Goal: Task Accomplishment & Management: Manage account settings

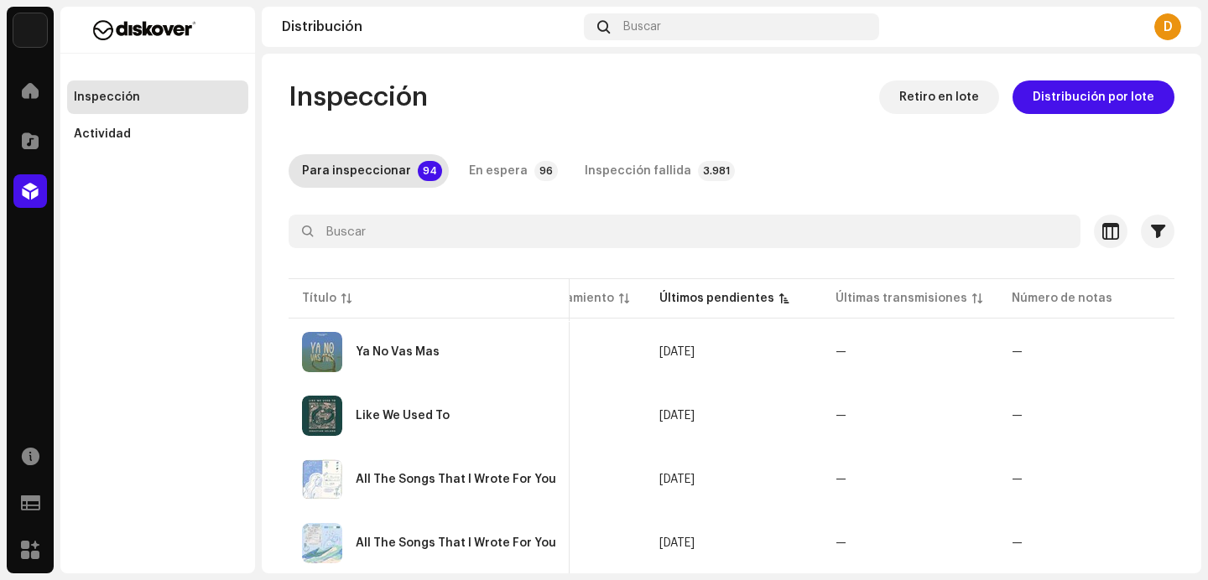
scroll to position [0, 747]
click at [497, 494] on div "All The Songs That I Wrote For You" at bounding box center [429, 480] width 254 height 40
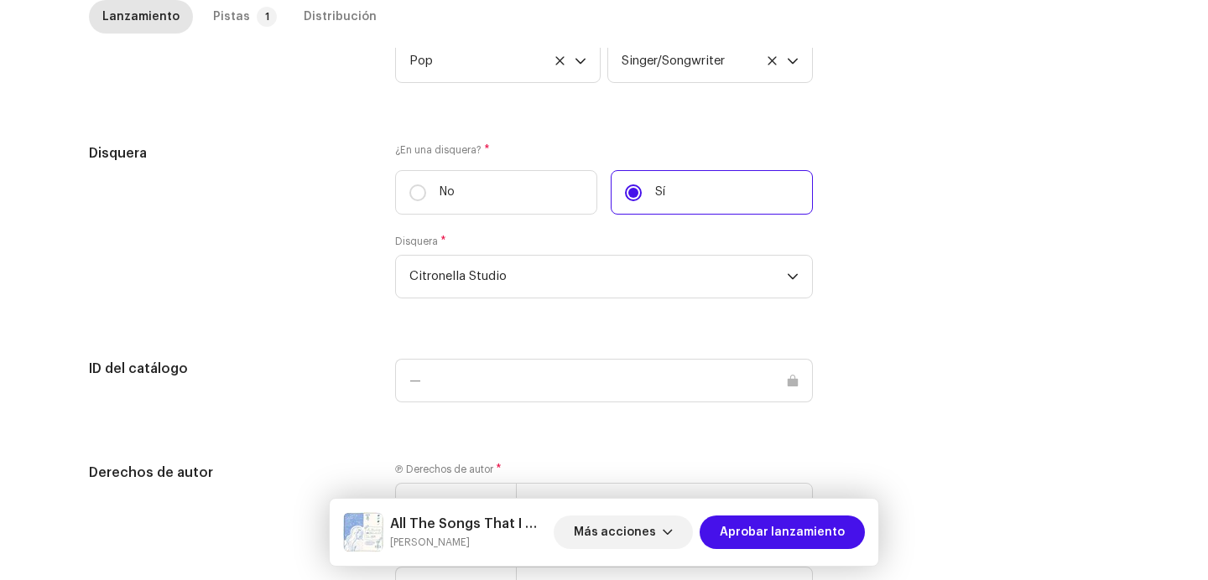
scroll to position [1705, 0]
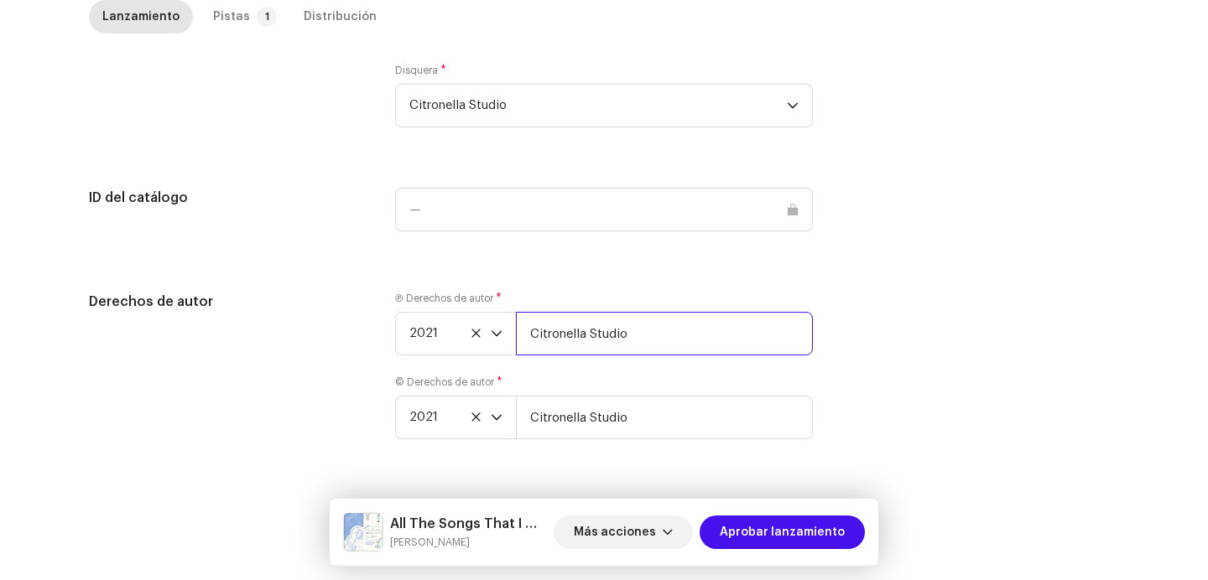
click at [648, 323] on input "Citronella Studio" at bounding box center [664, 334] width 297 height 44
type input "Citronella Studio | Distributed by Diskover Co."
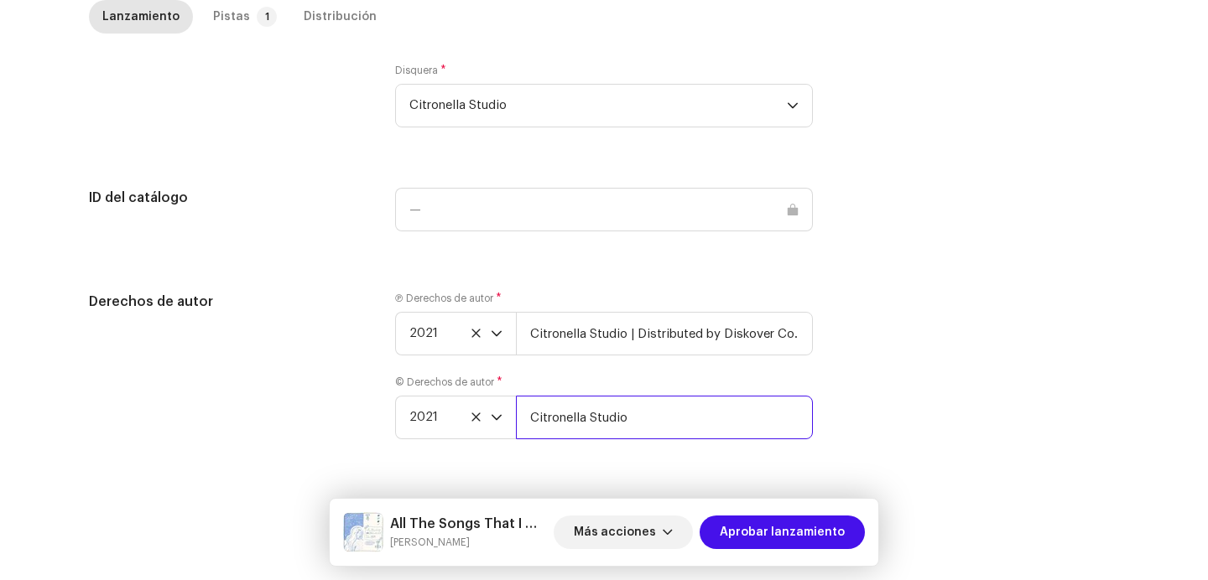
click at [662, 421] on input "Citronella Studio" at bounding box center [664, 418] width 297 height 44
type input "Citronella Studio | Distributed by Diskover Co."
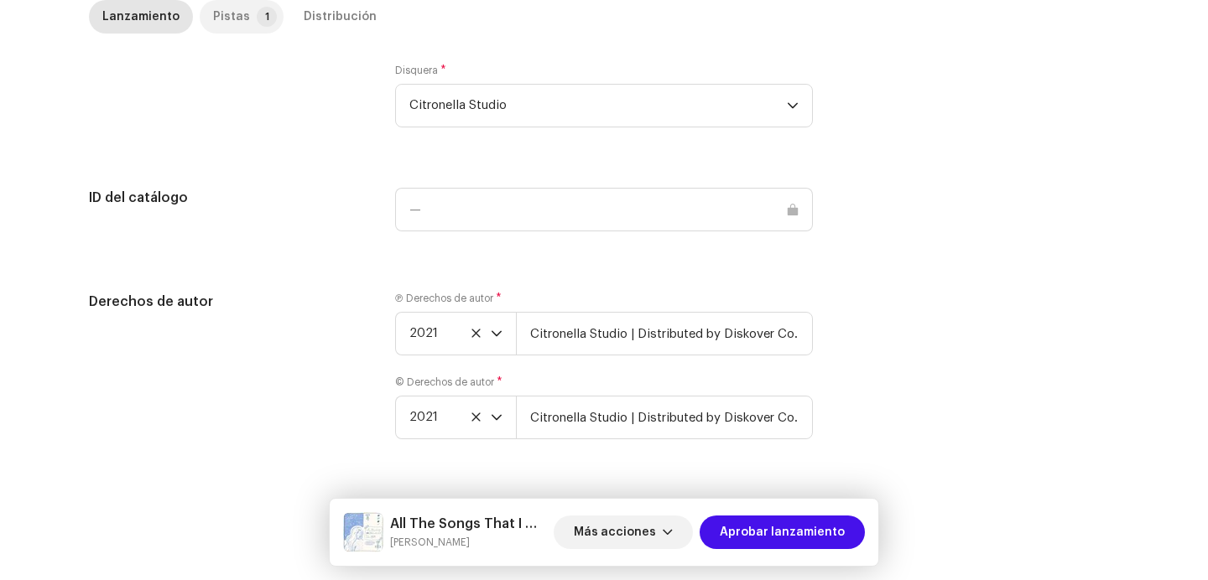
click at [213, 29] on div "Pistas" at bounding box center [231, 17] width 37 height 34
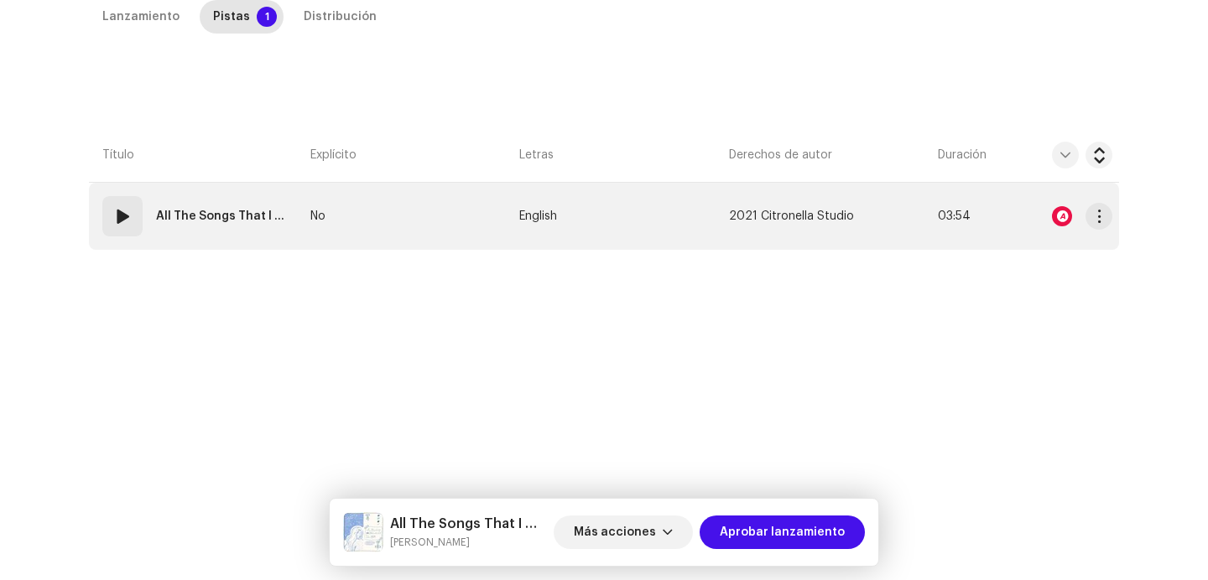
click at [117, 211] on span at bounding box center [122, 216] width 20 height 20
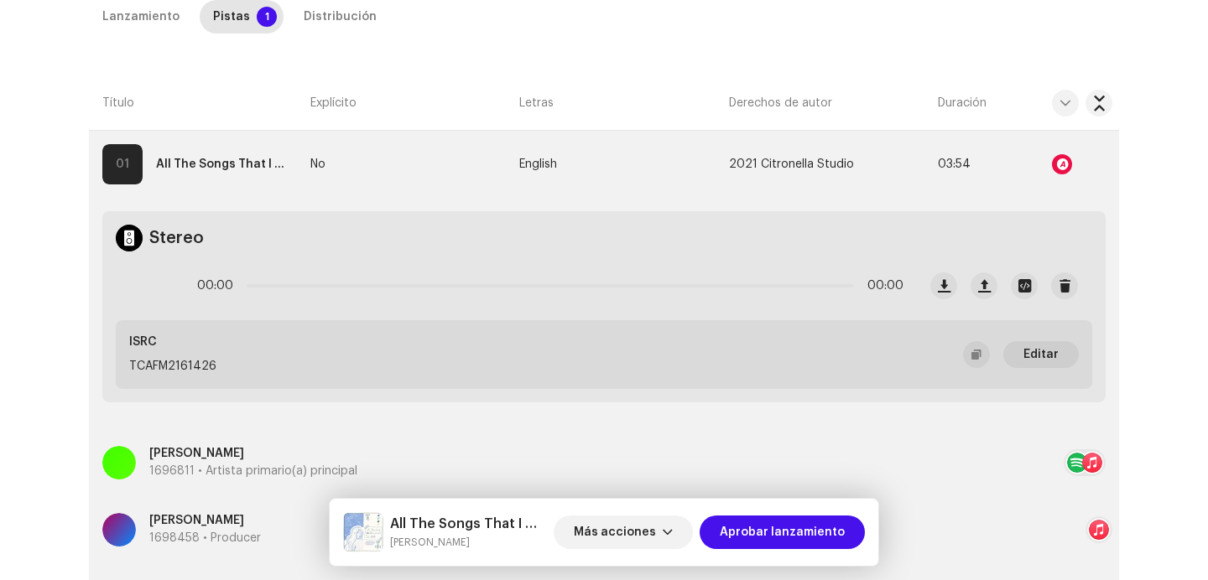
scroll to position [346, 0]
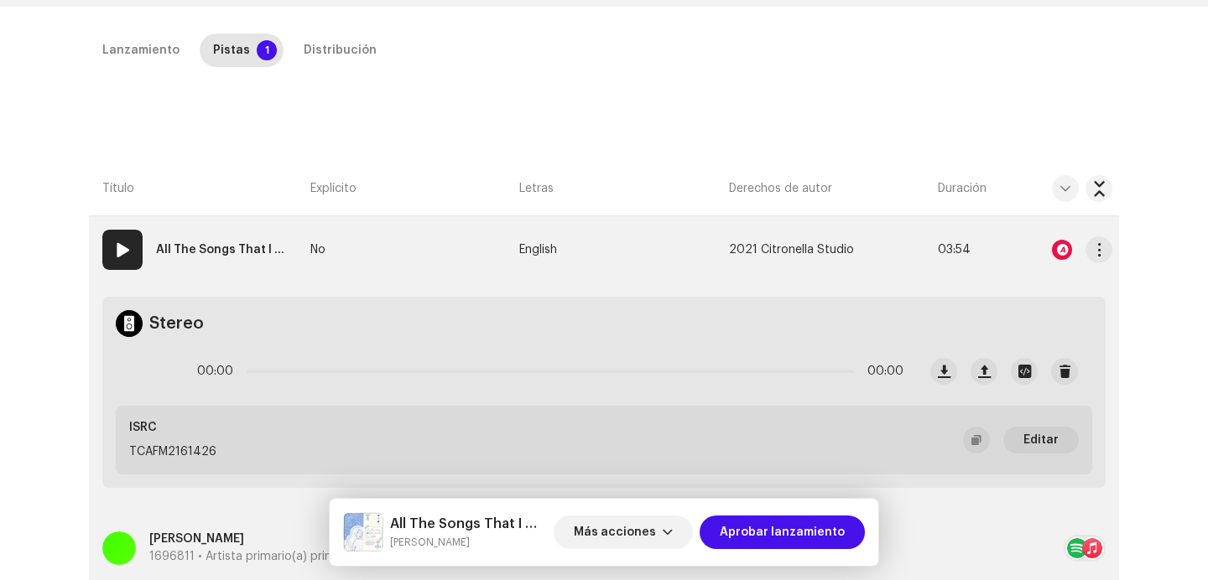
click at [1068, 255] on re-a-icon-status-badge at bounding box center [1062, 250] width 20 height 20
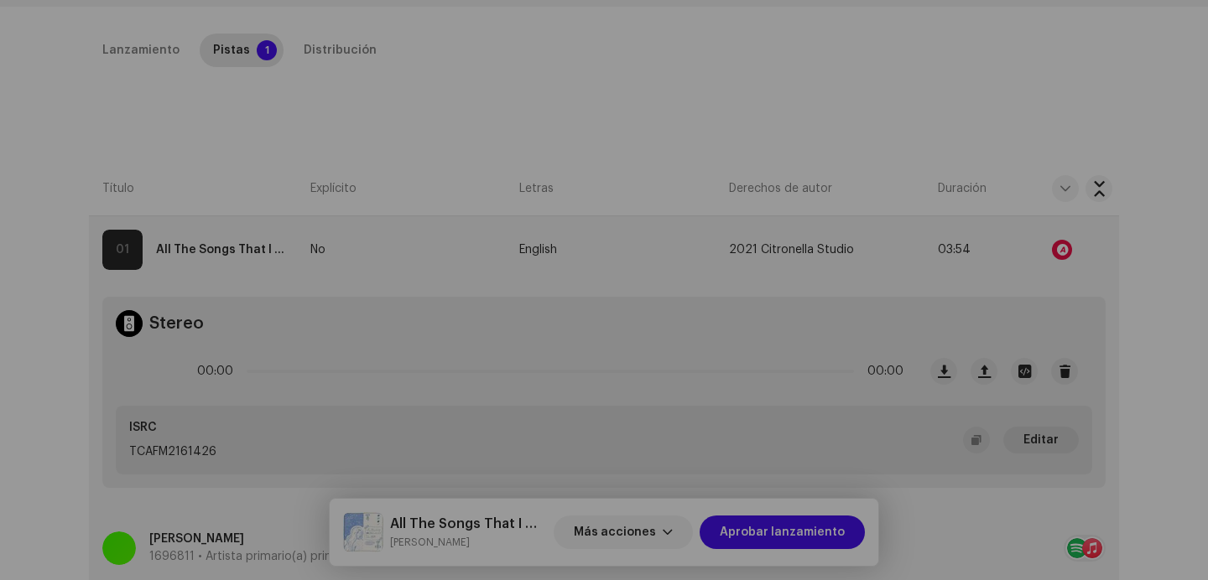
click at [951, 168] on div "Reconocimiento de audio por Remezclas o muestras 1 Todos los resultados requier…" at bounding box center [604, 290] width 1208 height 580
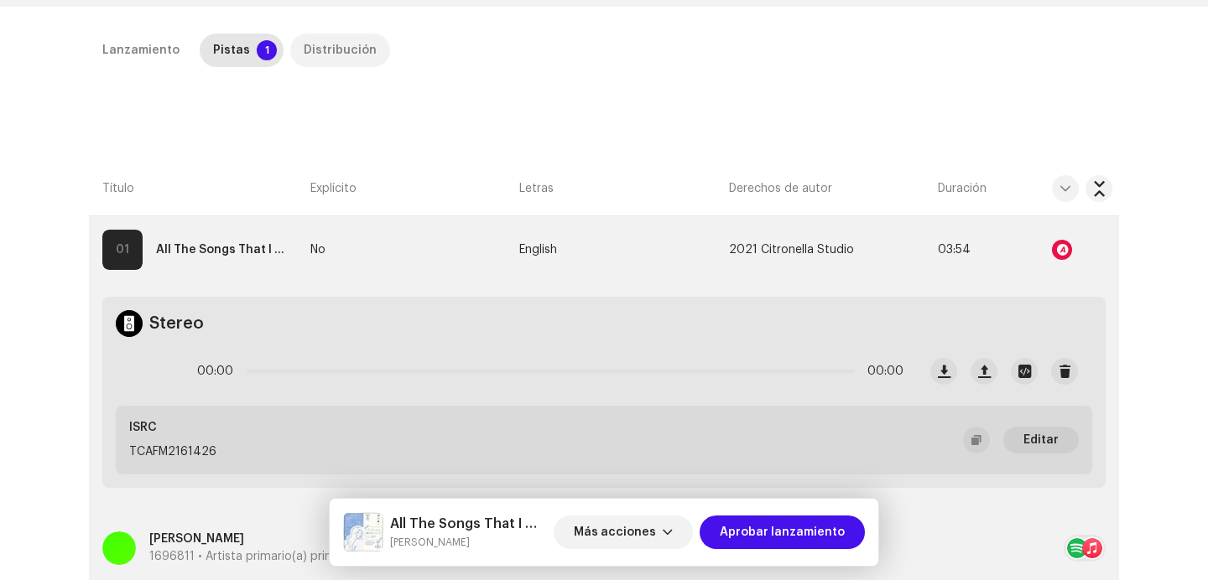
click at [316, 51] on div "Distribución" at bounding box center [340, 51] width 73 height 34
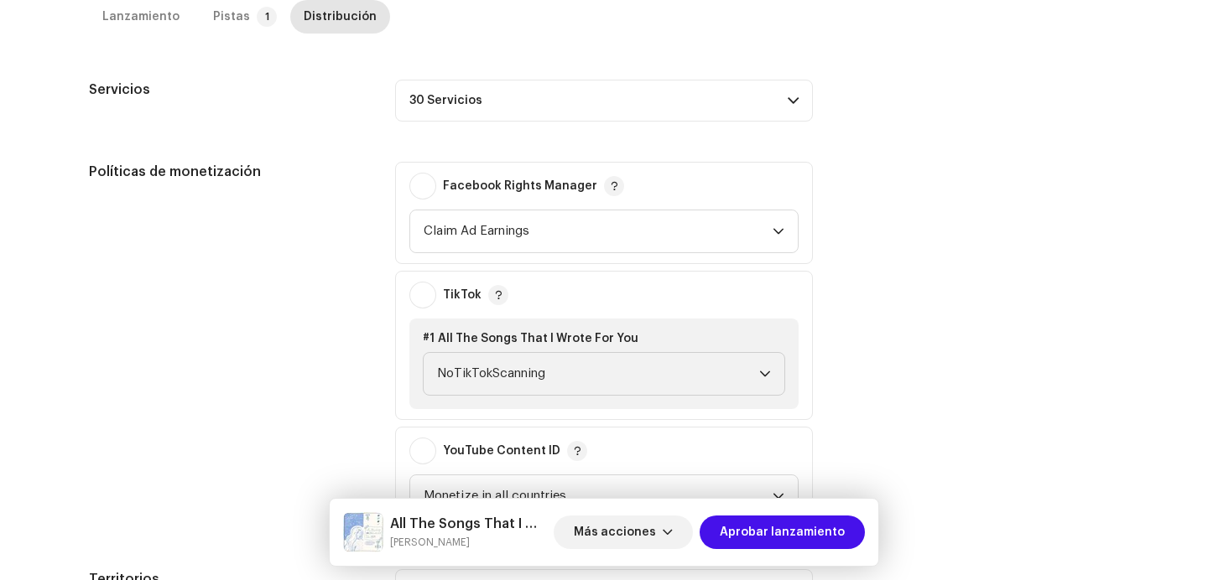
scroll to position [721, 0]
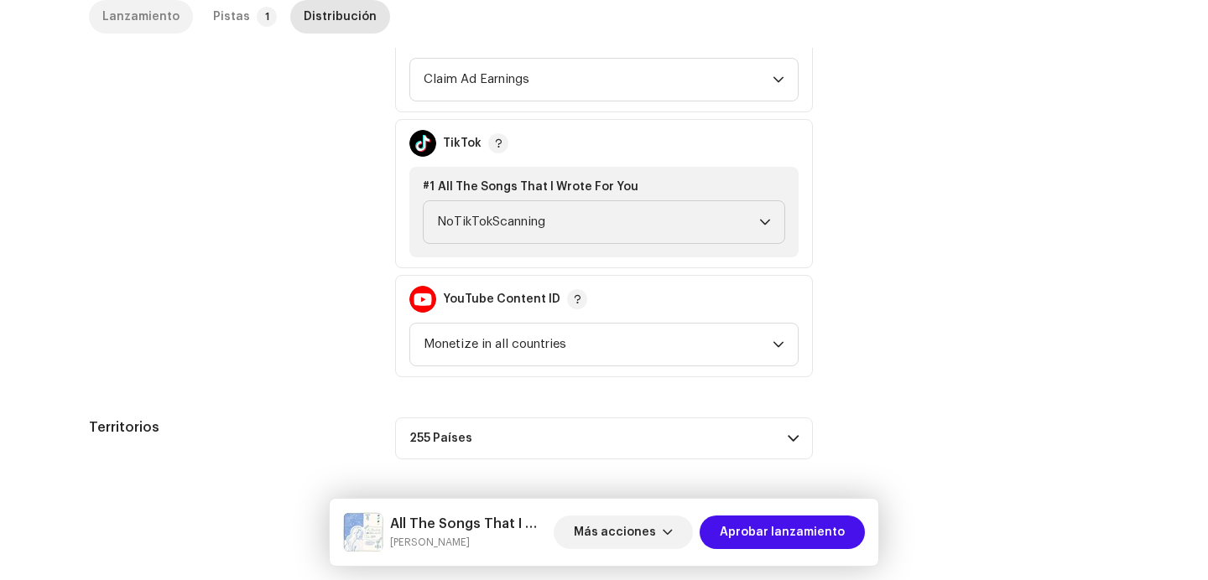
click at [160, 14] on div "Lanzamiento" at bounding box center [140, 17] width 77 height 34
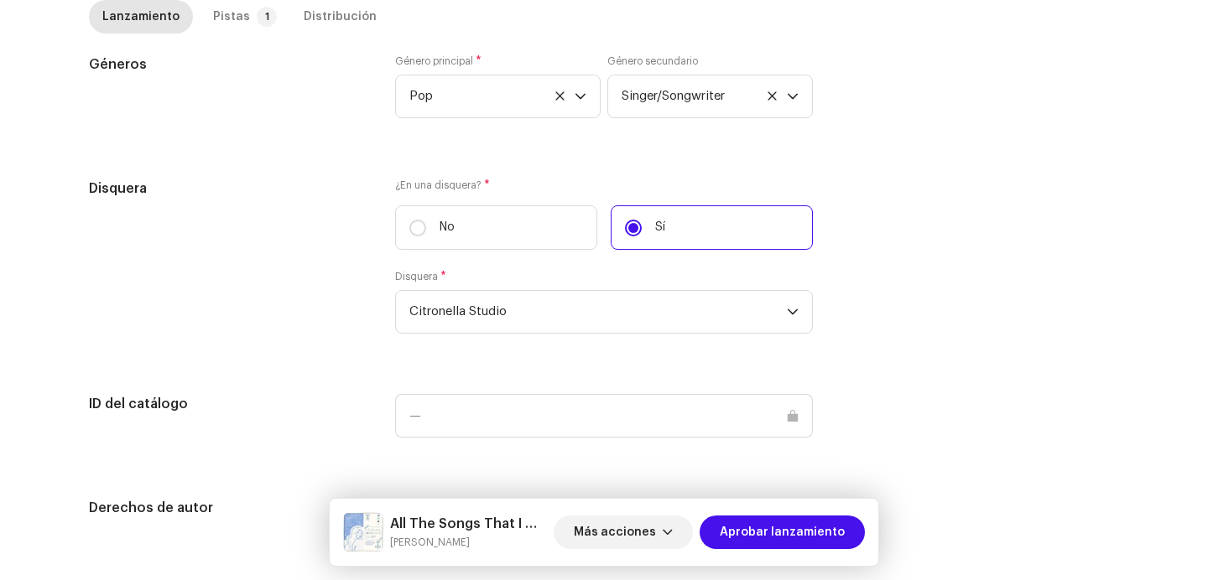
scroll to position [1705, 0]
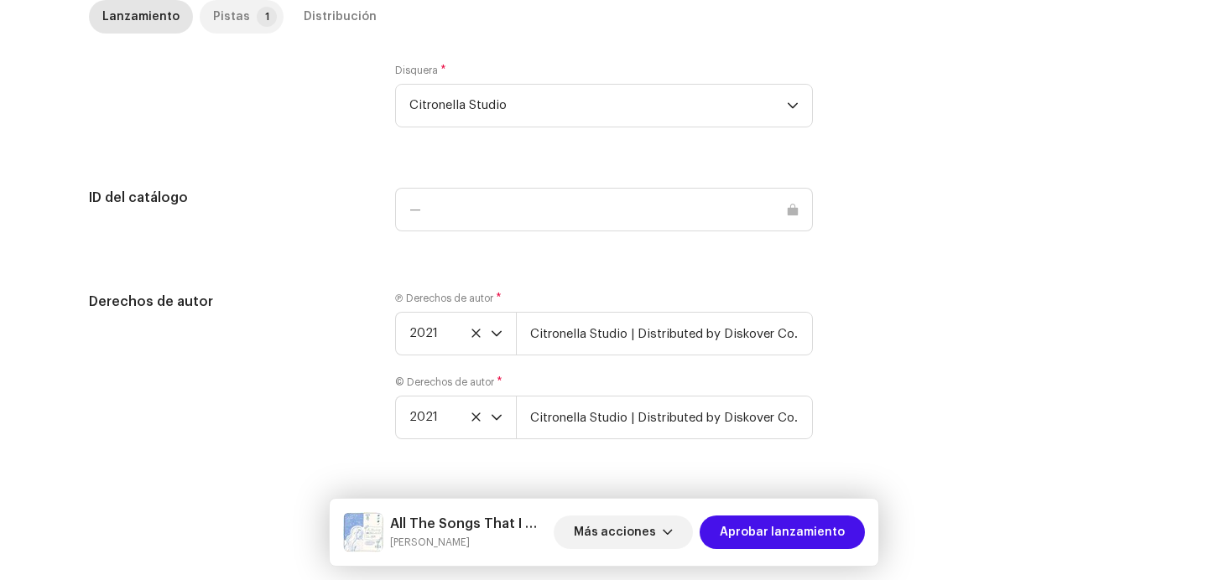
click at [233, 23] on div "Pistas" at bounding box center [231, 17] width 37 height 34
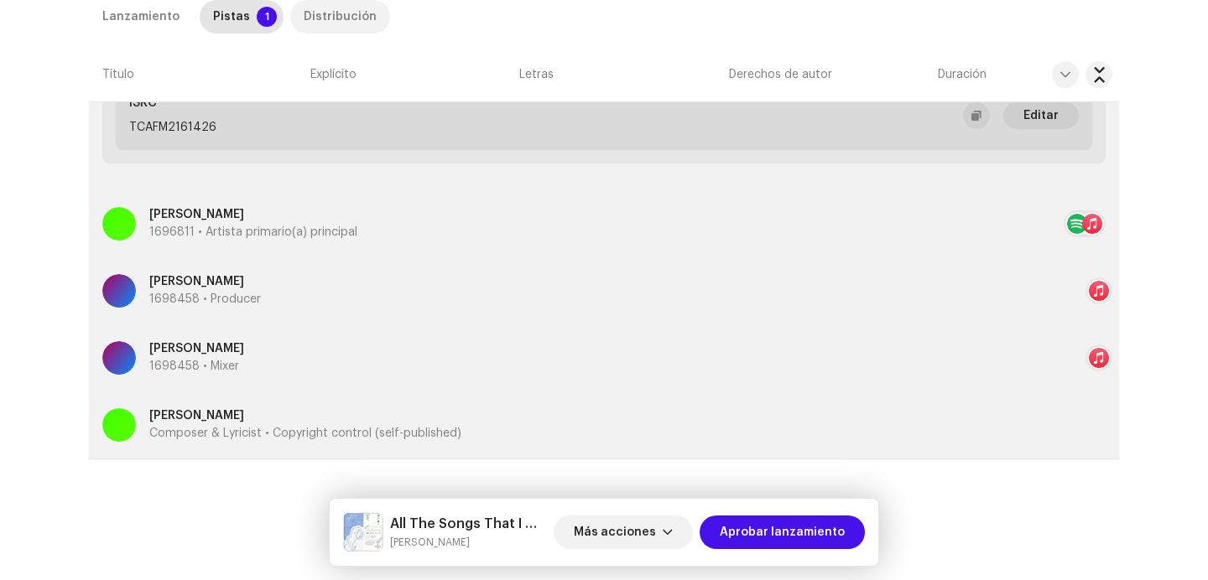
click at [337, 17] on div "Distribución" at bounding box center [340, 17] width 73 height 34
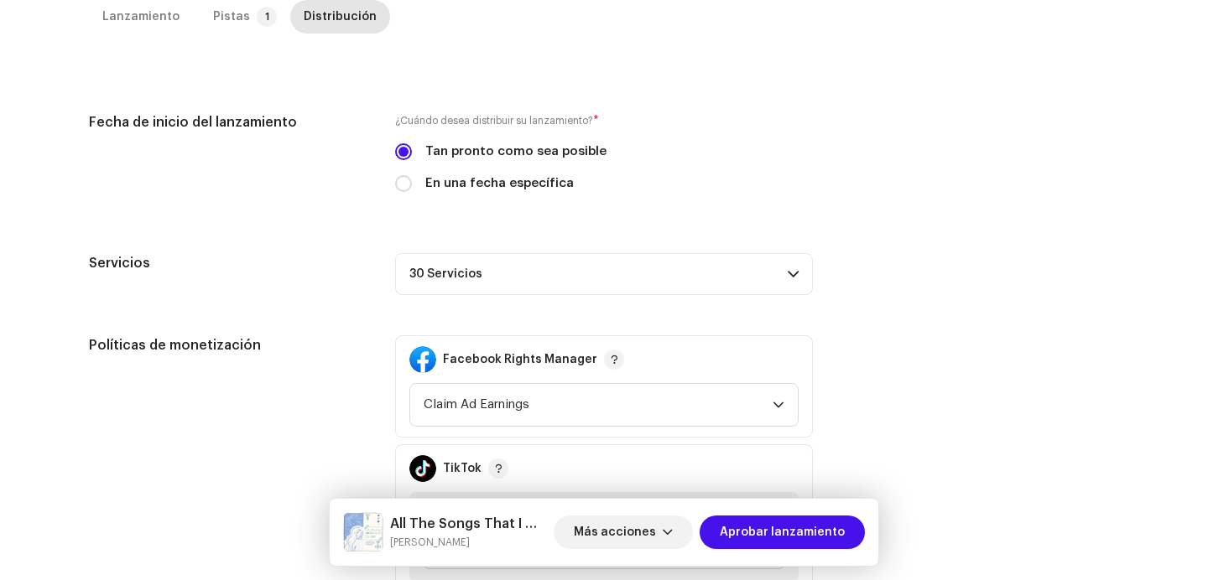
scroll to position [282, 0]
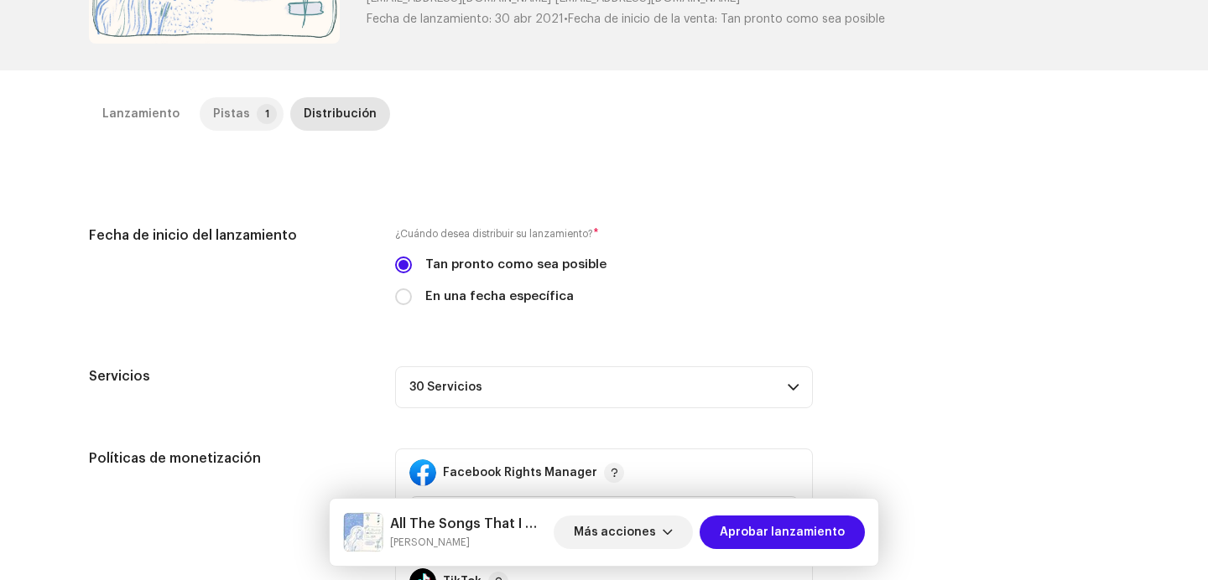
click at [239, 100] on p-tab "Pistas 1" at bounding box center [242, 114] width 84 height 34
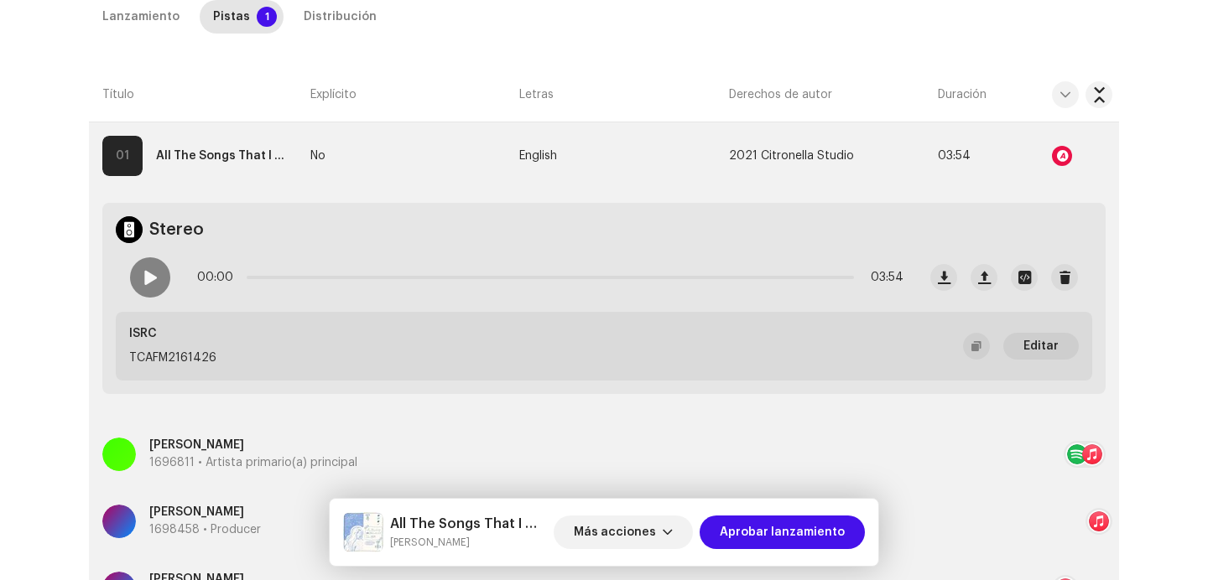
scroll to position [409, 0]
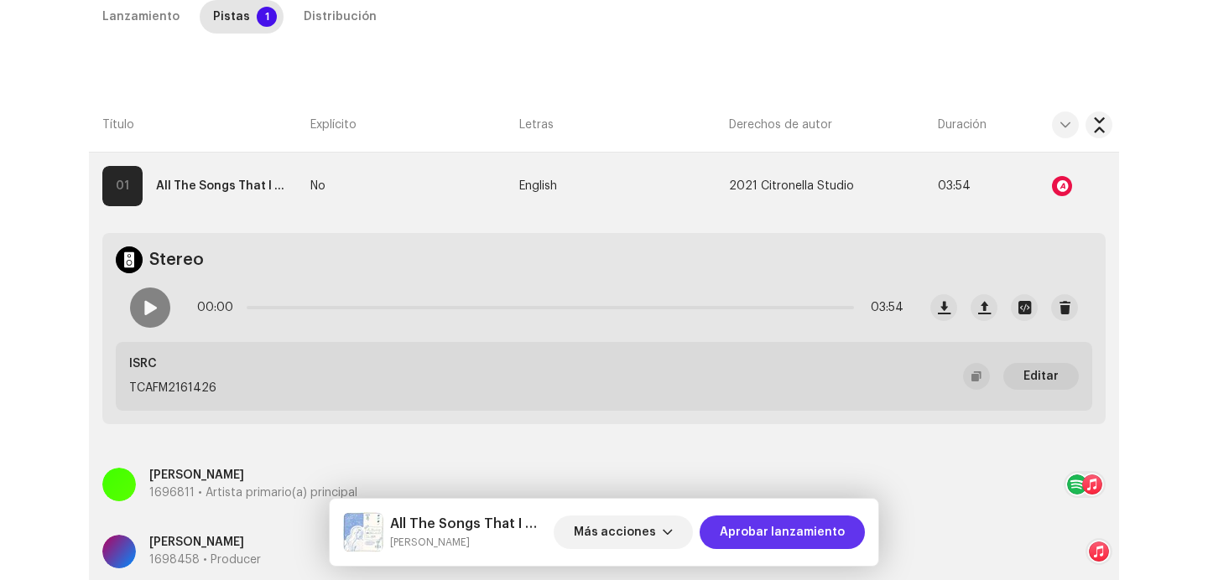
click at [777, 539] on span "Aprobar lanzamiento" at bounding box center [782, 533] width 125 height 34
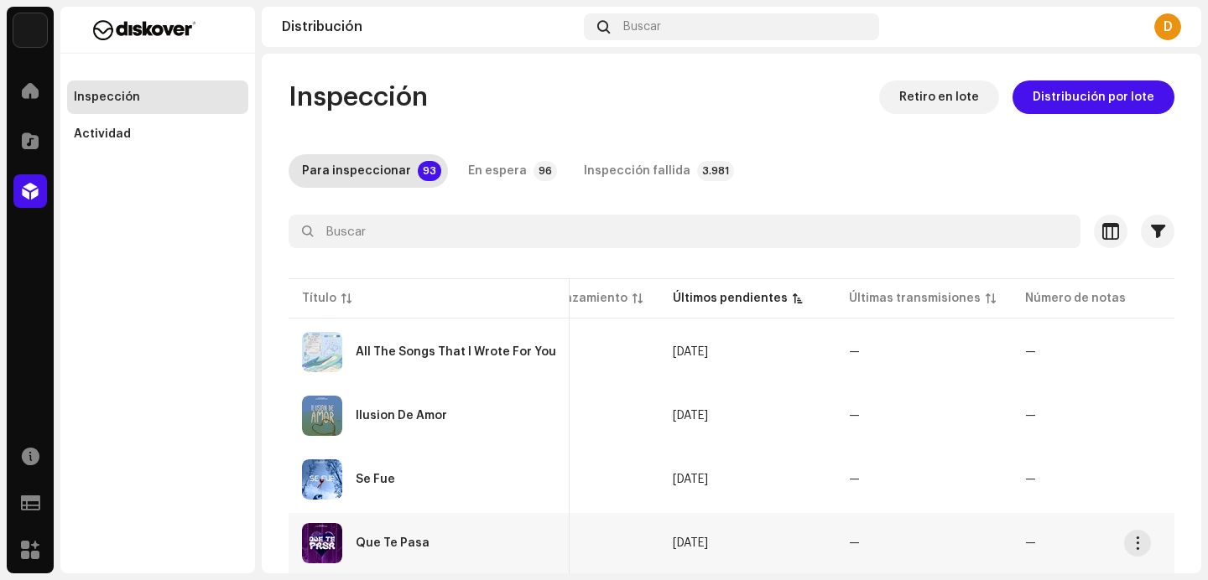
click at [352, 531] on div "Que Te Pasa" at bounding box center [429, 543] width 254 height 40
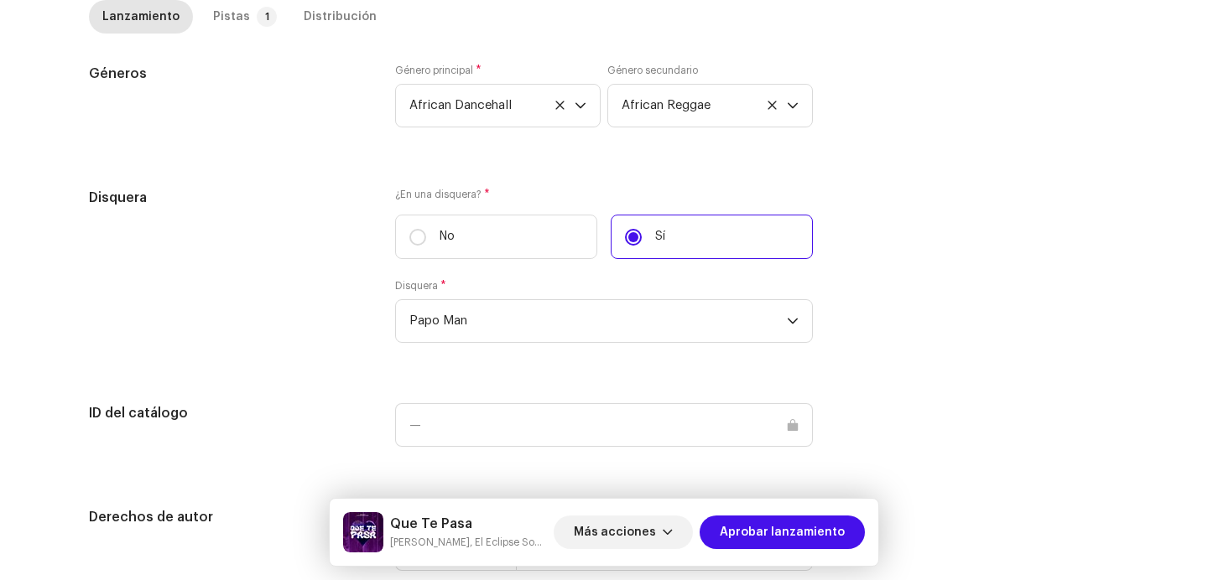
scroll to position [1724, 0]
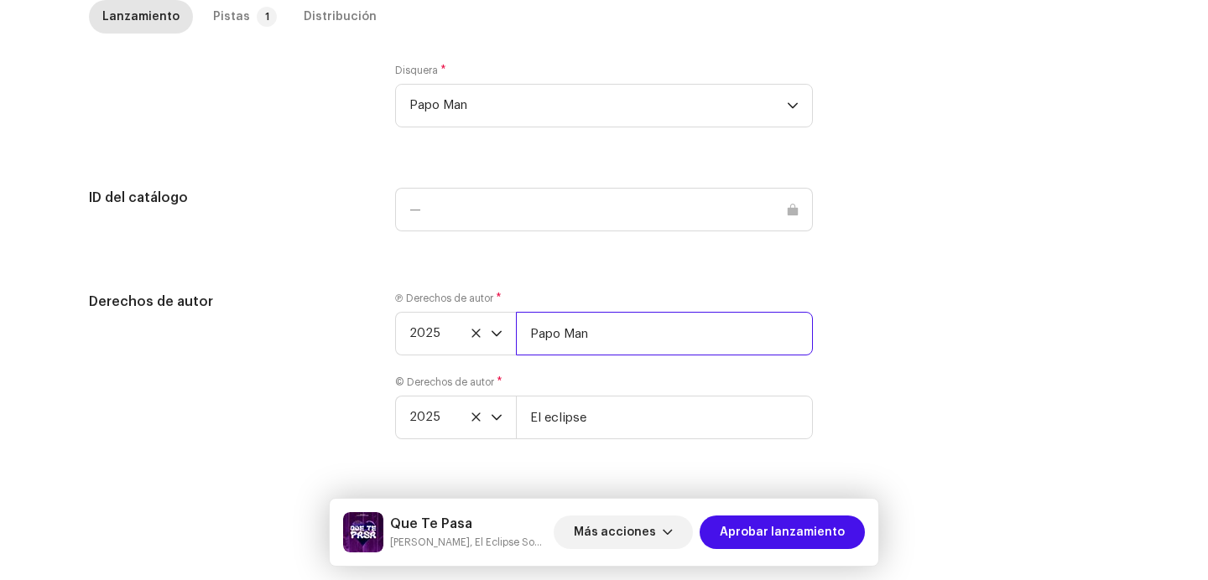
click at [612, 323] on input "Papo Man" at bounding box center [664, 334] width 297 height 44
click at [612, 350] on input "Papo Man" at bounding box center [664, 334] width 297 height 44
paste input "| Distributed by Diskover Co."
type input "Papo Man | Distributed by Diskover Co."
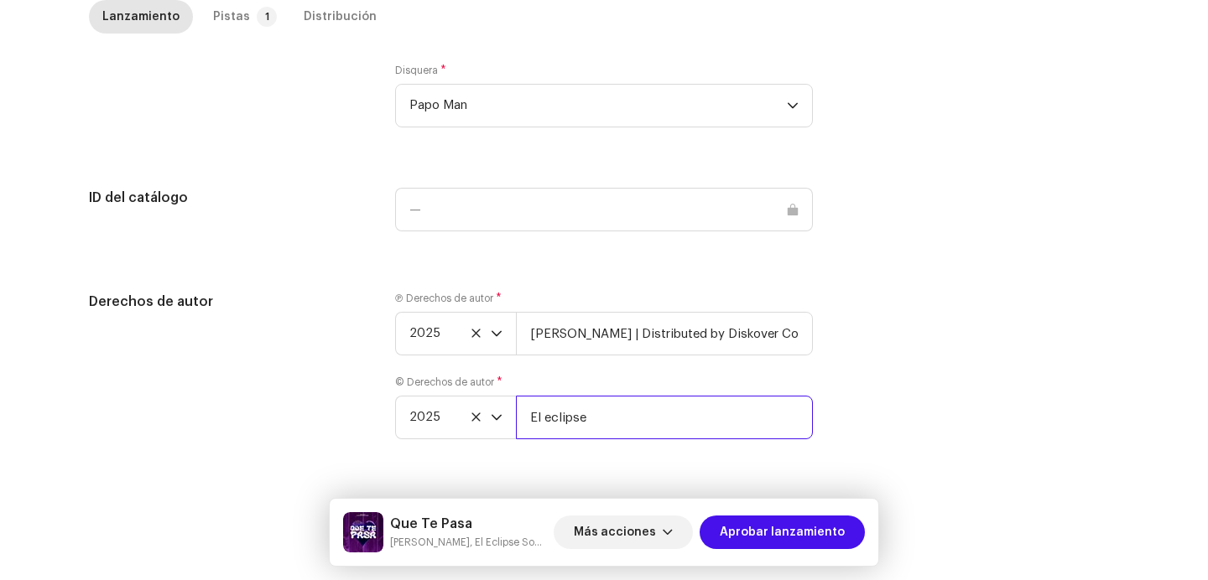
click at [625, 414] on input "El eclipse" at bounding box center [664, 418] width 297 height 44
paste input "| Distributed by Diskover Co."
type input "El eclipse | Distributed by Diskover Co."
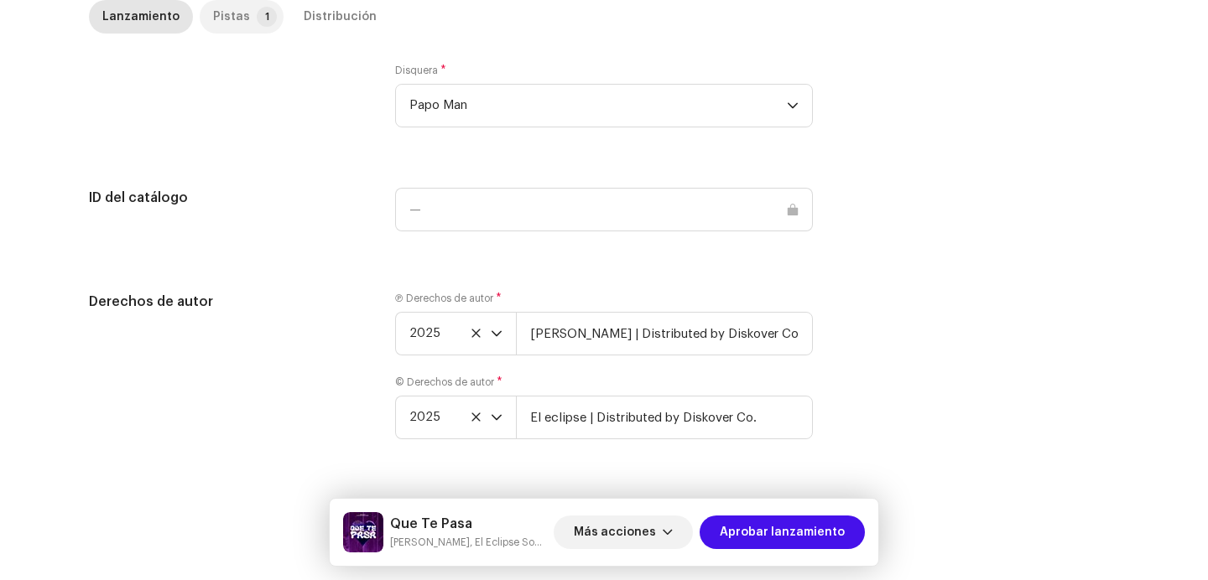
click at [228, 11] on div "Pistas" at bounding box center [231, 17] width 37 height 34
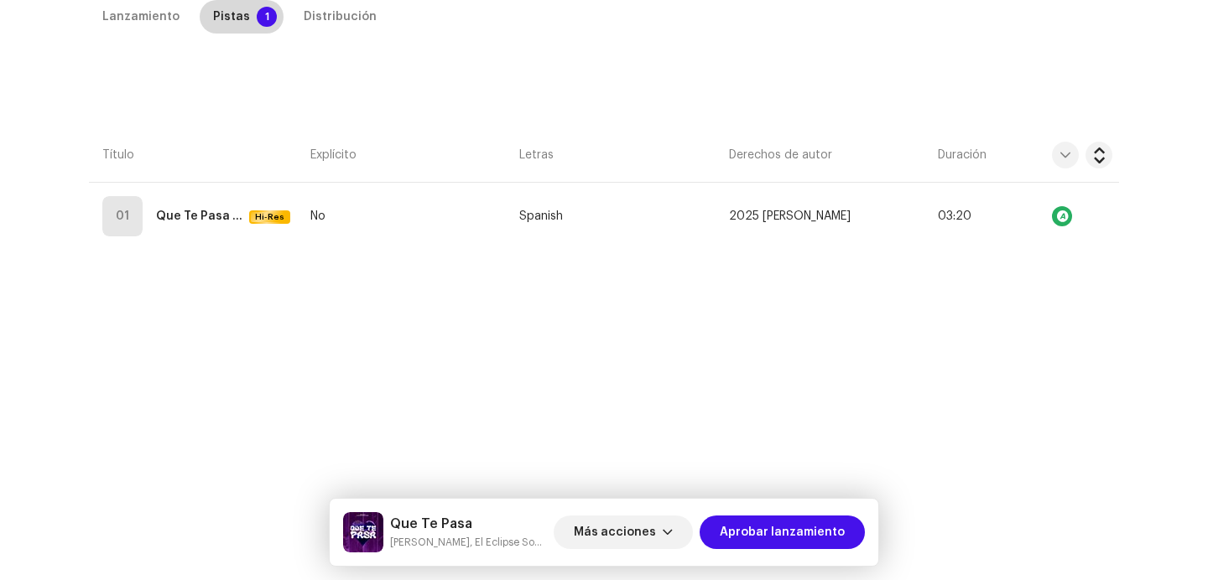
scroll to position [382, 0]
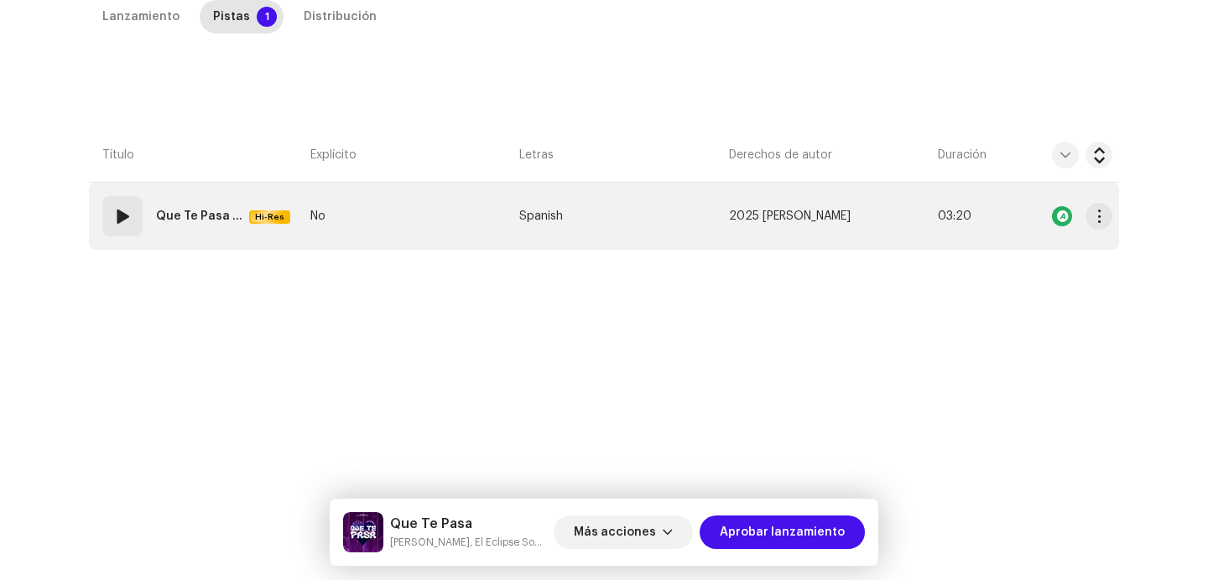
click at [127, 227] on div "01" at bounding box center [122, 216] width 40 height 40
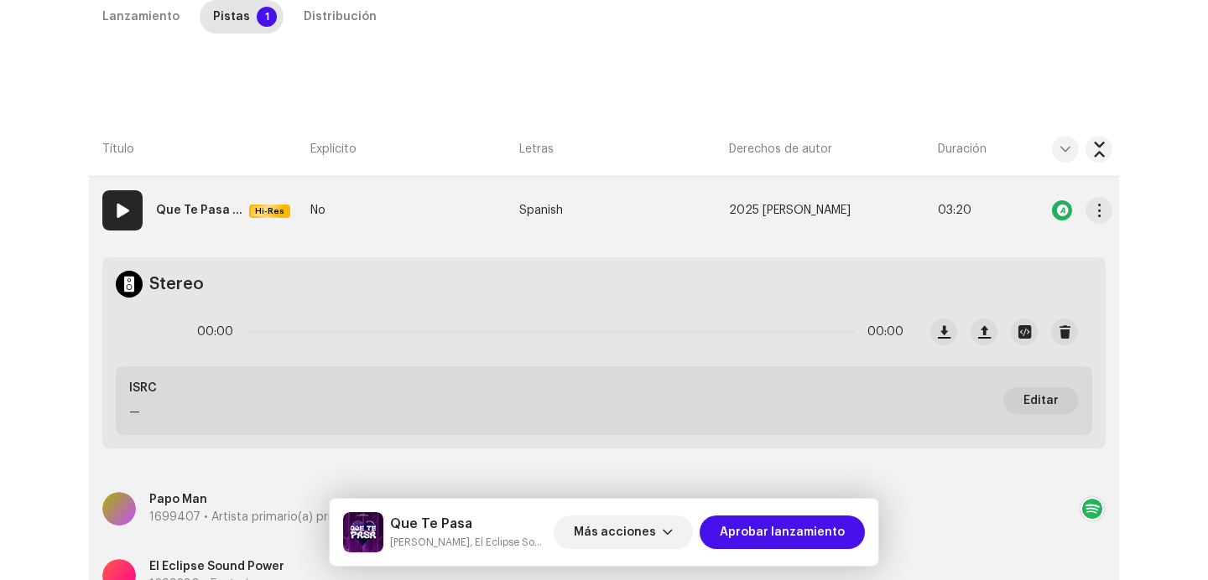
scroll to position [306, 0]
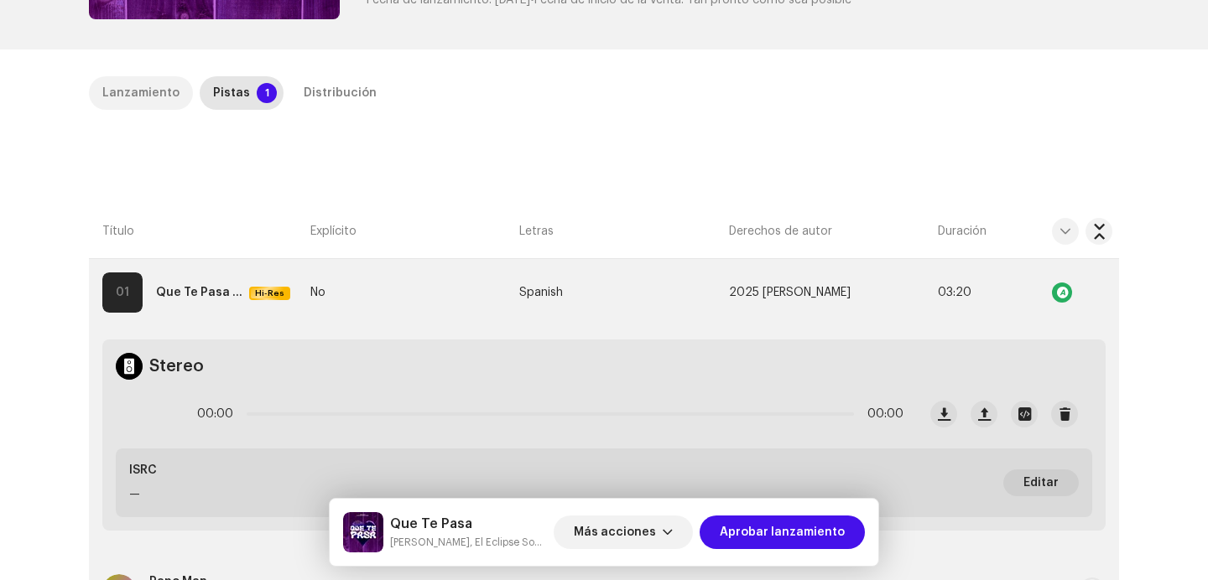
click at [155, 93] on div "Lanzamiento" at bounding box center [140, 93] width 77 height 34
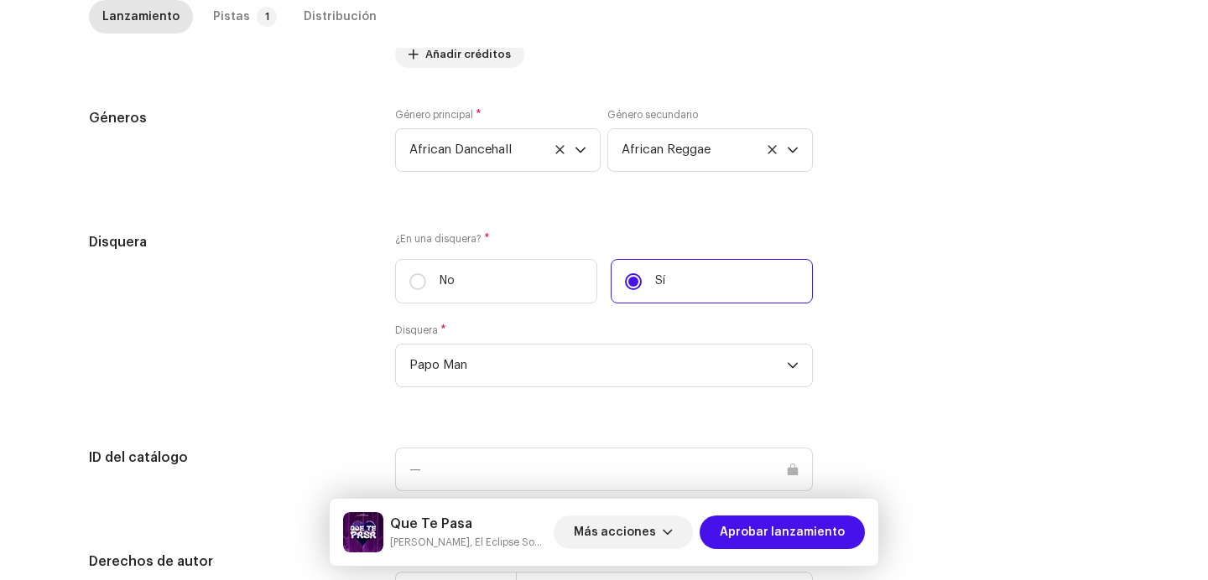
scroll to position [1724, 0]
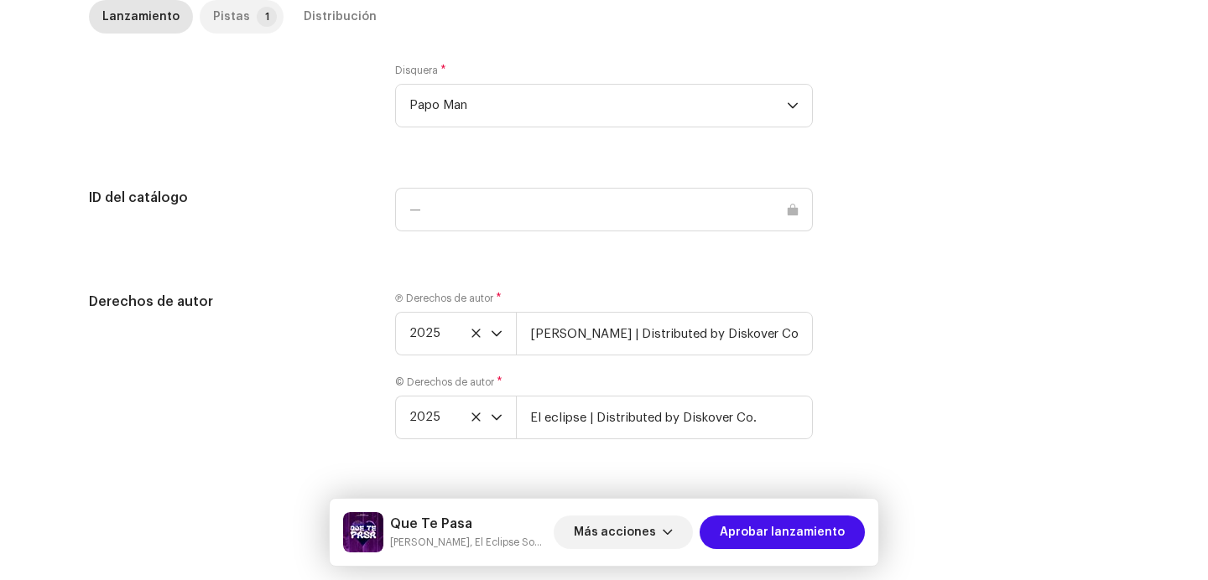
click at [217, 16] on div "Pistas" at bounding box center [231, 17] width 37 height 34
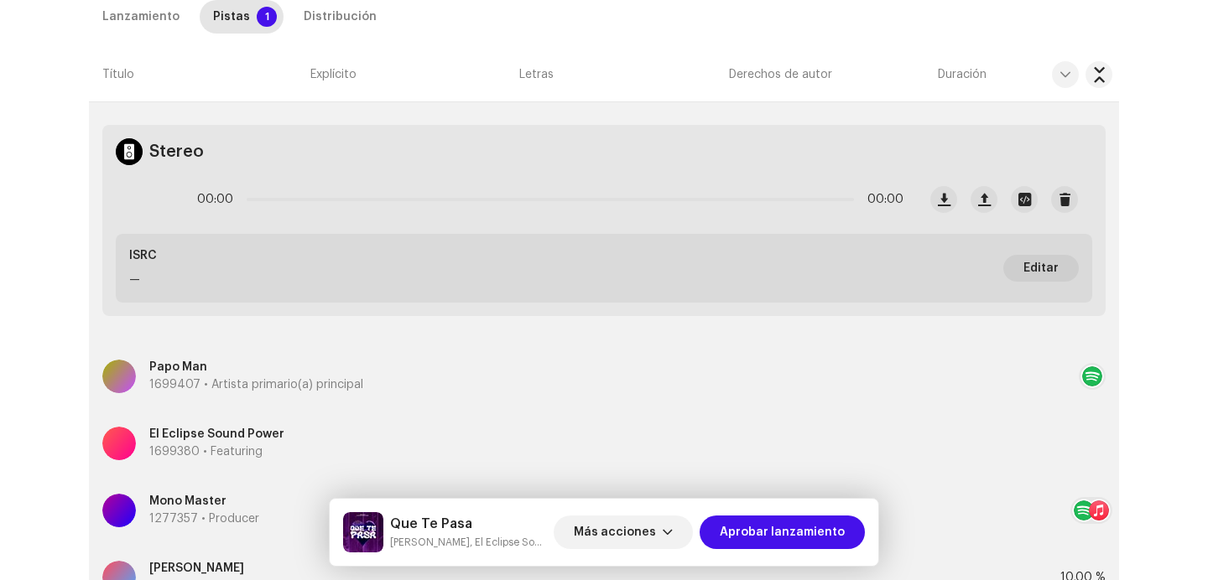
scroll to position [425, 0]
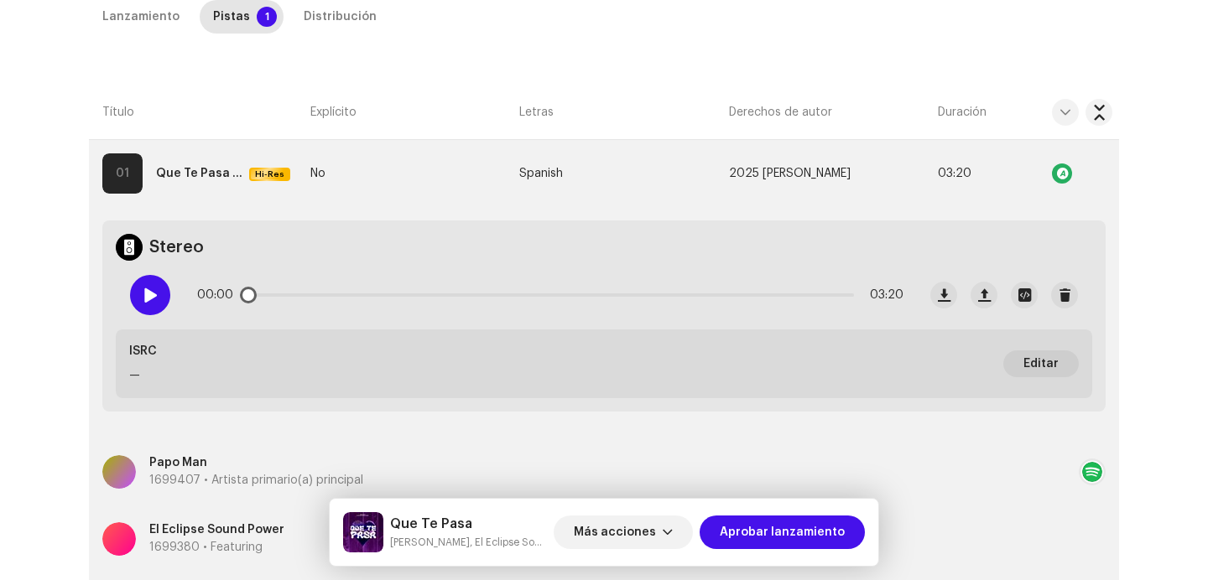
click at [151, 304] on div at bounding box center [150, 295] width 40 height 40
click at [320, 296] on p-slider at bounding box center [550, 295] width 607 height 3
click at [564, 294] on p-slider at bounding box center [550, 295] width 607 height 3
click at [777, 294] on p-slider at bounding box center [550, 295] width 607 height 3
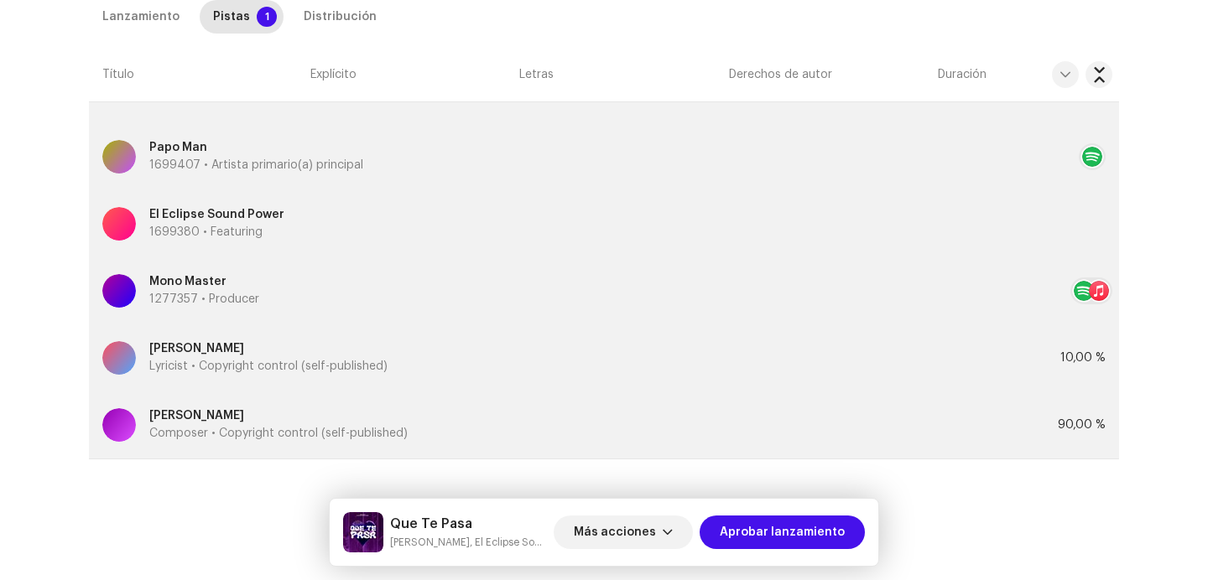
scroll to position [0, 0]
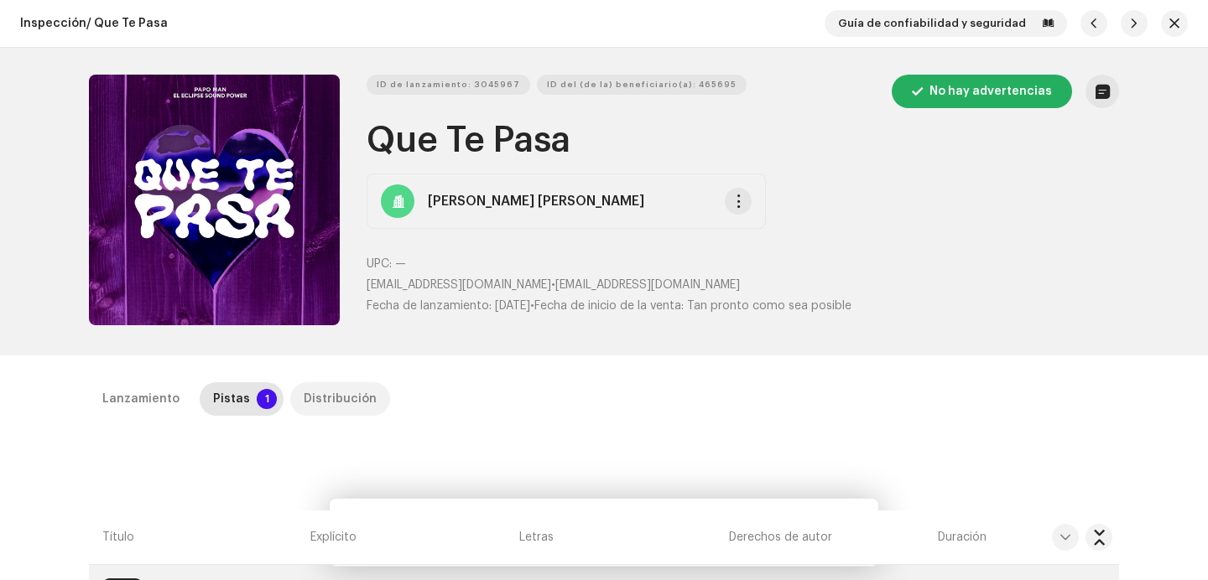
click at [330, 403] on div "Distribución" at bounding box center [340, 399] width 73 height 34
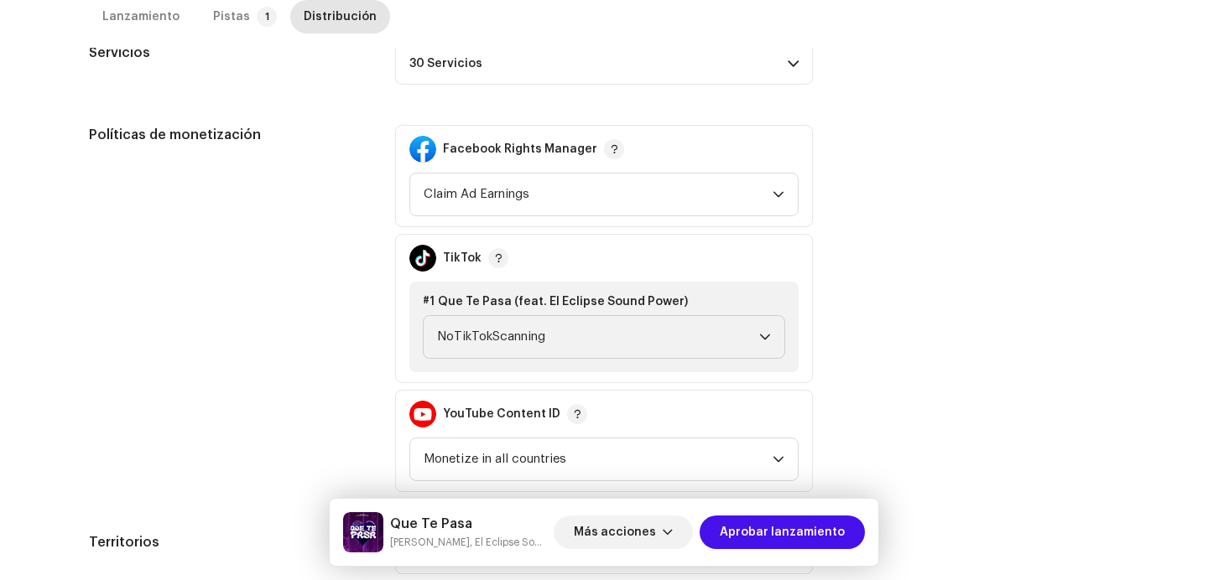
scroll to position [724, 0]
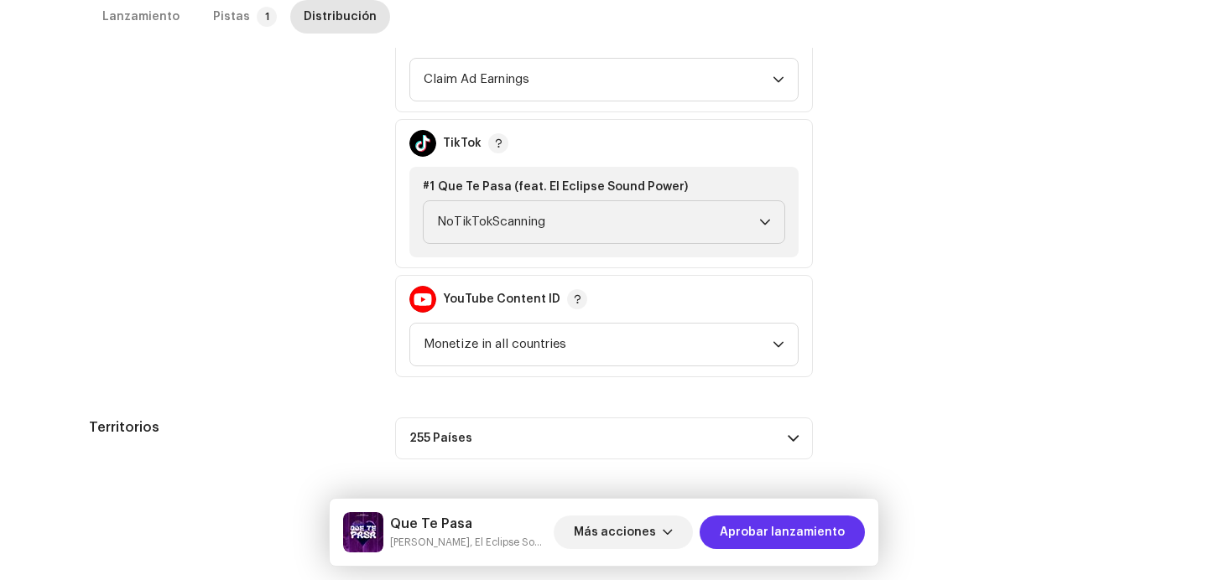
click at [750, 535] on span "Aprobar lanzamiento" at bounding box center [782, 533] width 125 height 34
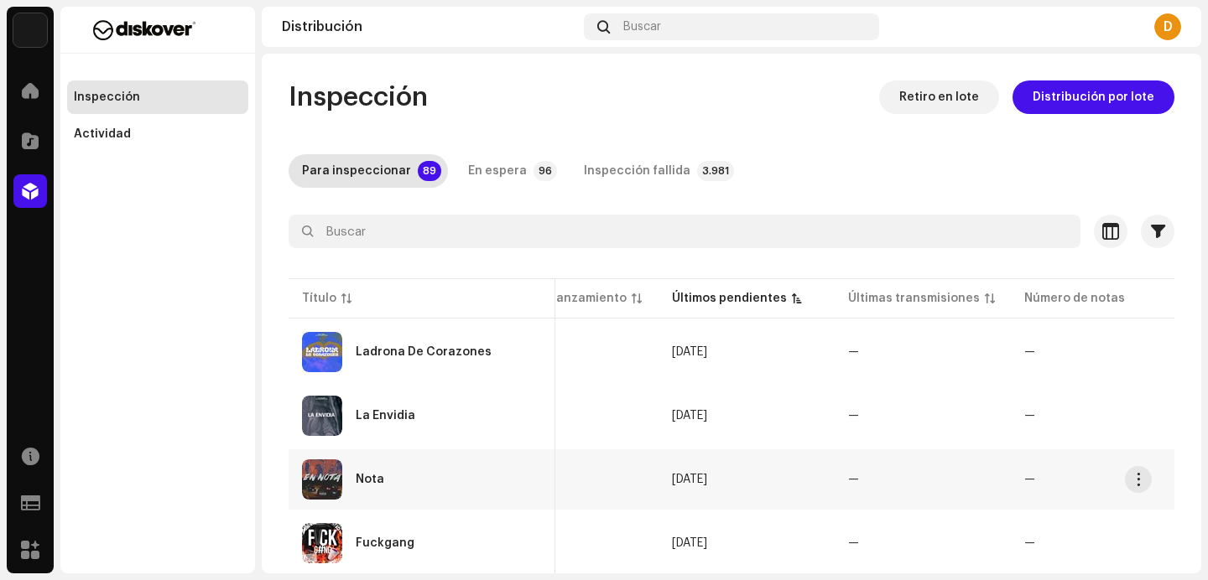
click at [428, 481] on div "Nota" at bounding box center [422, 480] width 240 height 40
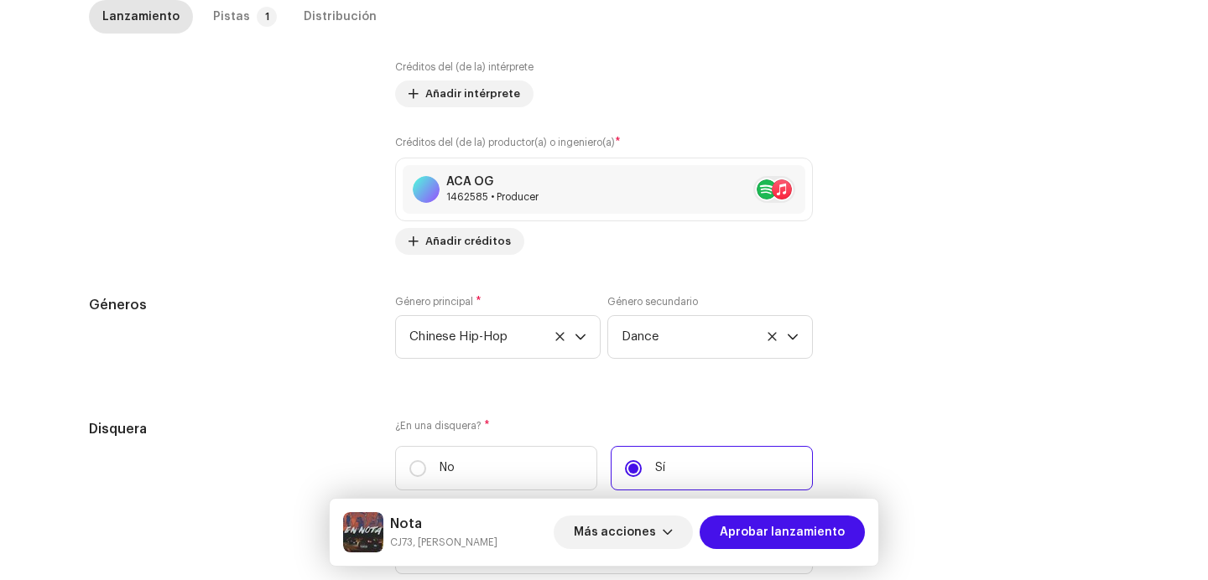
scroll to position [1724, 0]
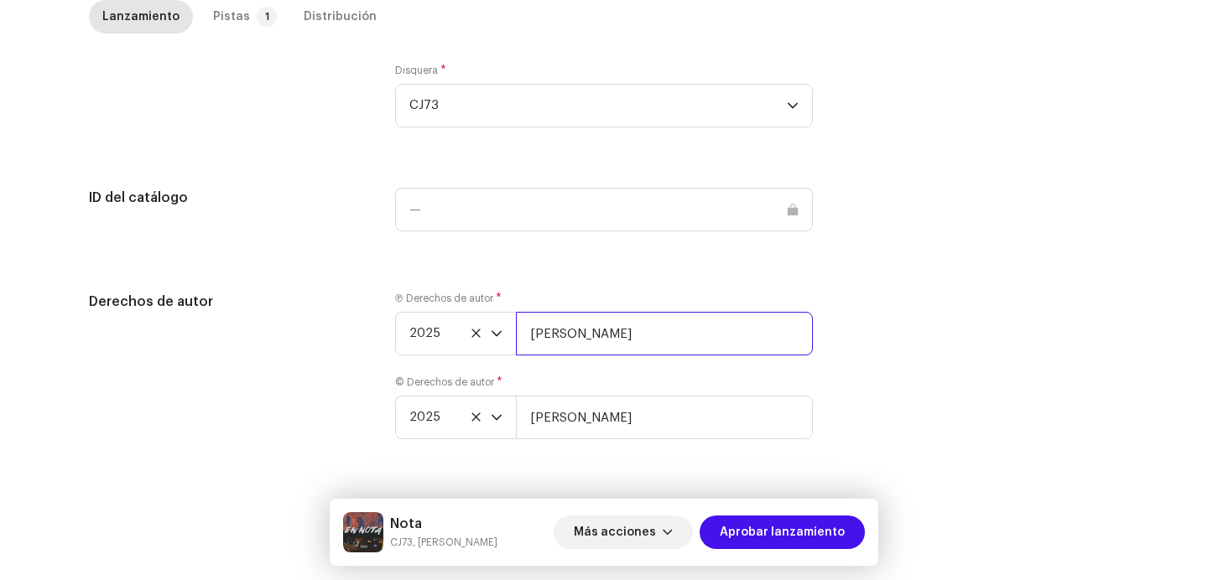
click at [679, 330] on input "Greiver Lozano" at bounding box center [664, 334] width 297 height 44
type input "Greiver Lozano | Distributed by Diskover Co."
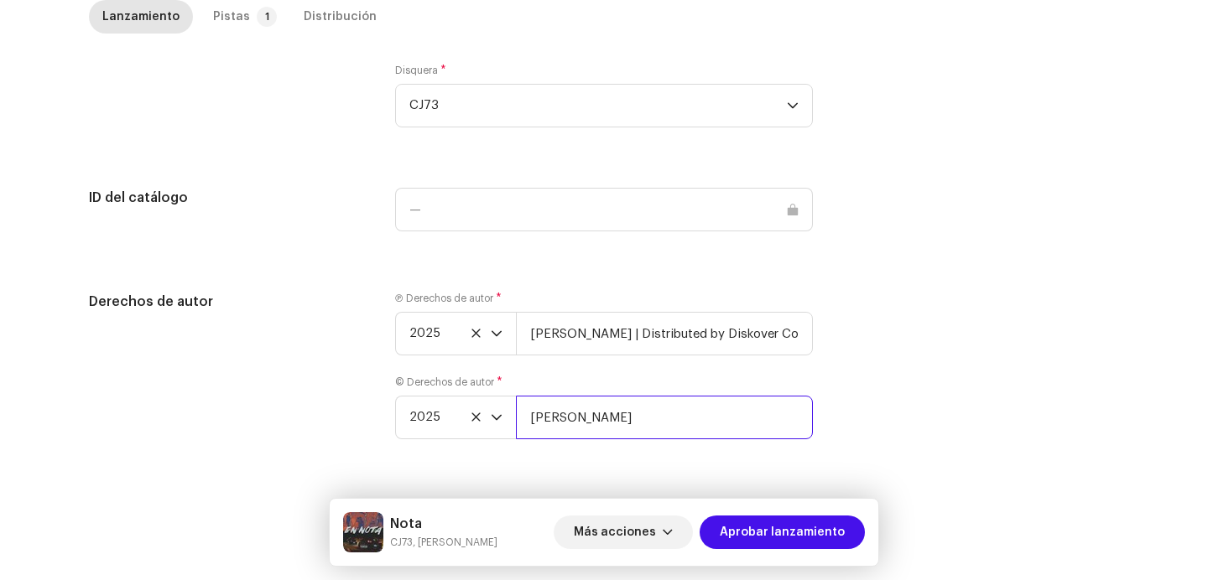
click at [662, 429] on input "Greiver Lozano" at bounding box center [664, 418] width 297 height 44
type input "Greiver Lozano | Distributed by Diskover Co."
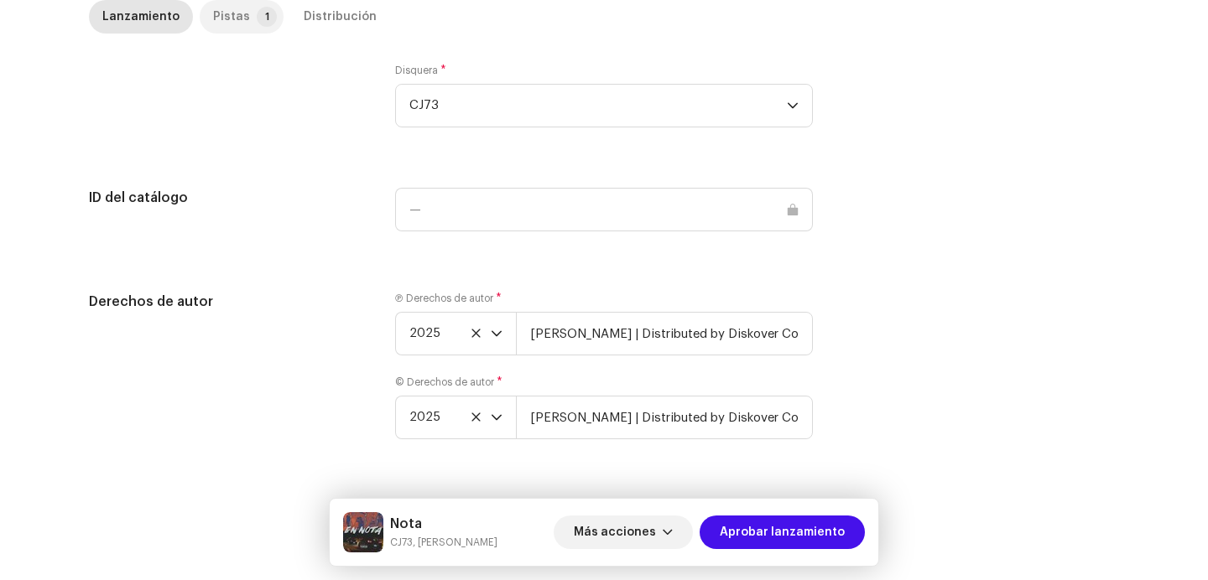
click at [257, 15] on p-badge "1" at bounding box center [267, 17] width 20 height 20
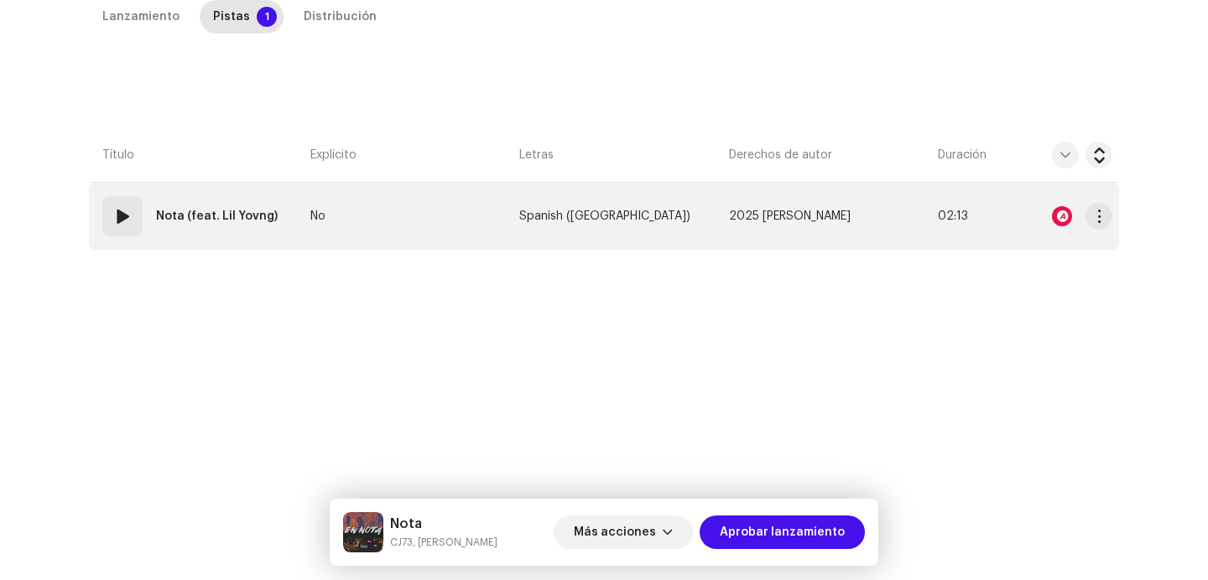
click at [1064, 212] on div at bounding box center [1062, 216] width 20 height 20
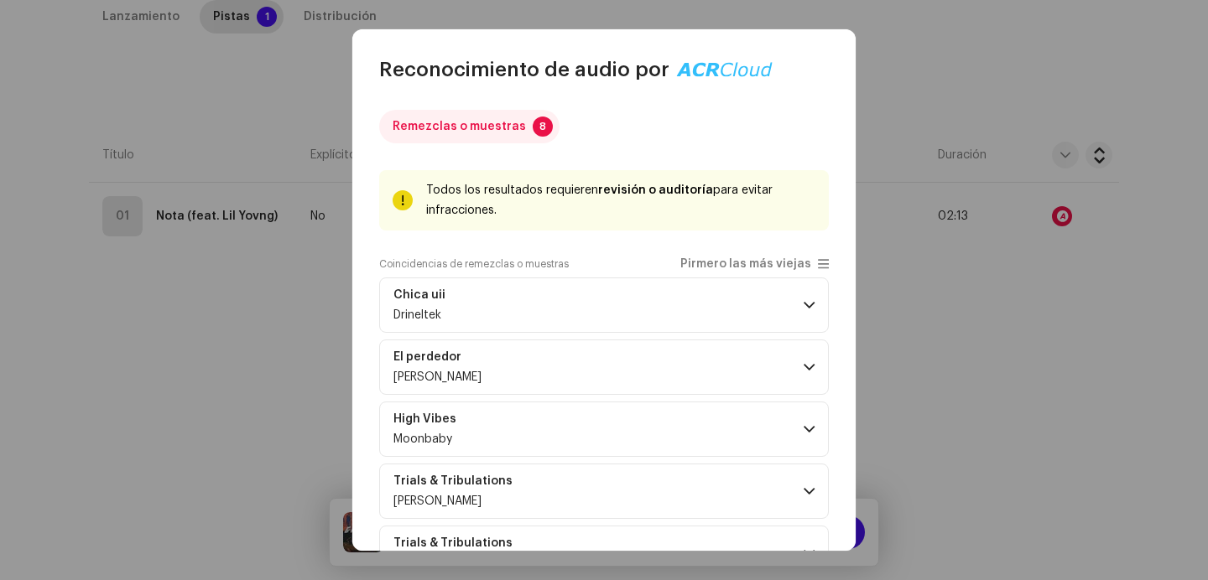
scroll to position [242, 0]
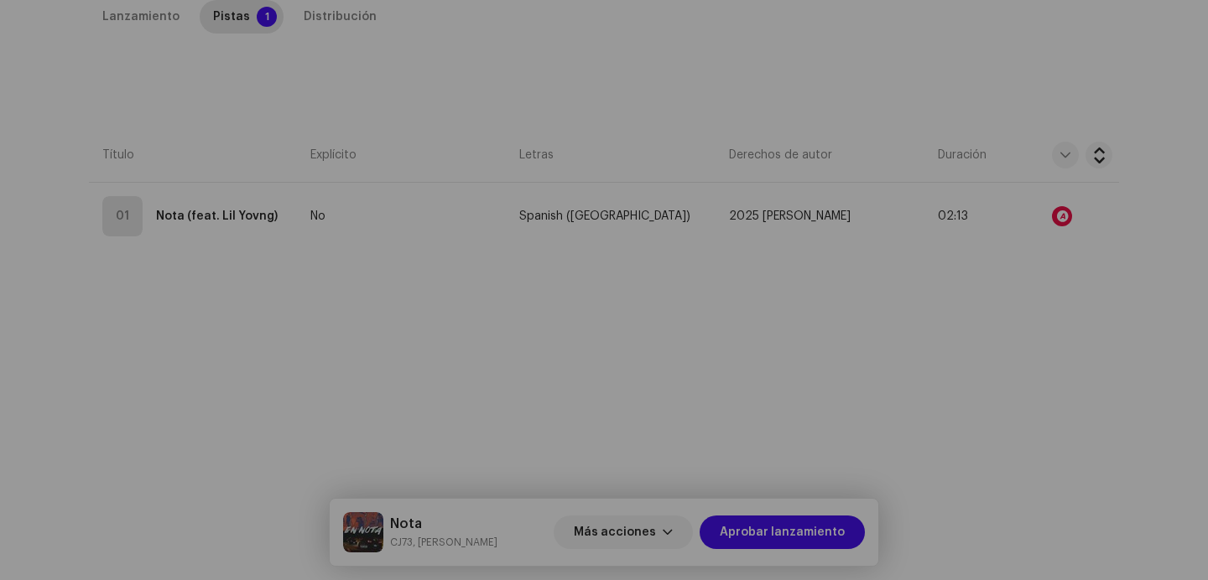
click at [1056, 246] on div "Reconocimiento de audio por Remezclas o muestras 8 Todos los resultados requier…" at bounding box center [604, 290] width 1208 height 580
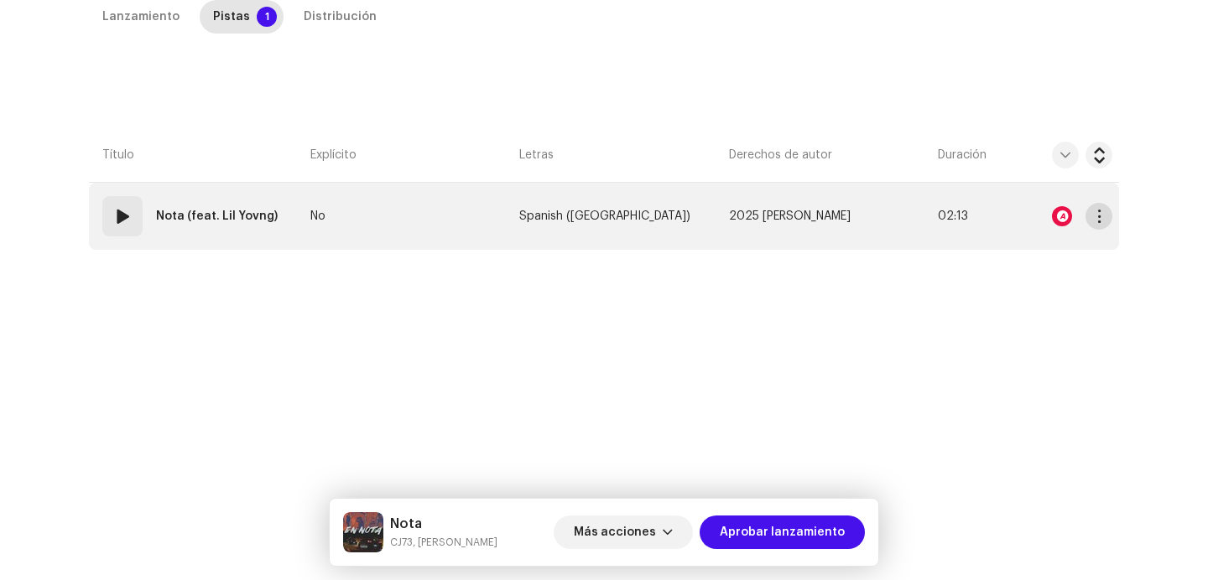
click at [1095, 223] on button "button" at bounding box center [1098, 216] width 27 height 27
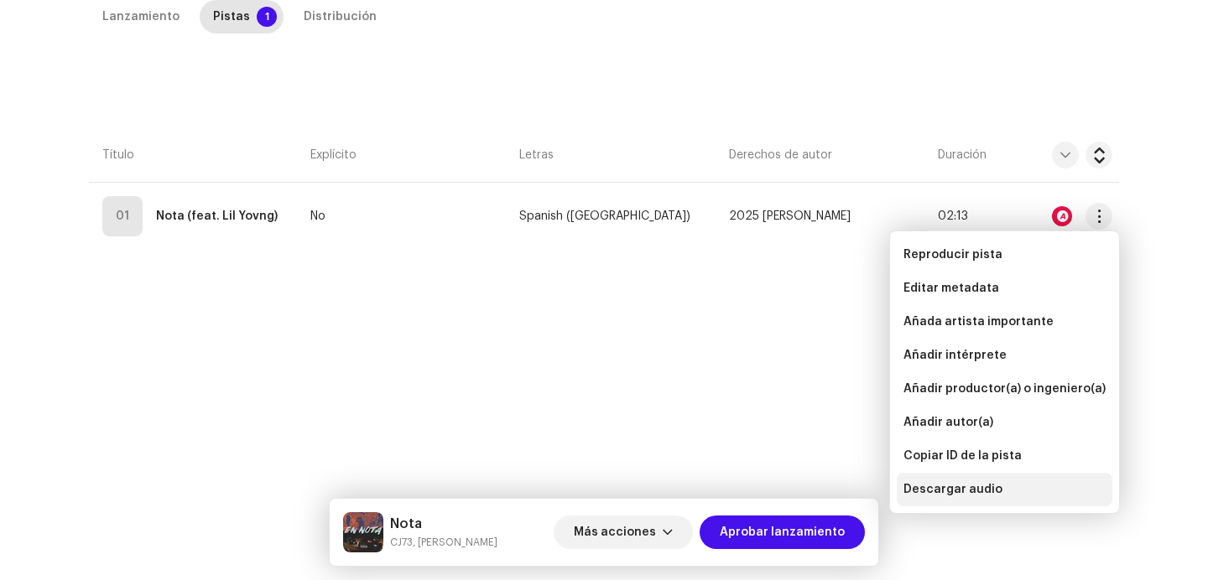
click at [925, 497] on div "Descargar audio" at bounding box center [1005, 490] width 216 height 34
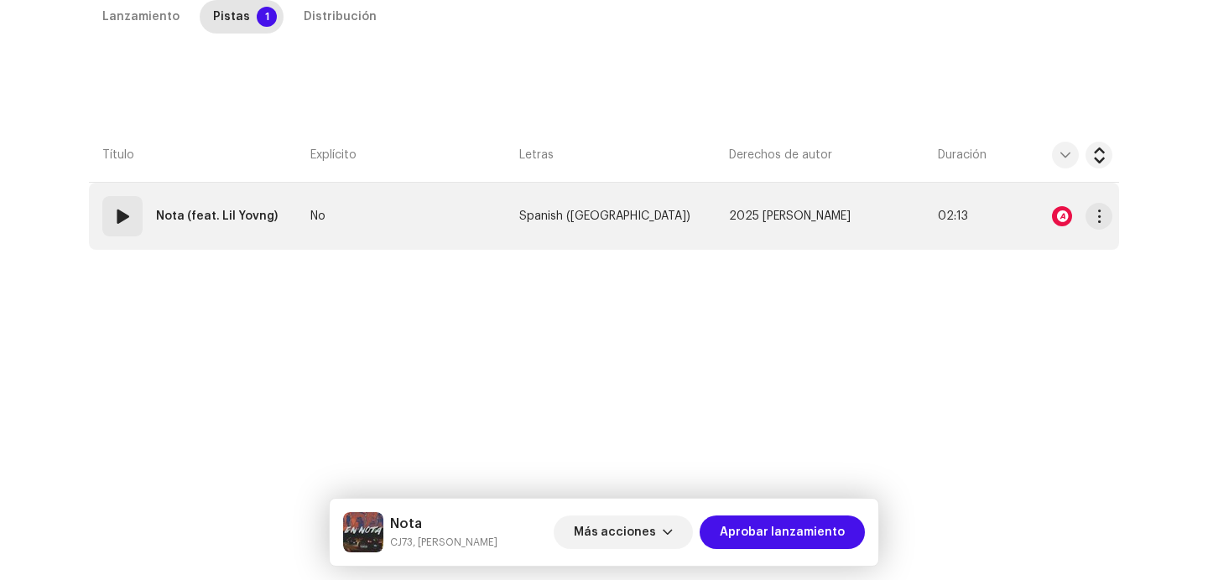
click at [233, 216] on strong "Nota (feat. Lil Yovng)" at bounding box center [217, 217] width 122 height 34
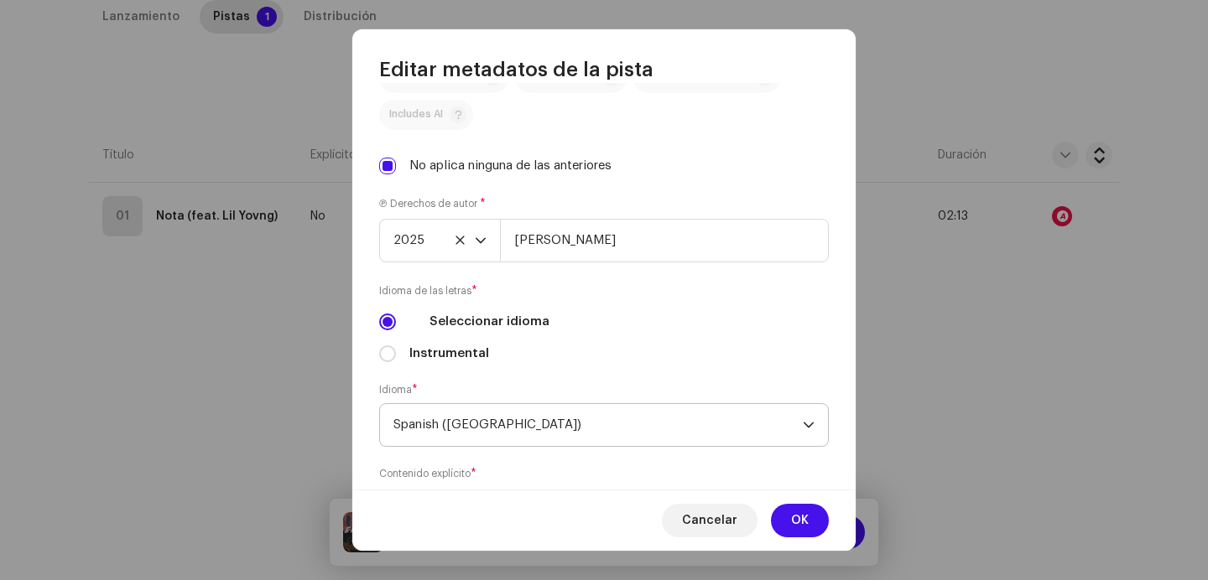
scroll to position [596, 0]
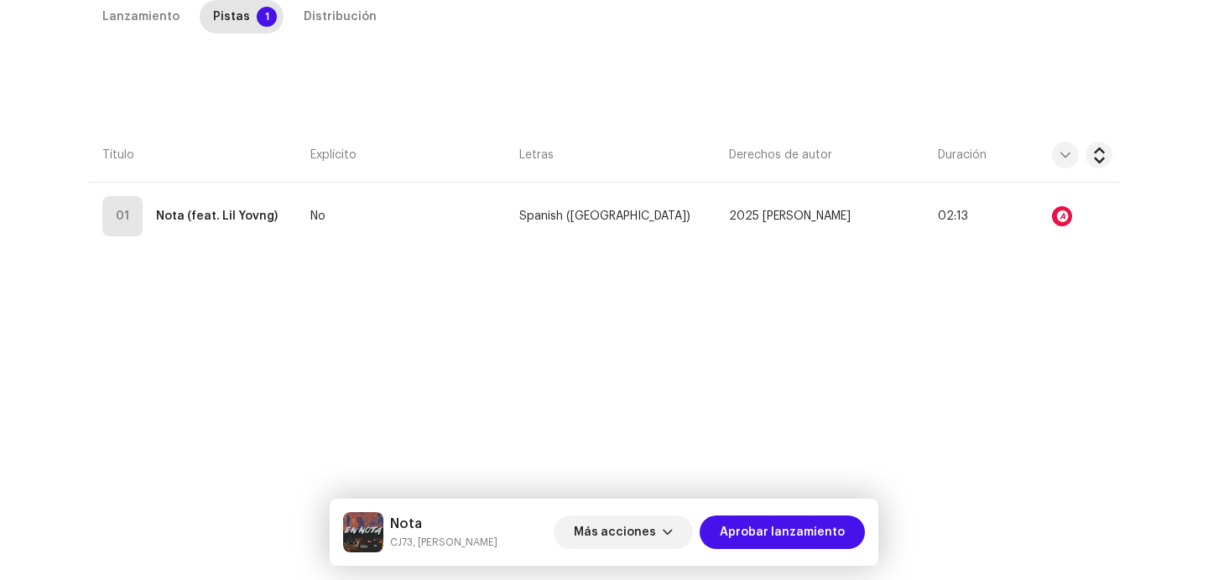
click at [236, 356] on div "Editar metadatos de la pista Título de la pista * Nota Versión de la pista Trad…" at bounding box center [604, 290] width 1208 height 580
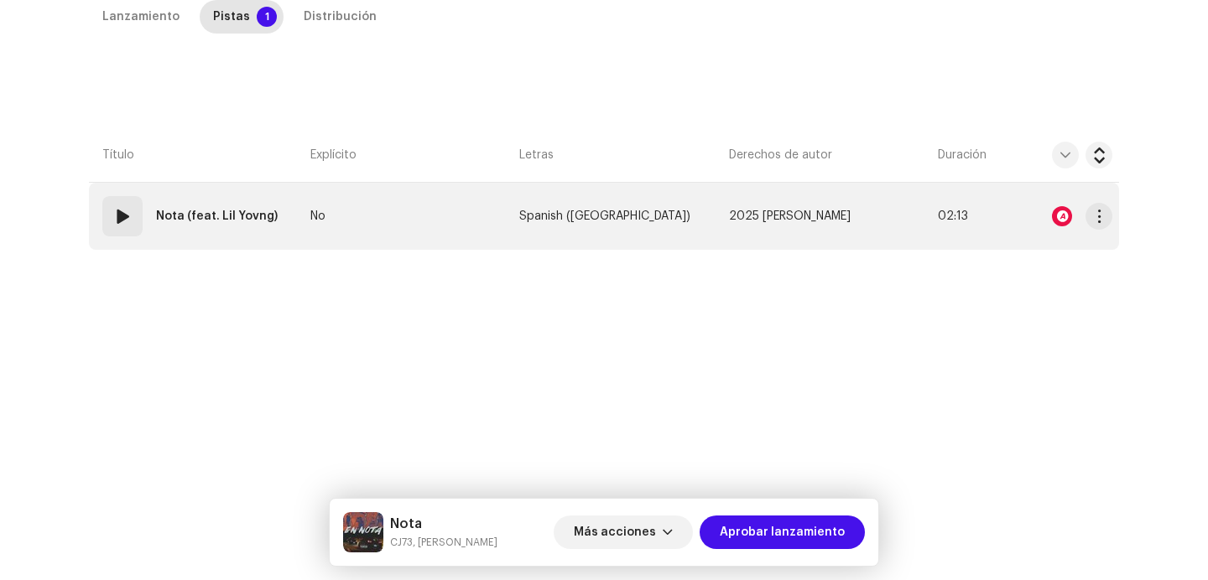
click at [112, 237] on td "01 Nota (feat. Lil Yovng)" at bounding box center [196, 216] width 215 height 67
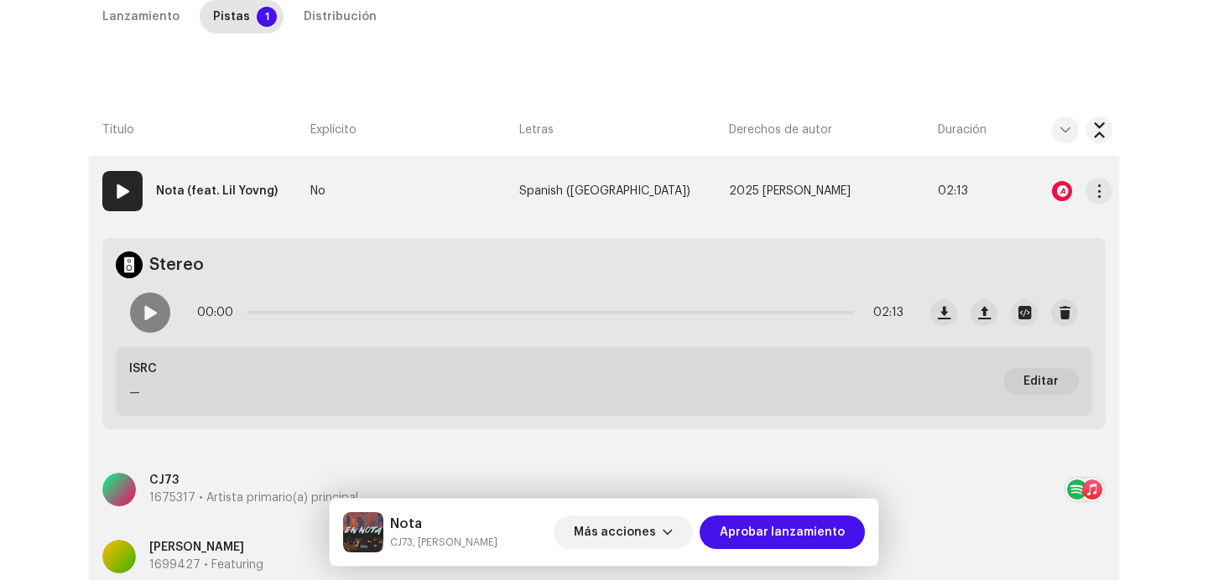
scroll to position [387, 0]
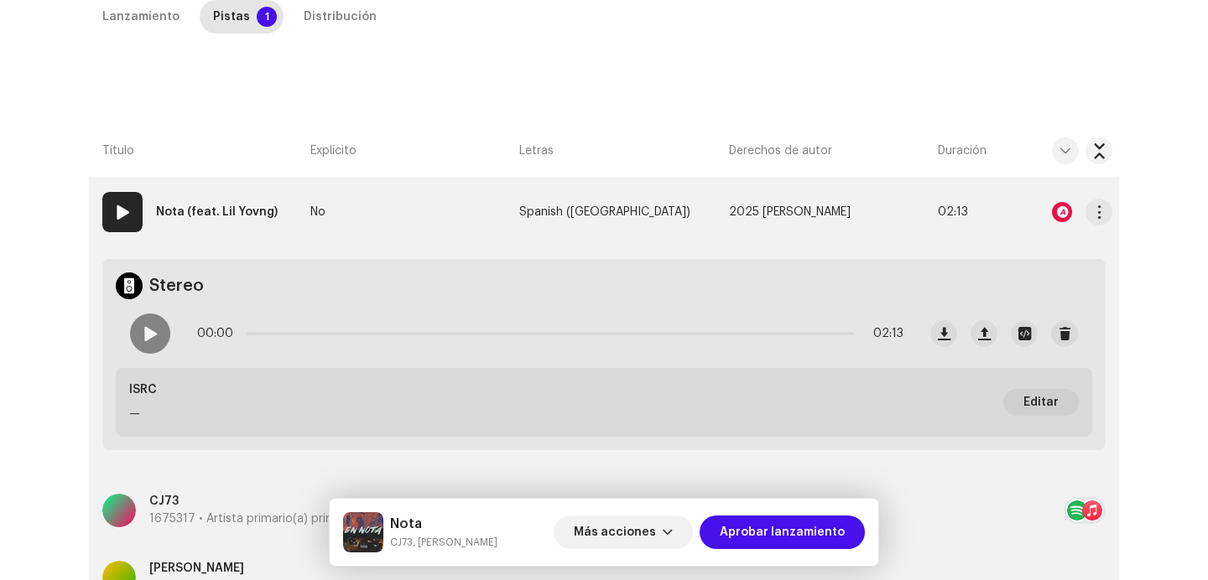
click at [1062, 206] on div at bounding box center [1062, 212] width 20 height 20
click at [1093, 213] on div "Reconocimiento de audio por Remezclas o muestras 8 Todos los resultados requier…" at bounding box center [604, 290] width 1208 height 580
click at [1093, 213] on span "button" at bounding box center [1099, 212] width 13 height 13
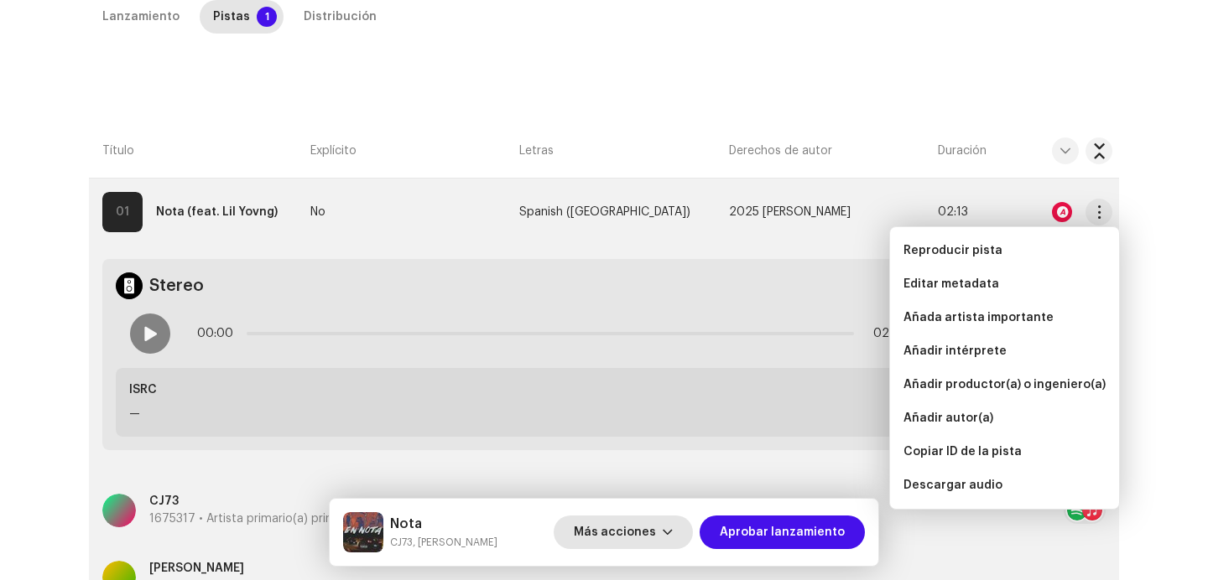
click at [637, 530] on span "Más acciones" at bounding box center [615, 533] width 82 height 34
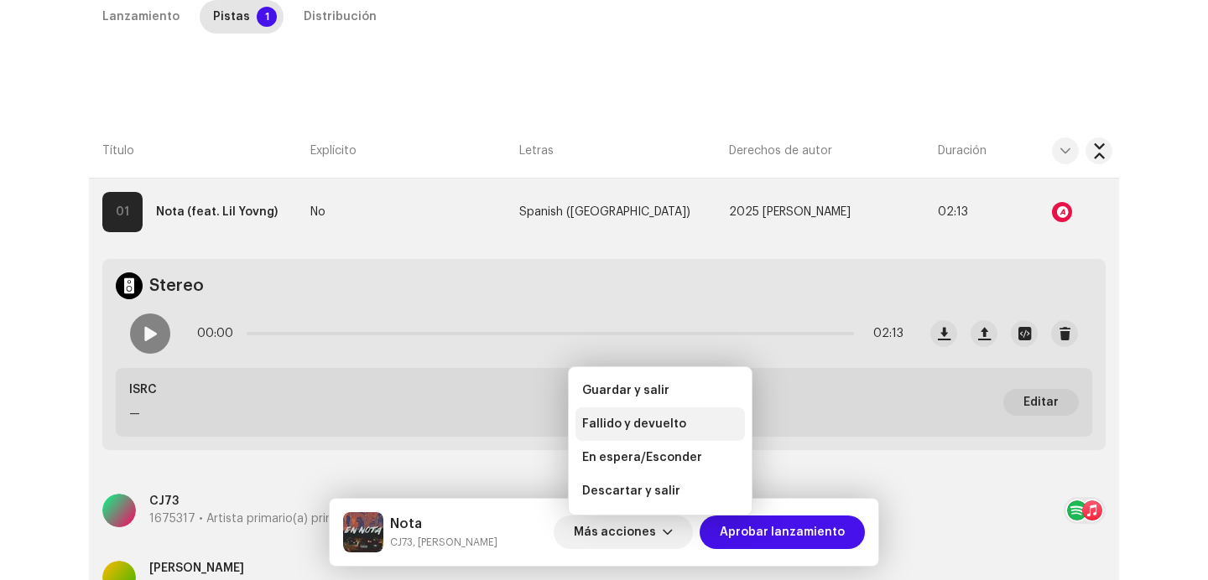
click at [641, 424] on span "Fallido y devuelto" at bounding box center [634, 424] width 104 height 13
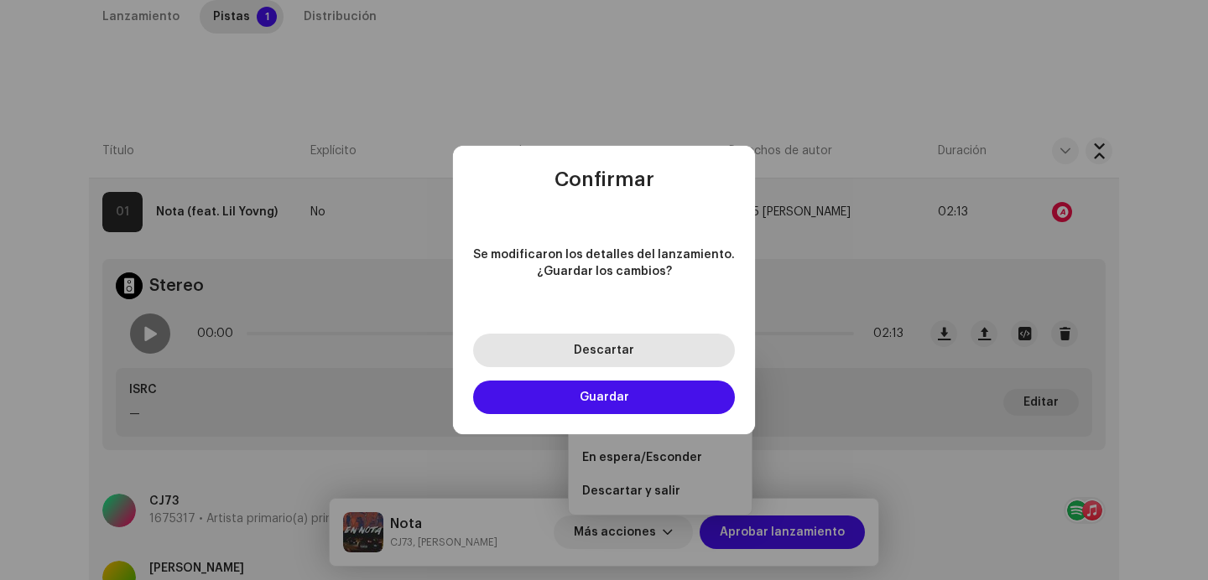
click at [590, 346] on span "Descartar" at bounding box center [604, 351] width 60 height 12
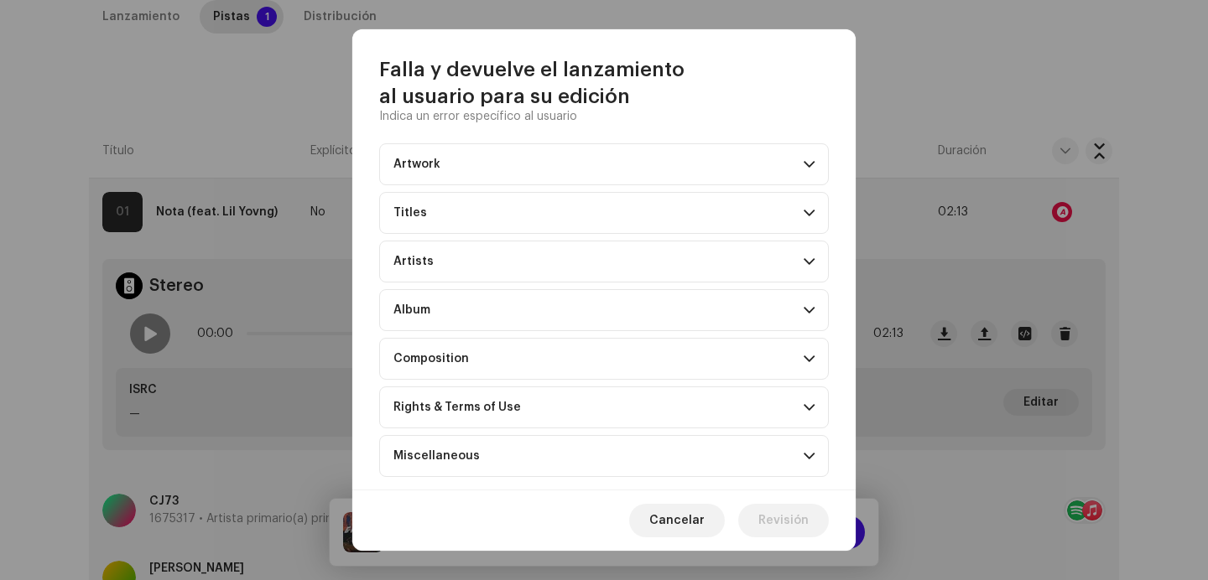
scroll to position [133, 0]
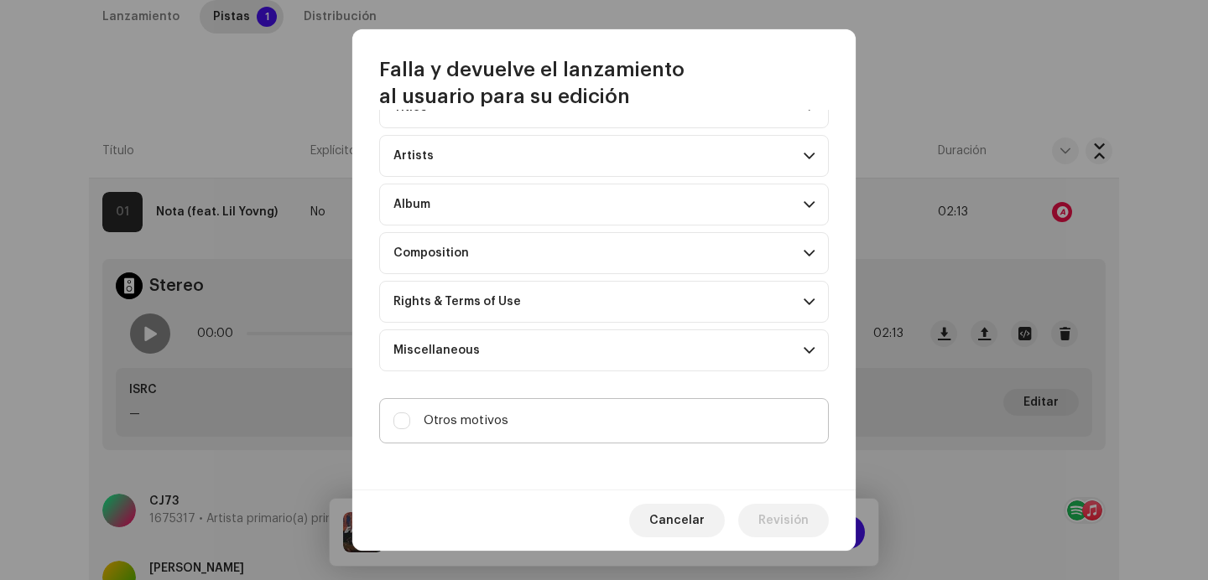
click at [570, 429] on label "Otros motivos" at bounding box center [604, 420] width 450 height 45
click at [410, 429] on input "Otros motivos" at bounding box center [401, 421] width 17 height 17
checkbox input "true"
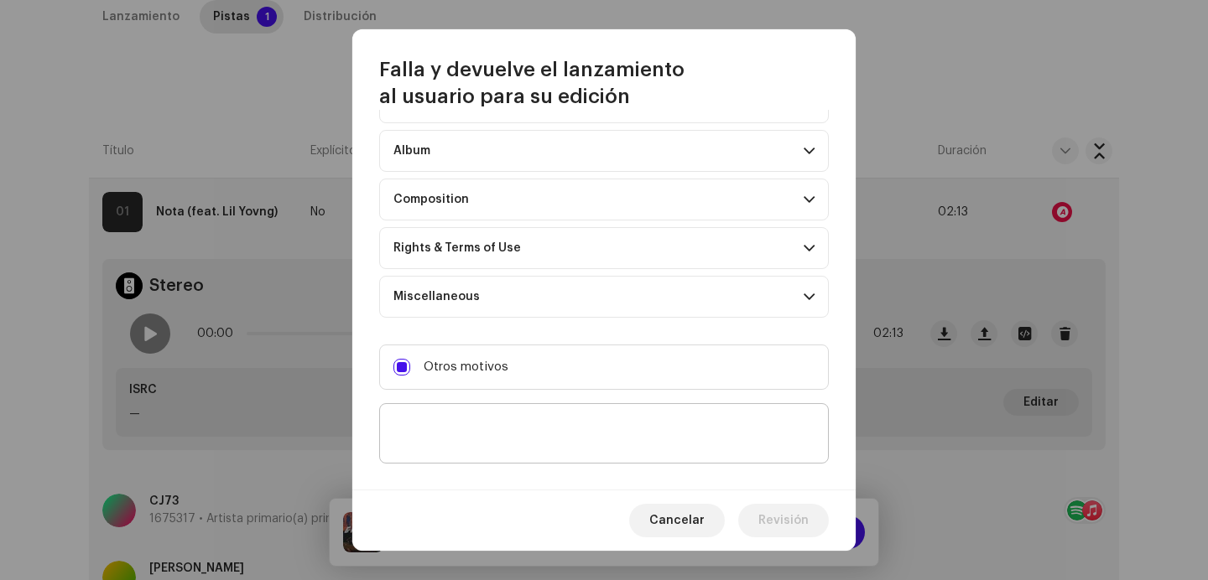
scroll to position [209, 0]
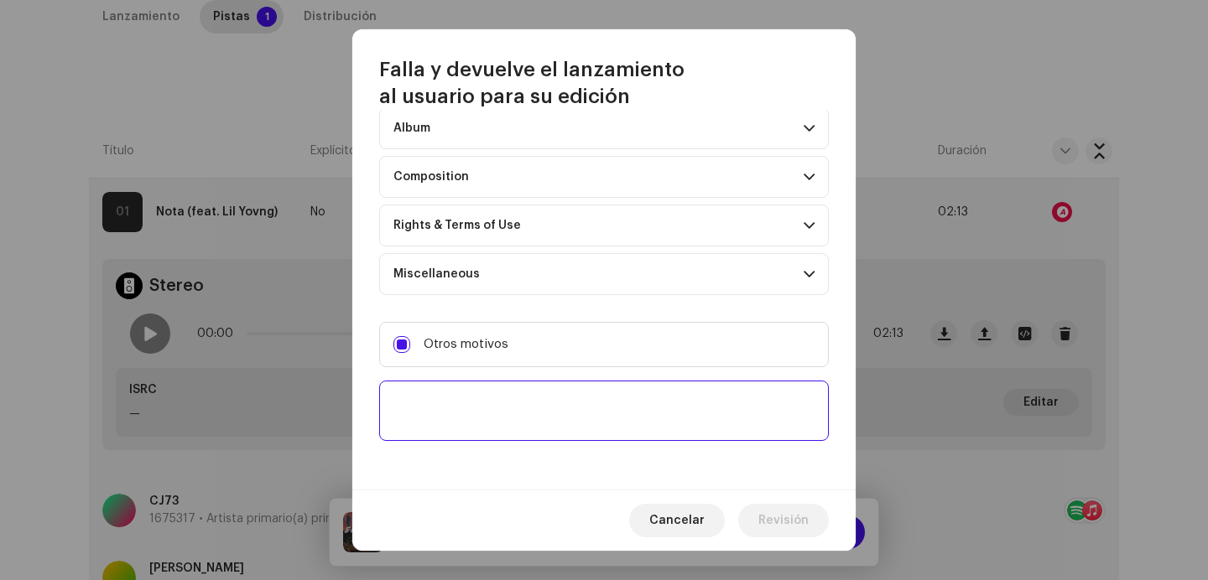
click at [571, 424] on textarea at bounding box center [604, 411] width 450 height 60
paste textarea "Uno o más tracks de tu lanzamiento contienen beats o samples de otros artistas,…"
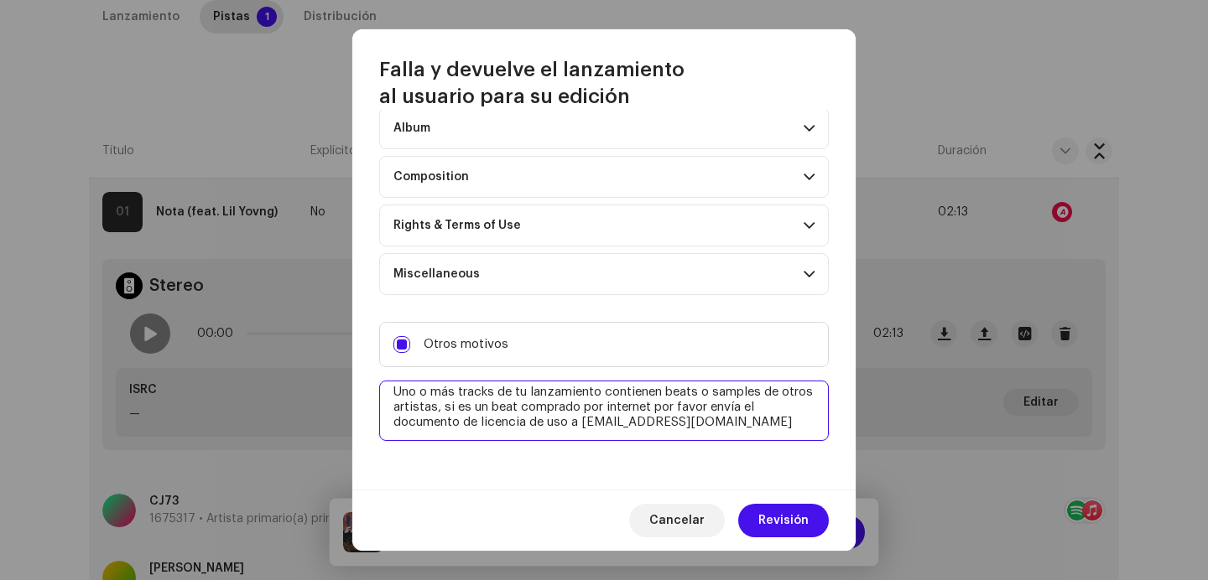
scroll to position [0, 0]
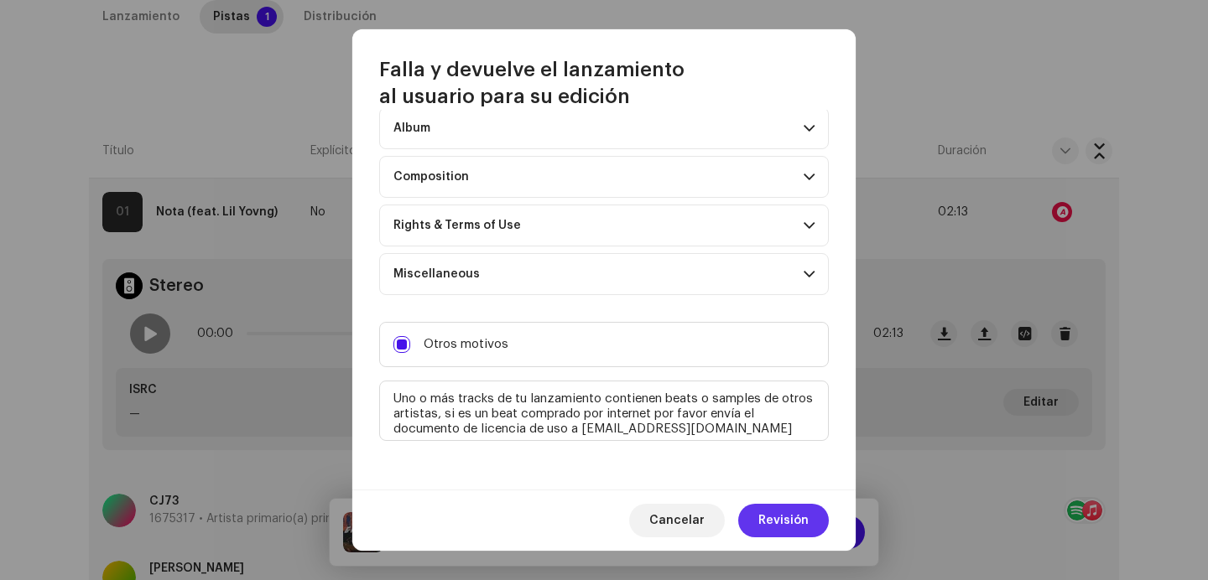
type textarea "Uno o más tracks de tu lanzamiento contienen beats o samples de otros artistas,…"
click at [758, 523] on button "Revisión" at bounding box center [783, 521] width 91 height 34
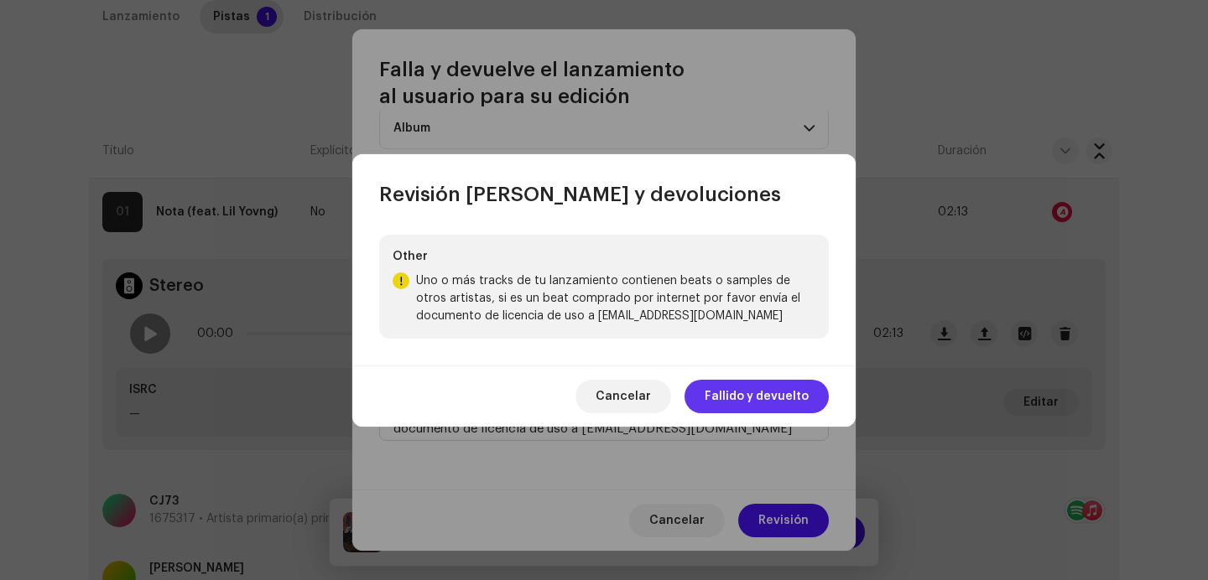
click at [751, 406] on span "Fallido y devuelto" at bounding box center [757, 397] width 104 height 34
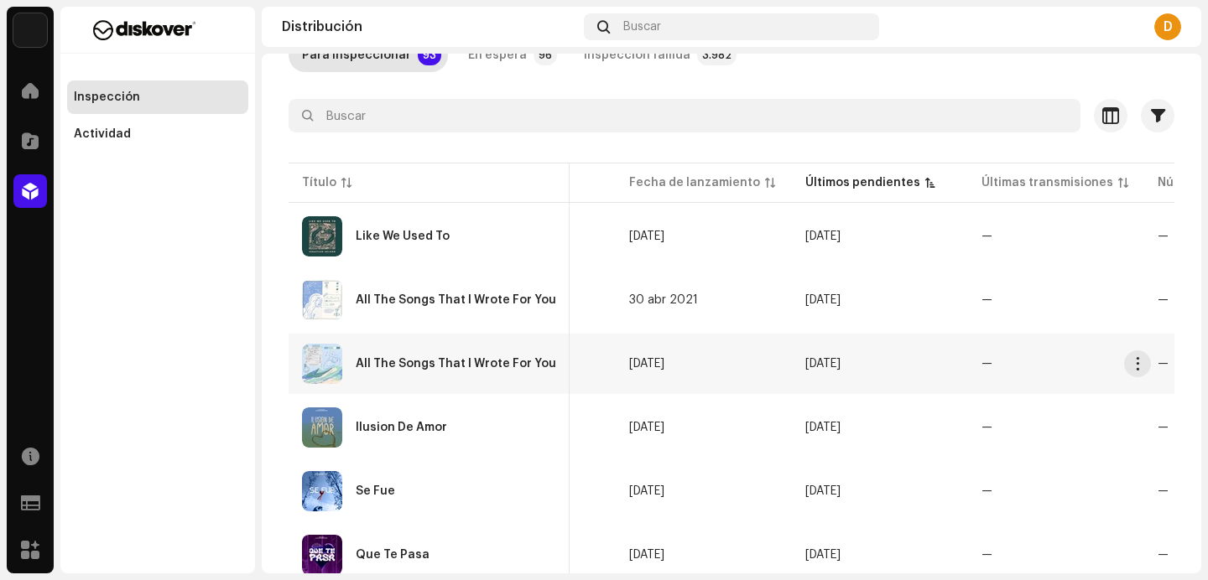
scroll to position [0, 747]
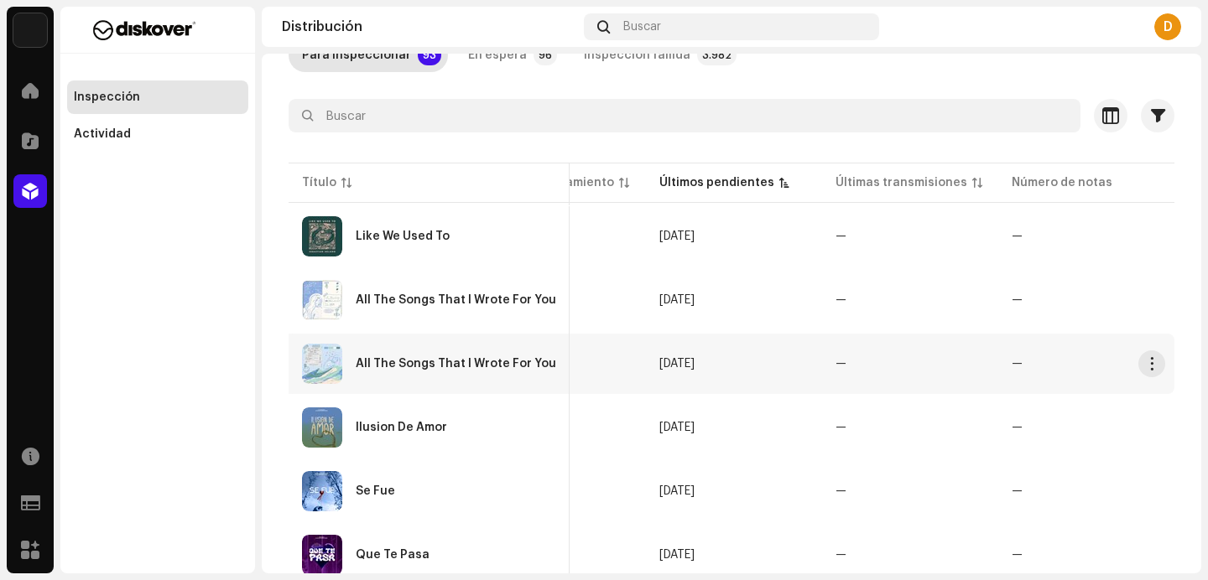
click at [412, 350] on div "All The Songs That I Wrote For You" at bounding box center [429, 364] width 254 height 40
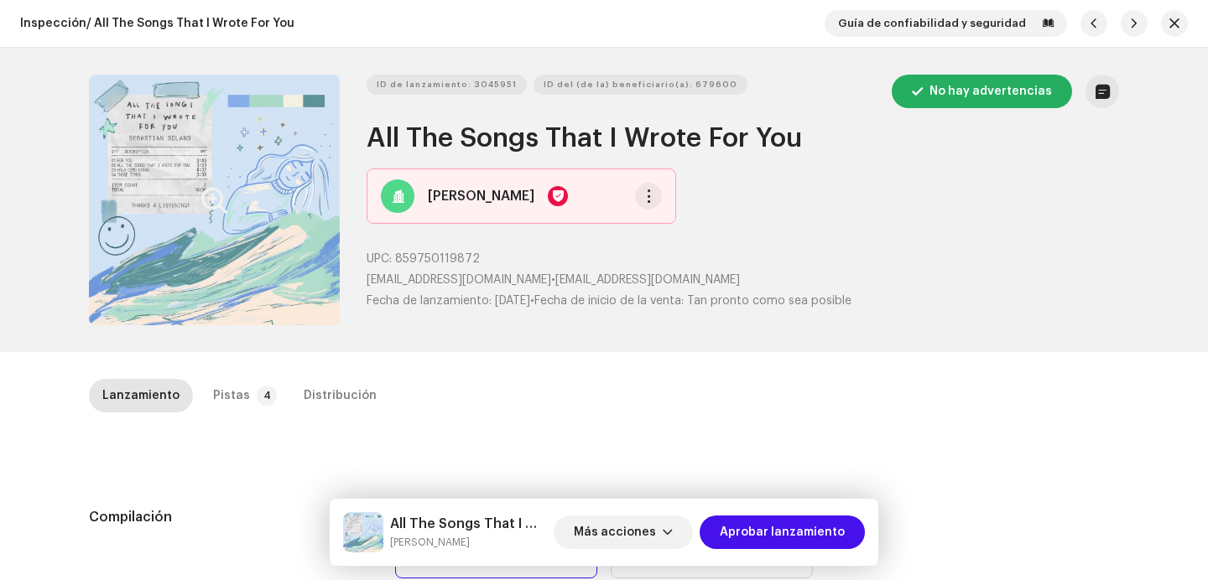
click at [286, 292] on button "Zoom Image" at bounding box center [214, 200] width 251 height 251
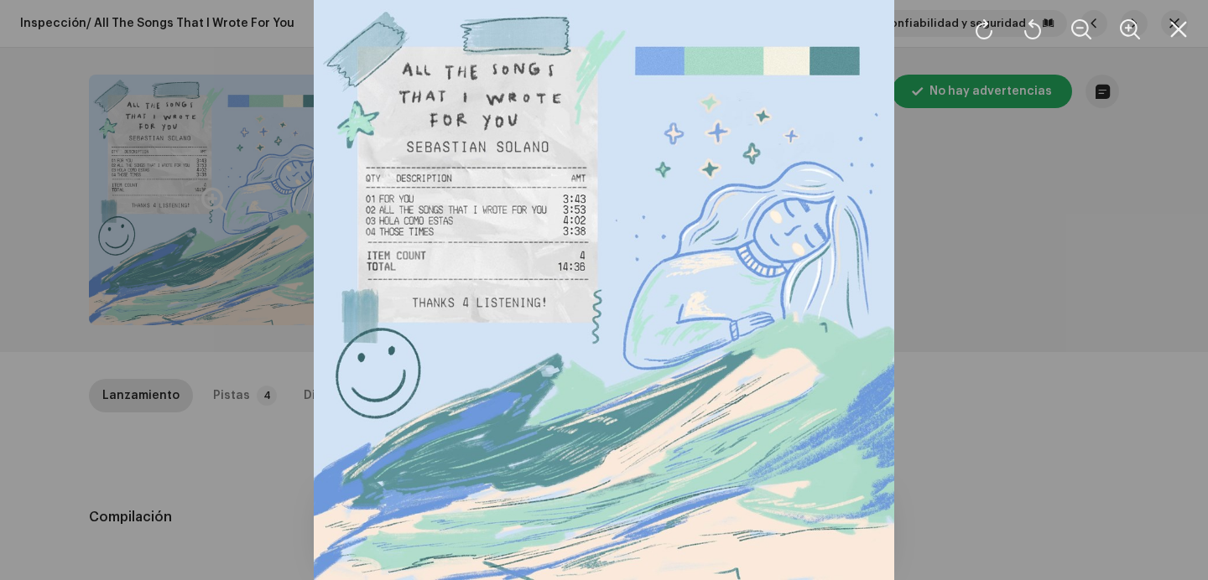
click at [931, 304] on div at bounding box center [604, 290] width 1208 height 580
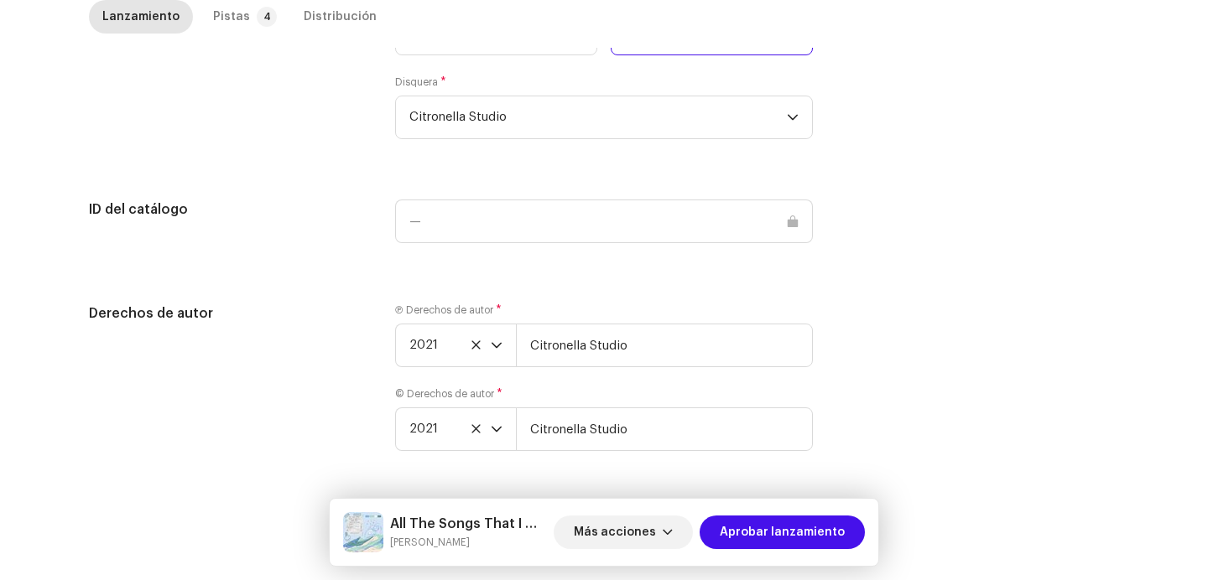
scroll to position [1705, 0]
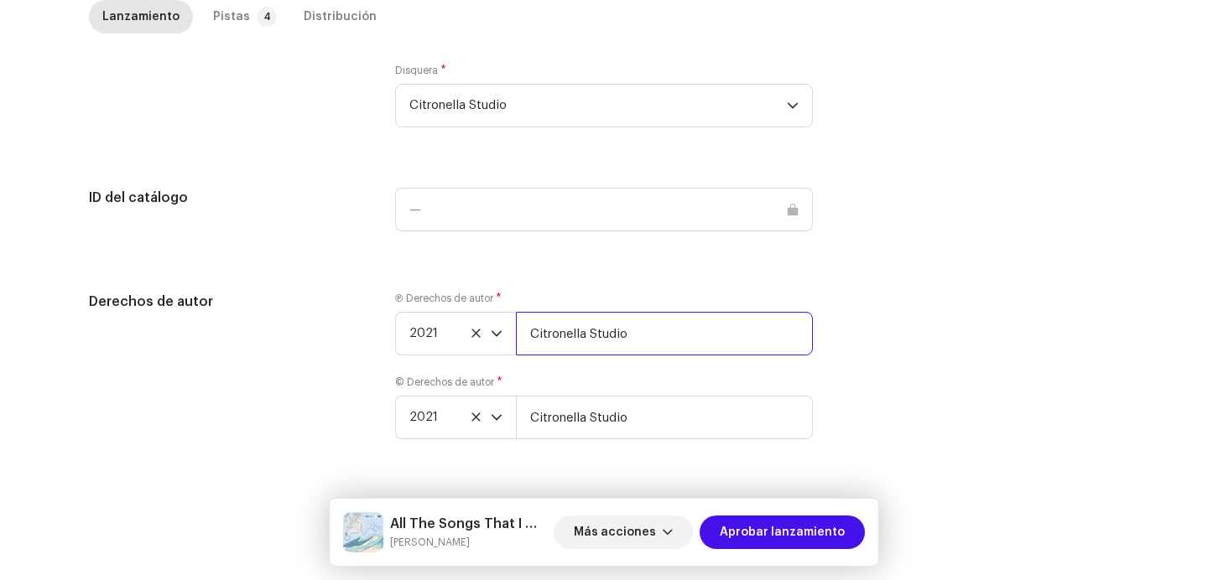
click at [686, 320] on input "Citronella Studio" at bounding box center [664, 334] width 297 height 44
type input "Citronella Studio | Distributed by Diskover Co."
click at [686, 440] on div "Ⓟ Derechos de autor * 2021 Citronella Studio | Distributed by Diskover Co. © De…" at bounding box center [604, 376] width 418 height 168
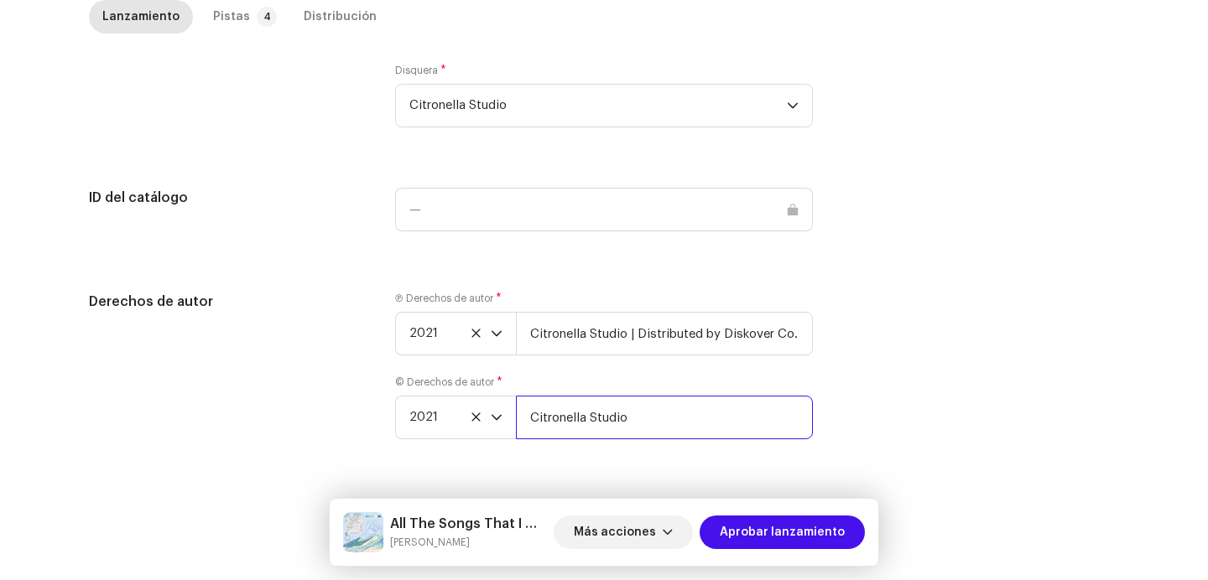
click at [686, 416] on input "Citronella Studio" at bounding box center [664, 418] width 297 height 44
type input "Citronella Studio | Distributed by Diskover Co."
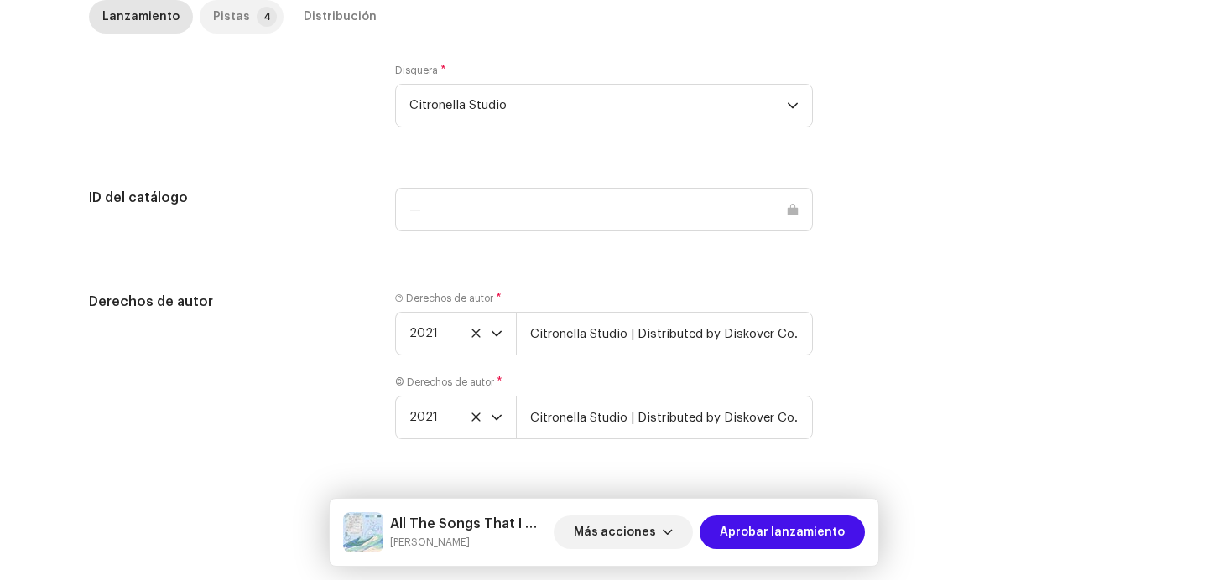
click at [213, 18] on div "Pistas" at bounding box center [231, 17] width 37 height 34
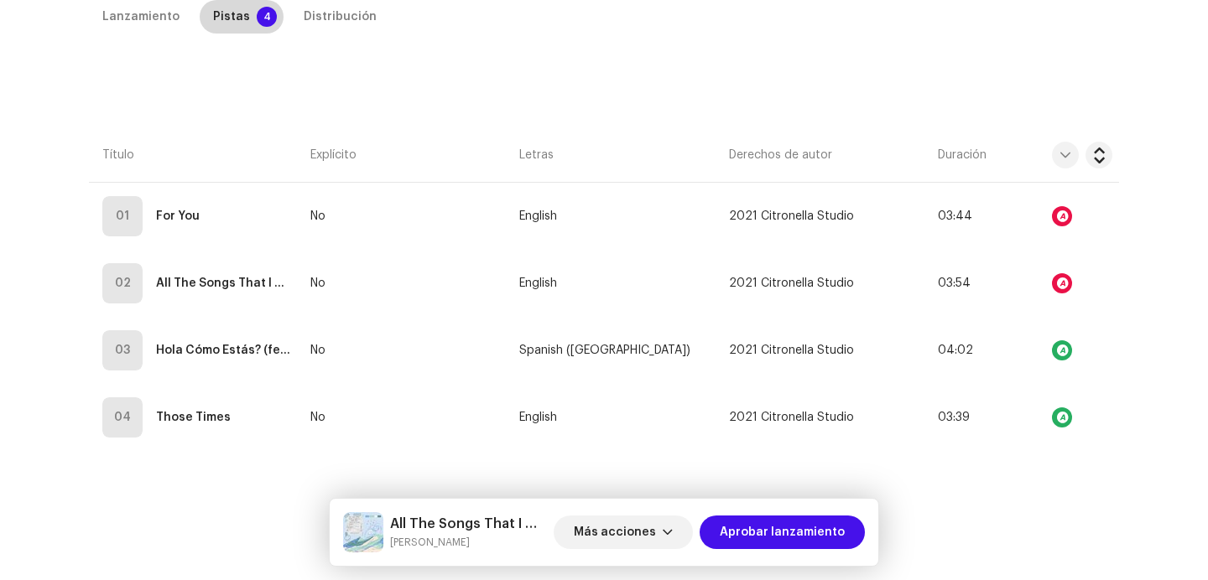
scroll to position [379, 0]
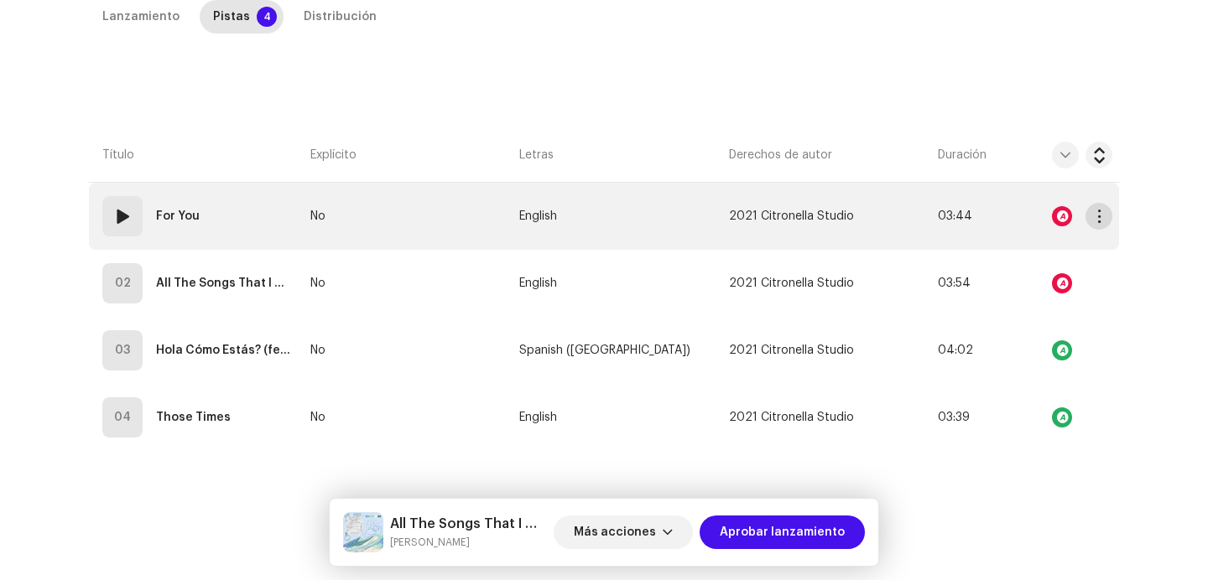
click at [1095, 208] on button "button" at bounding box center [1098, 216] width 27 height 27
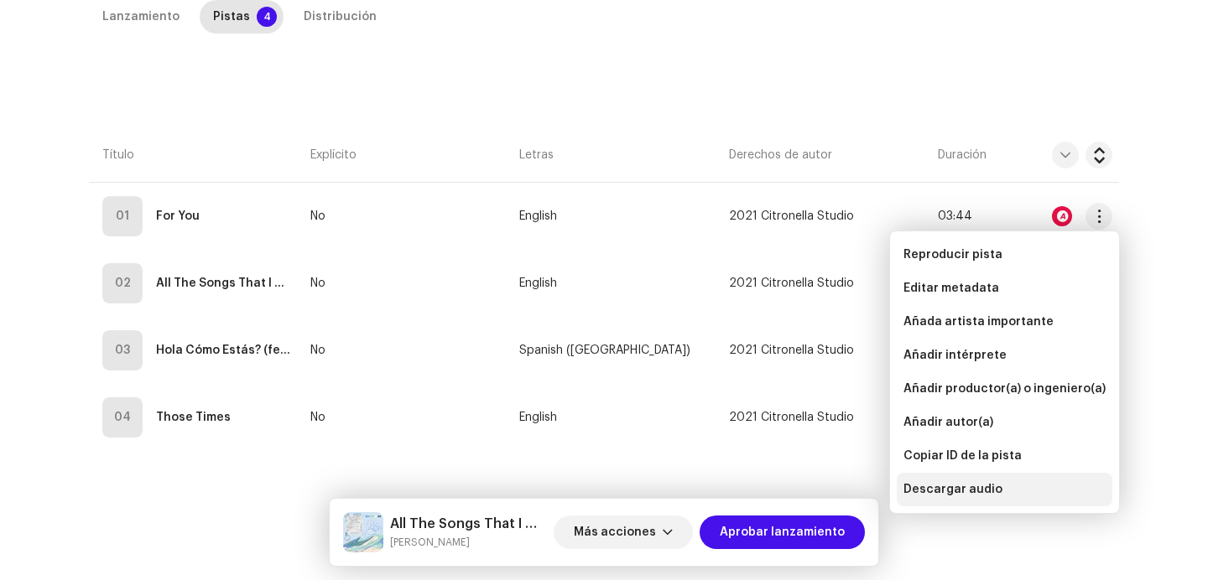
click at [937, 492] on span "Descargar audio" at bounding box center [952, 489] width 99 height 13
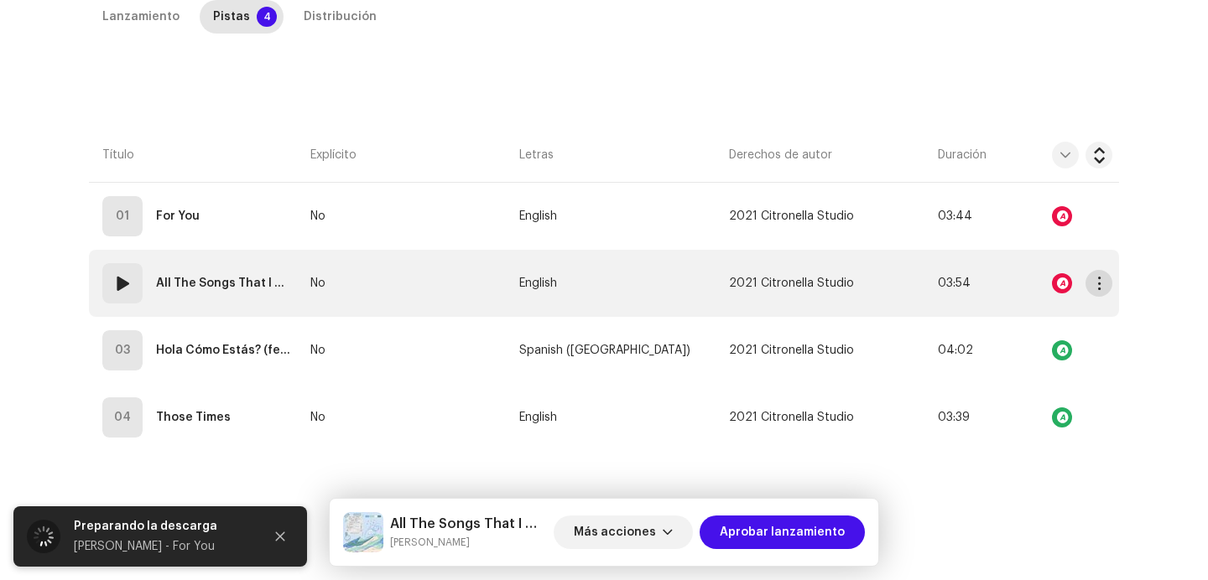
click at [1093, 289] on span "button" at bounding box center [1099, 283] width 13 height 13
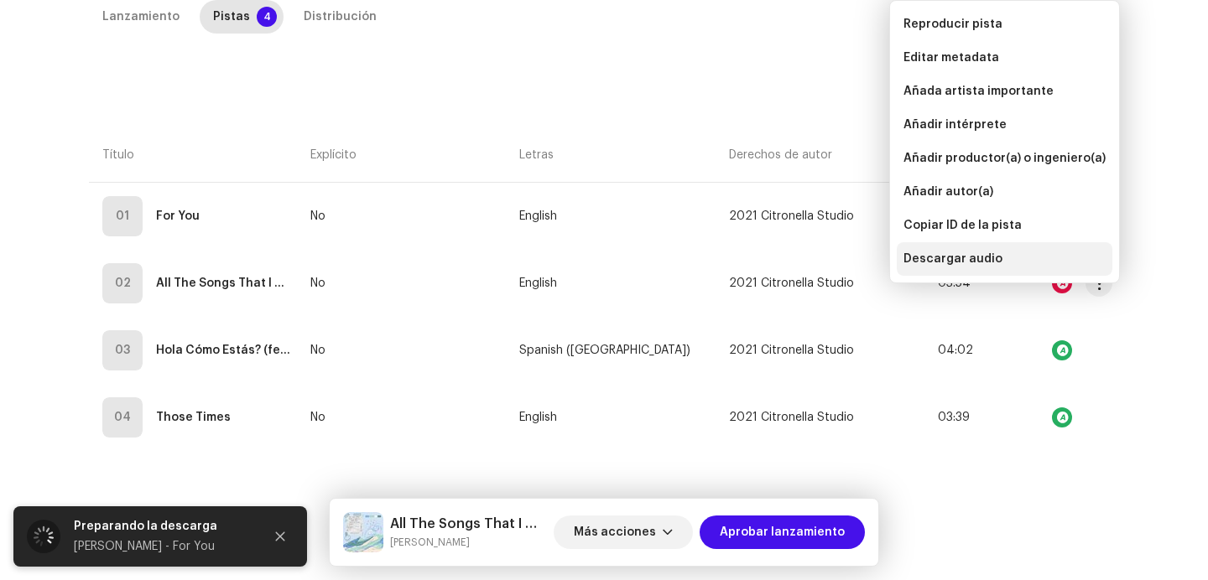
click at [960, 263] on span "Descargar audio" at bounding box center [952, 258] width 99 height 13
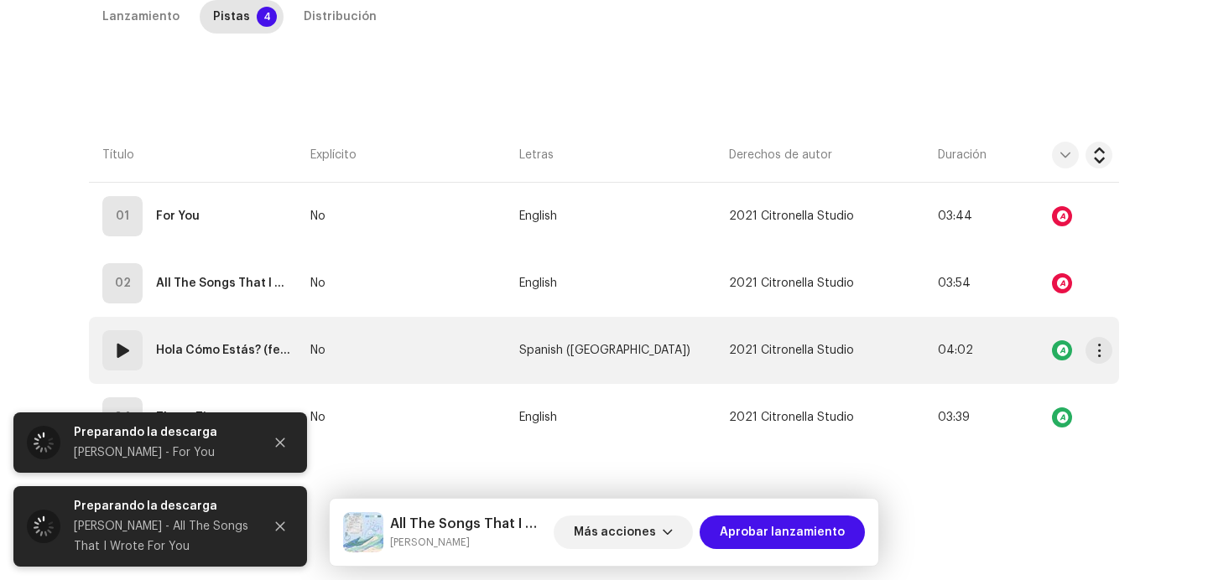
click at [142, 372] on td "03 Hola Cómo Estás? (feat. [PERSON_NAME])" at bounding box center [196, 350] width 215 height 67
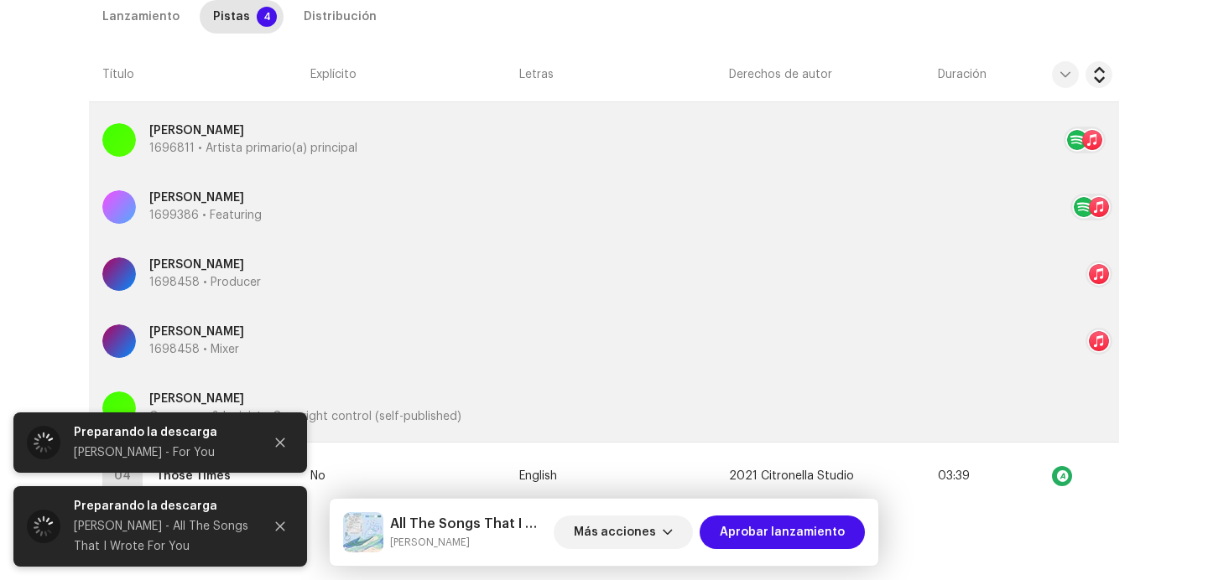
scroll to position [939, 0]
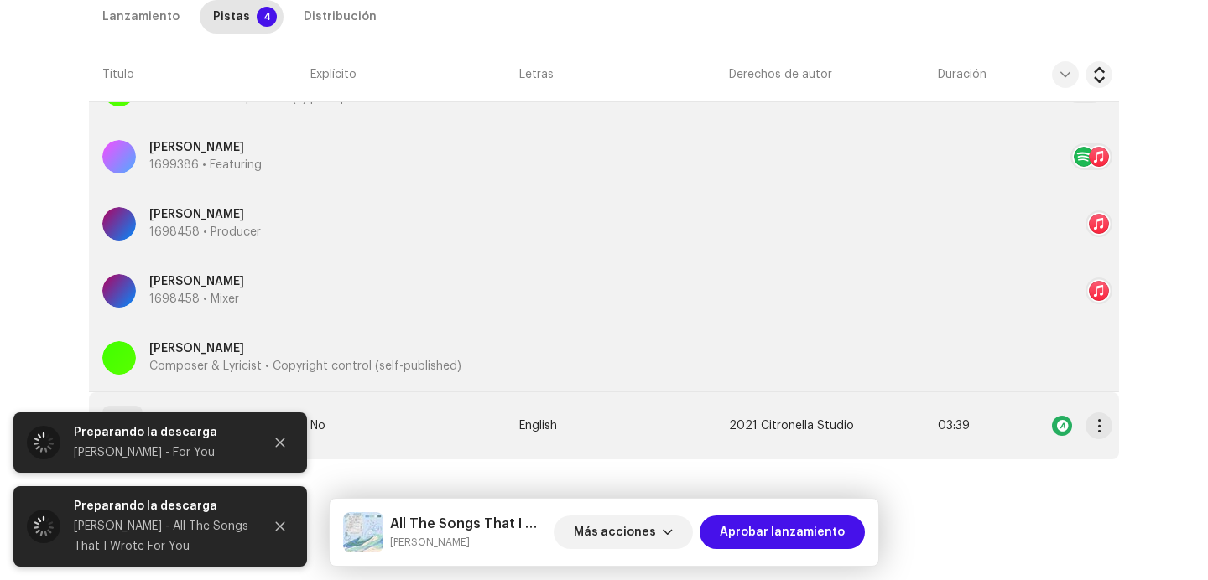
click at [149, 403] on td "04 Those Times" at bounding box center [196, 426] width 215 height 67
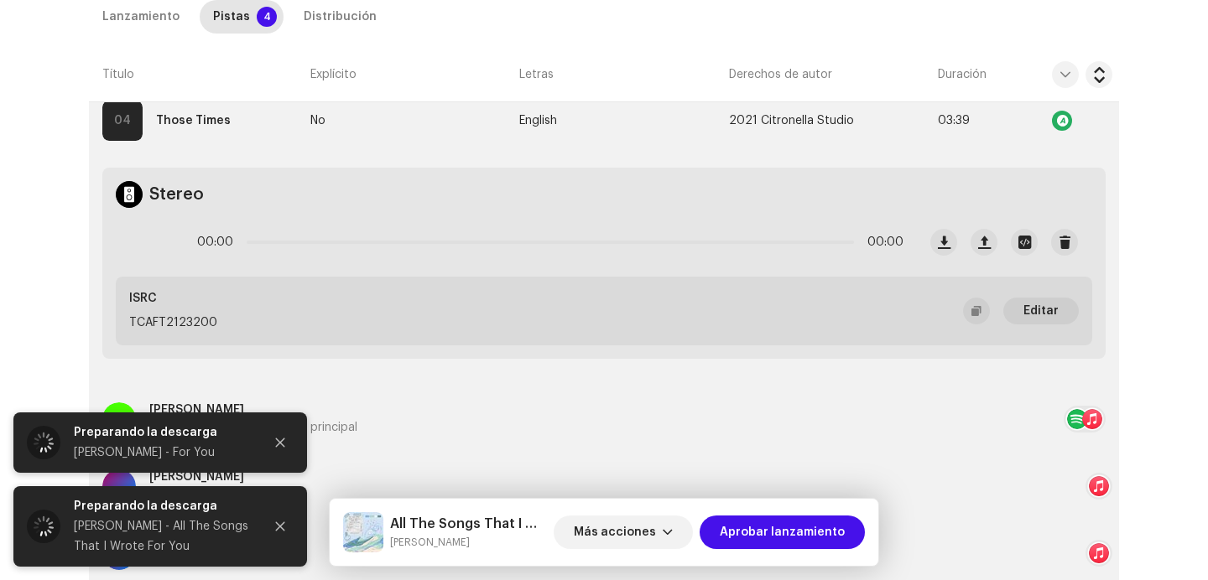
scroll to position [1210, 0]
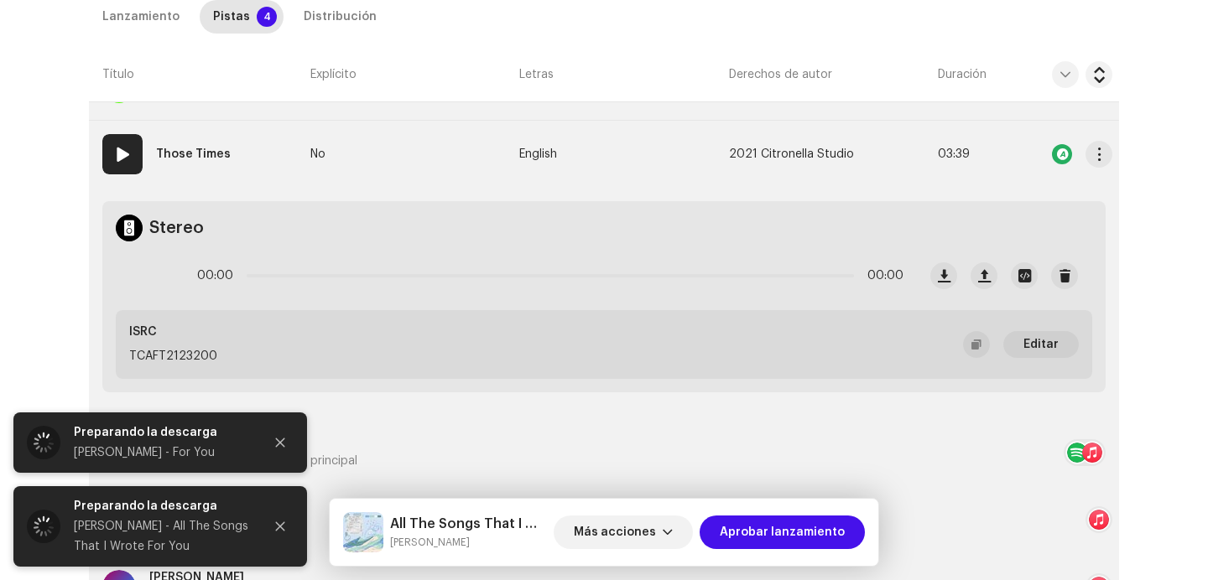
click at [1108, 157] on re-m-actions-button at bounding box center [1098, 155] width 27 height 34
click at [1096, 159] on span "button" at bounding box center [1099, 154] width 13 height 13
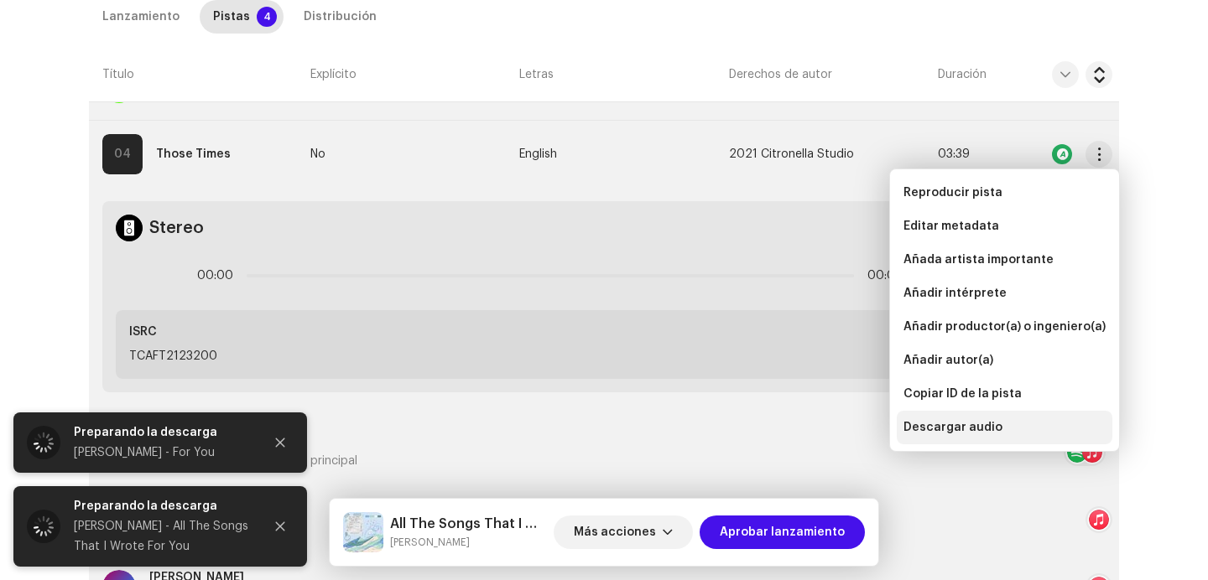
click at [971, 433] on span "Descargar audio" at bounding box center [952, 427] width 99 height 13
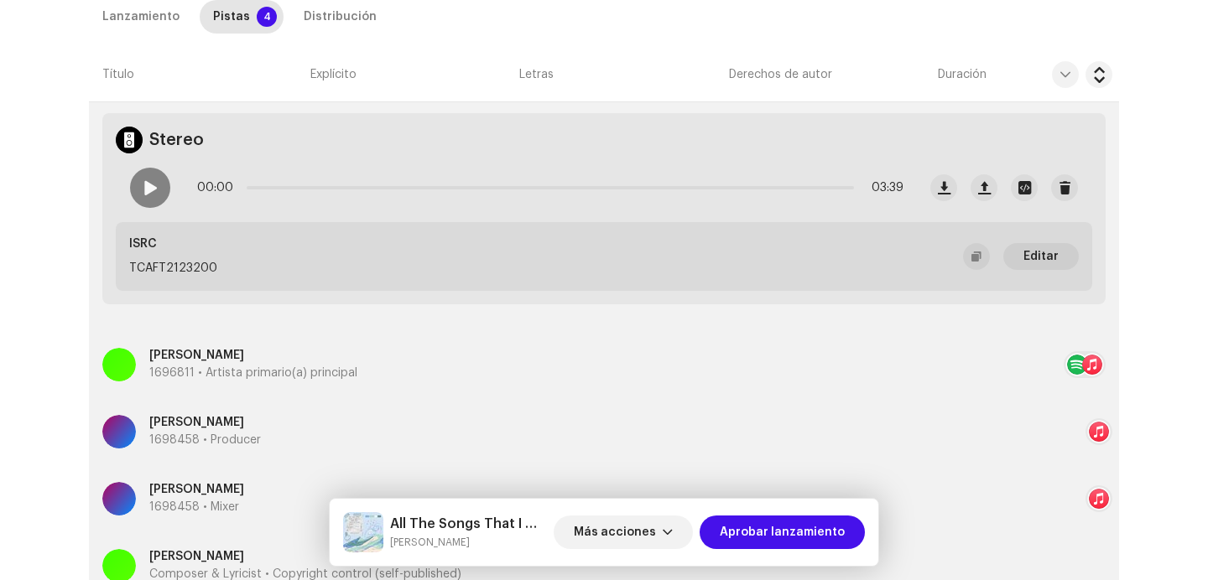
scroll to position [1273, 0]
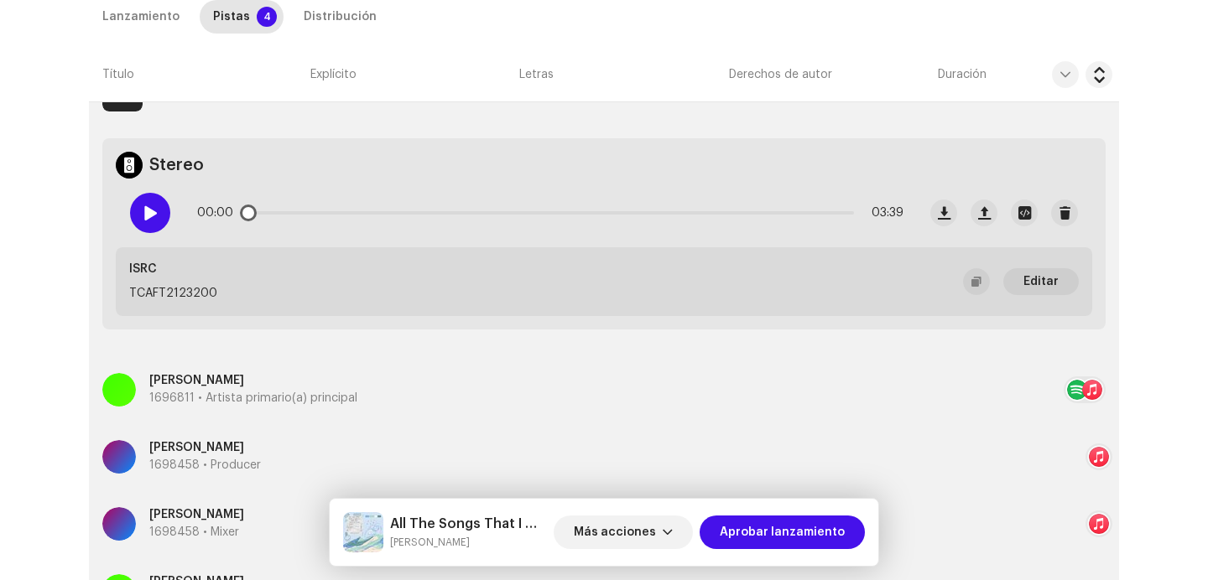
click at [144, 219] on span at bounding box center [150, 212] width 14 height 13
click at [322, 213] on p-slider at bounding box center [550, 212] width 607 height 3
click at [586, 214] on p-slider at bounding box center [550, 212] width 607 height 3
click at [779, 215] on div "02:04 03:39" at bounding box center [550, 213] width 706 height 34
click at [782, 211] on p-slider at bounding box center [550, 212] width 607 height 3
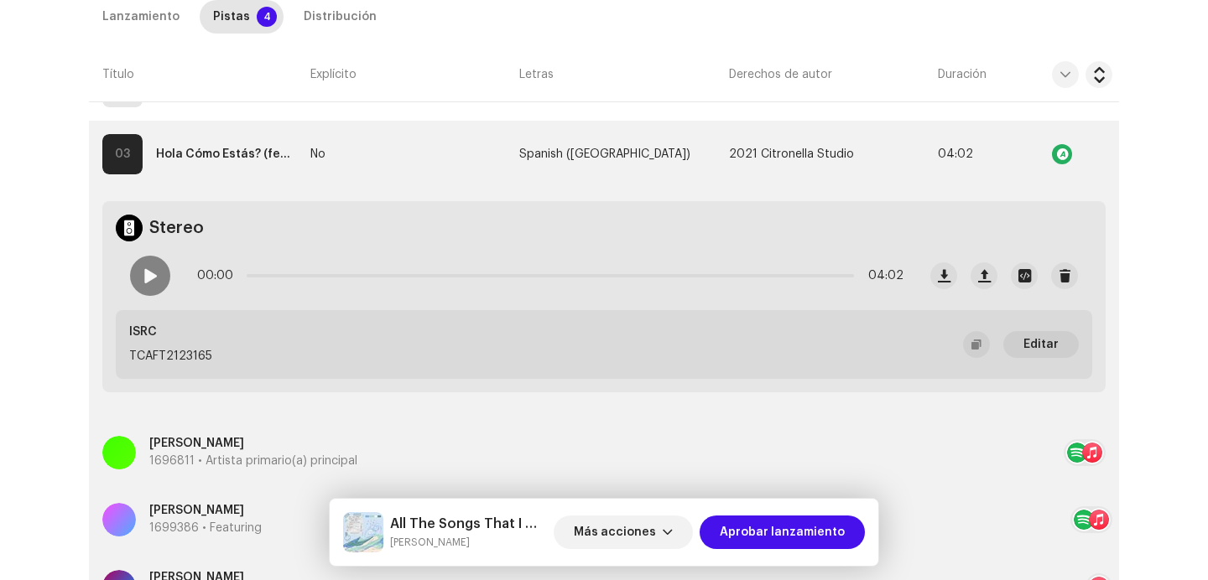
scroll to position [559, 0]
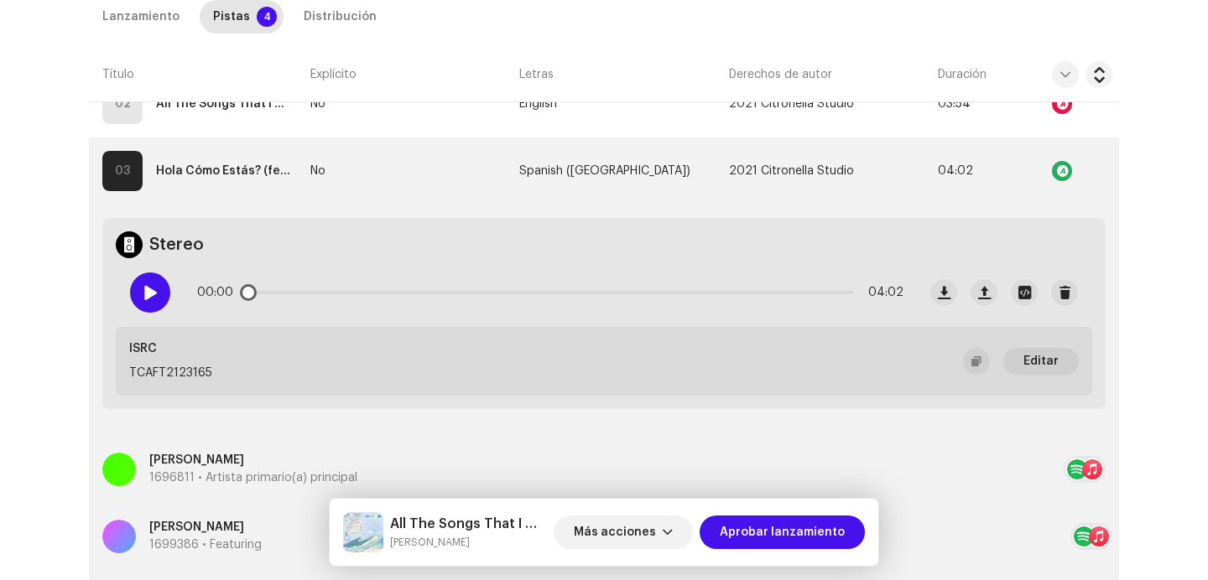
click at [148, 284] on div at bounding box center [150, 293] width 40 height 40
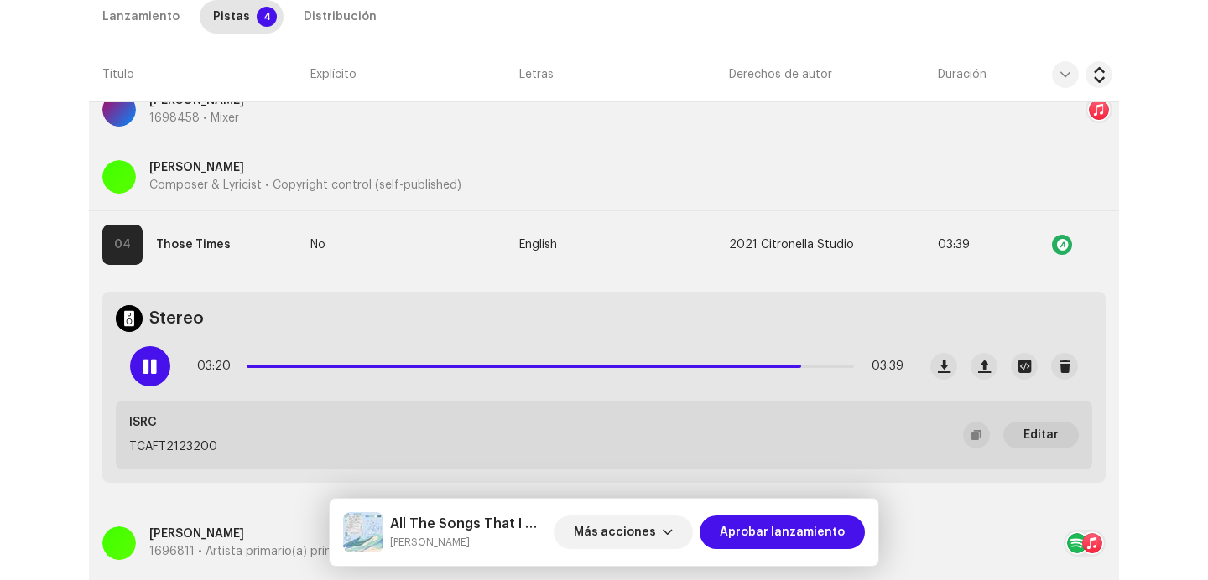
scroll to position [1213, 0]
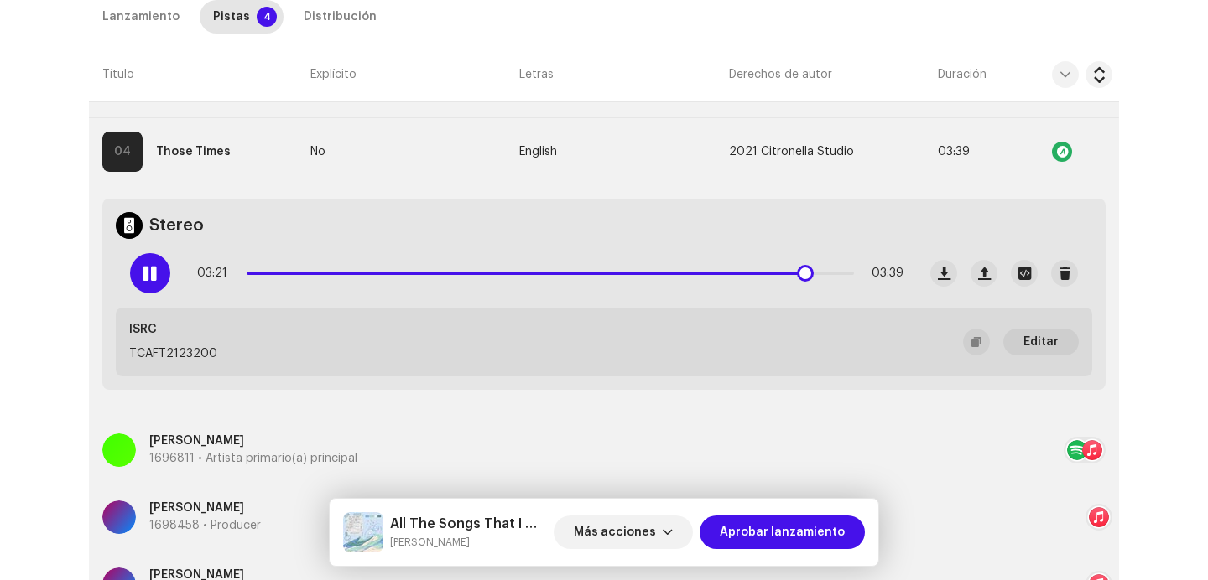
click at [151, 278] on span at bounding box center [150, 273] width 14 height 13
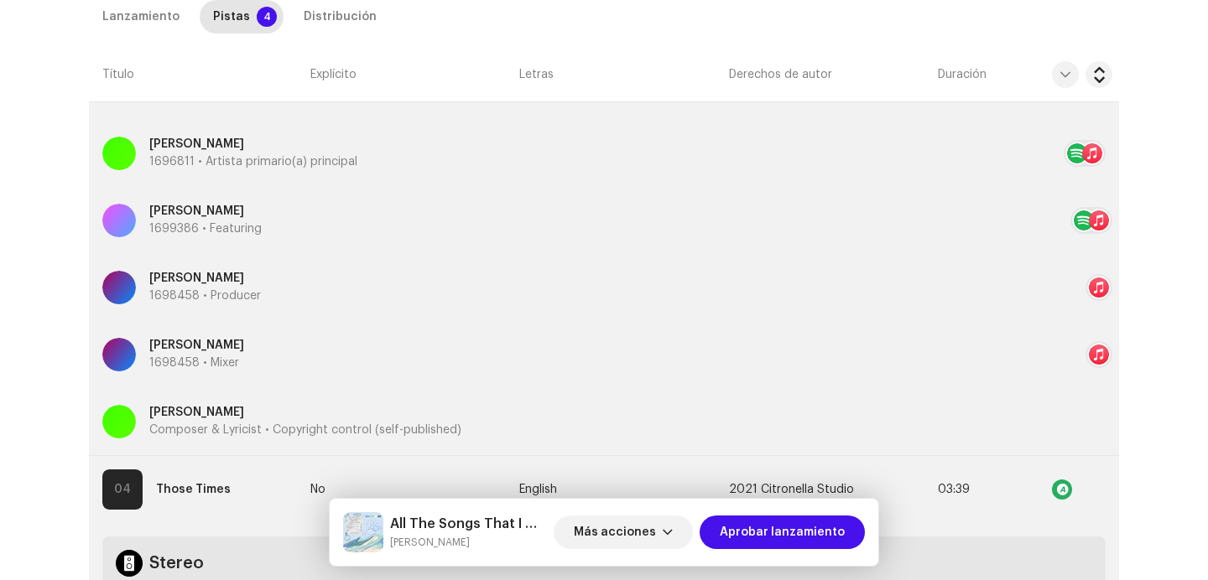
scroll to position [648, 0]
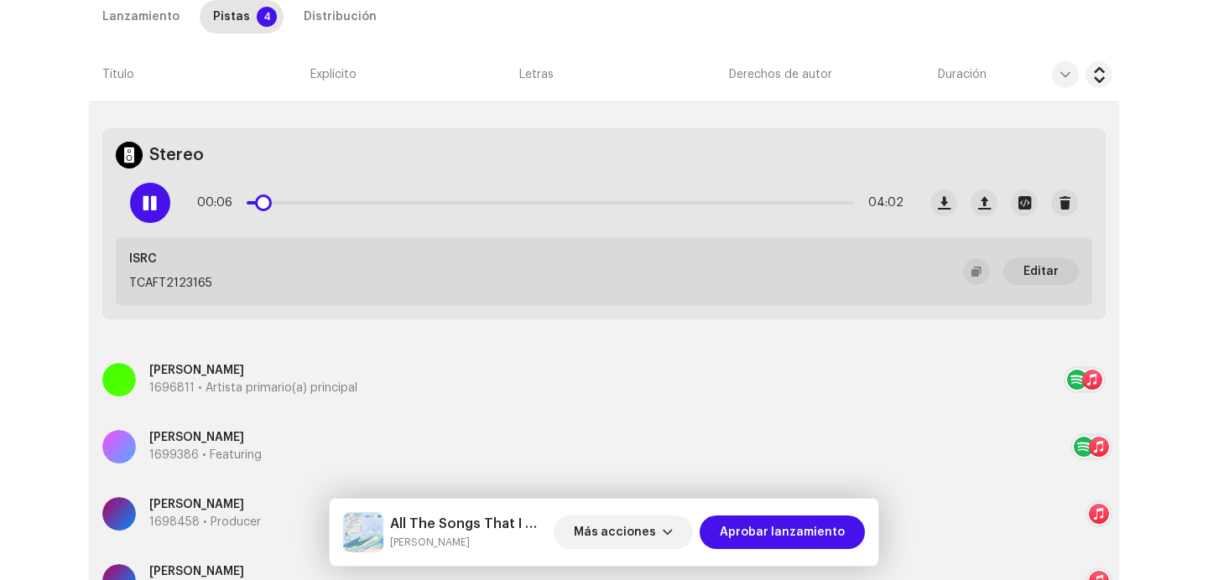
click at [301, 206] on div "00:06 04:02" at bounding box center [550, 203] width 706 height 34
click at [320, 195] on div "00:06 04:02" at bounding box center [550, 203] width 706 height 34
click at [320, 206] on div "00:07 04:02" at bounding box center [550, 203] width 706 height 34
click at [332, 204] on p-slider at bounding box center [550, 202] width 607 height 3
click at [571, 206] on div "00:38 04:02" at bounding box center [550, 203] width 706 height 34
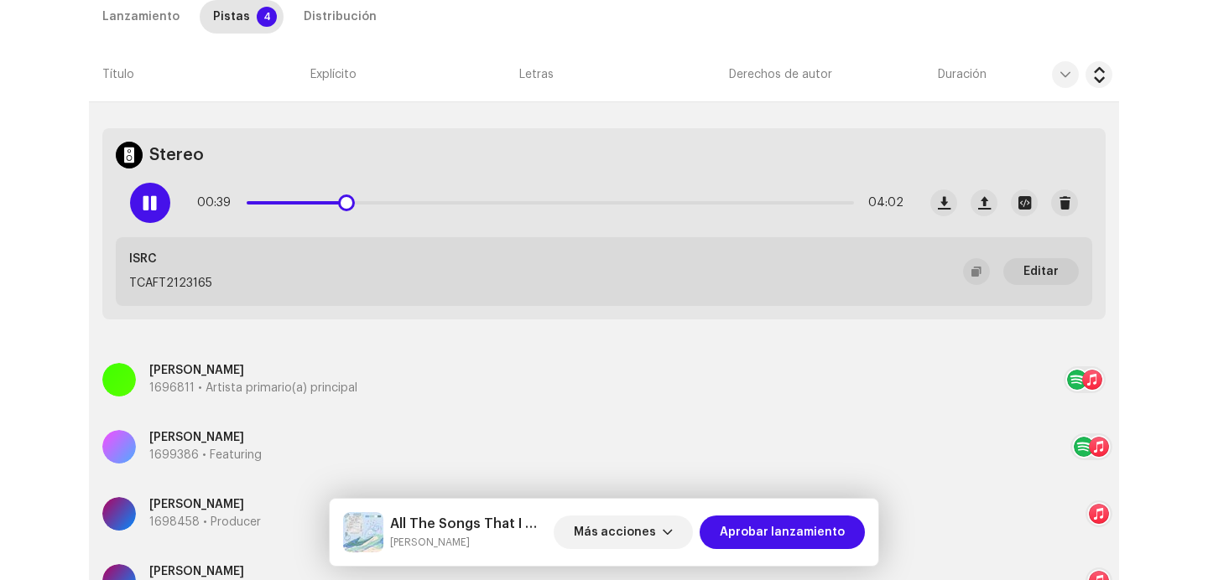
click at [536, 202] on p-slider at bounding box center [550, 202] width 607 height 3
click at [137, 211] on div at bounding box center [150, 203] width 40 height 40
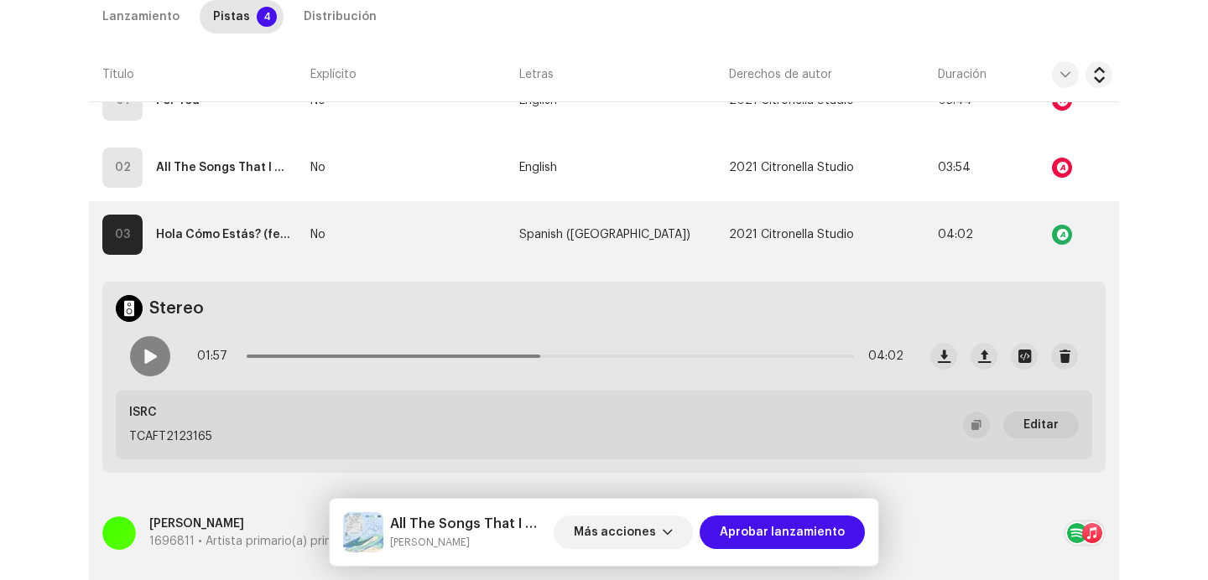
scroll to position [500, 0]
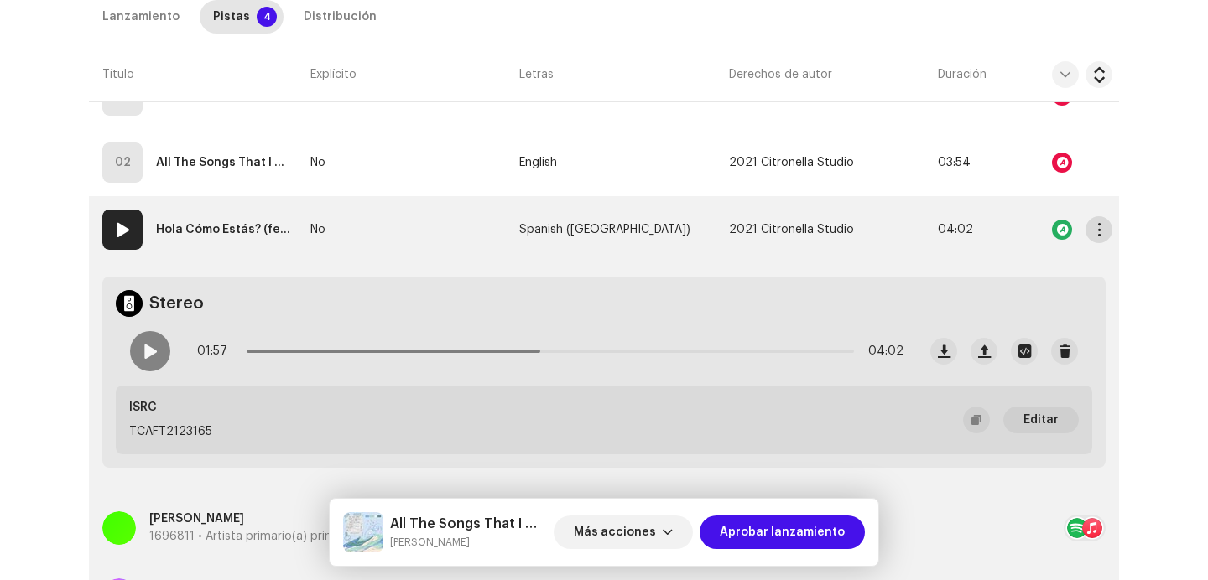
click at [1102, 233] on button "button" at bounding box center [1098, 229] width 27 height 27
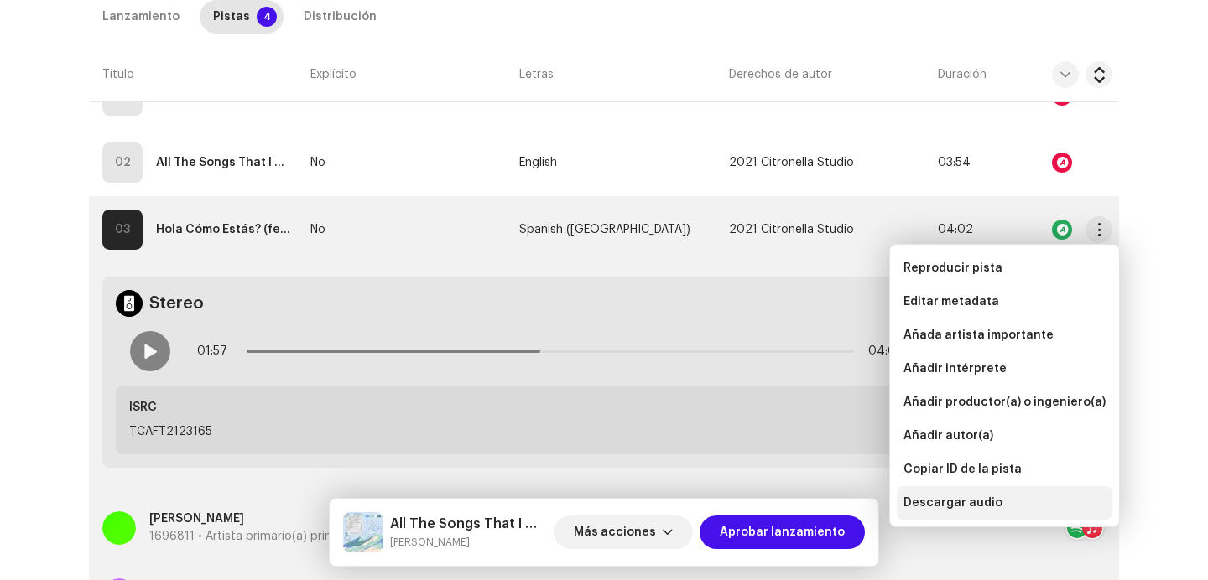
click at [944, 502] on span "Descargar audio" at bounding box center [952, 503] width 99 height 13
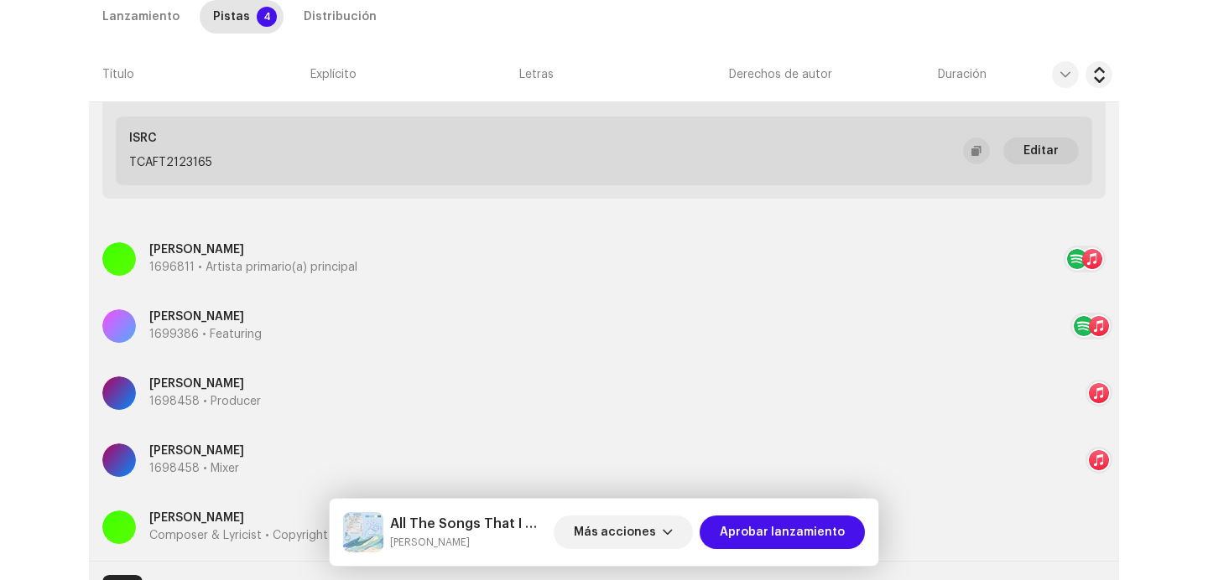
scroll to position [748, 0]
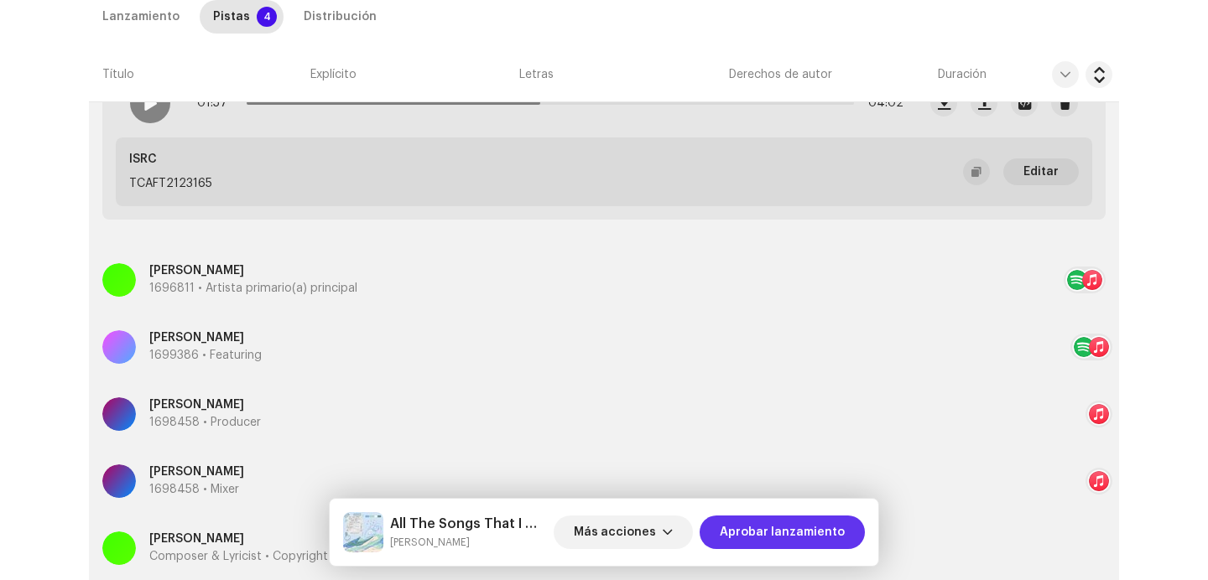
click at [756, 528] on span "Aprobar lanzamiento" at bounding box center [782, 533] width 125 height 34
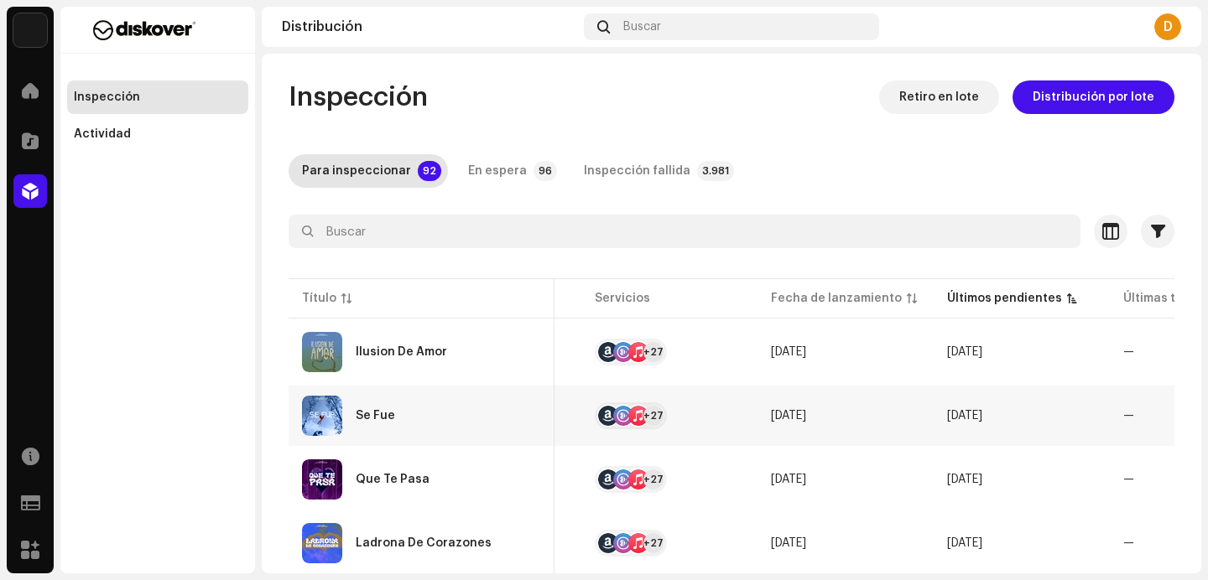
scroll to position [0, 741]
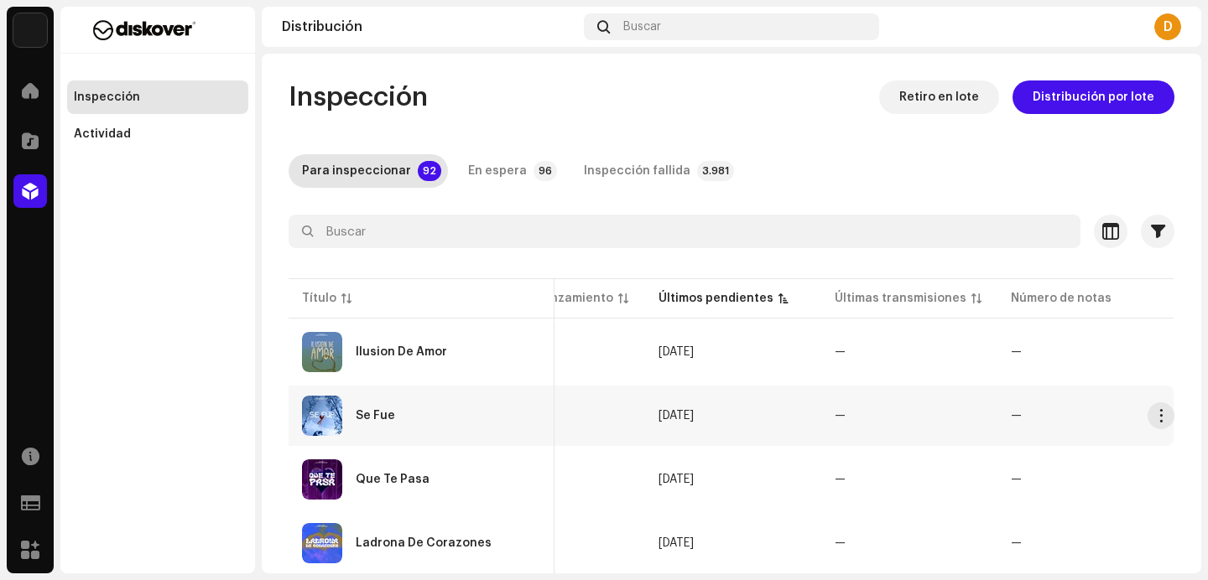
click at [425, 416] on div "Se Fue" at bounding box center [421, 416] width 239 height 40
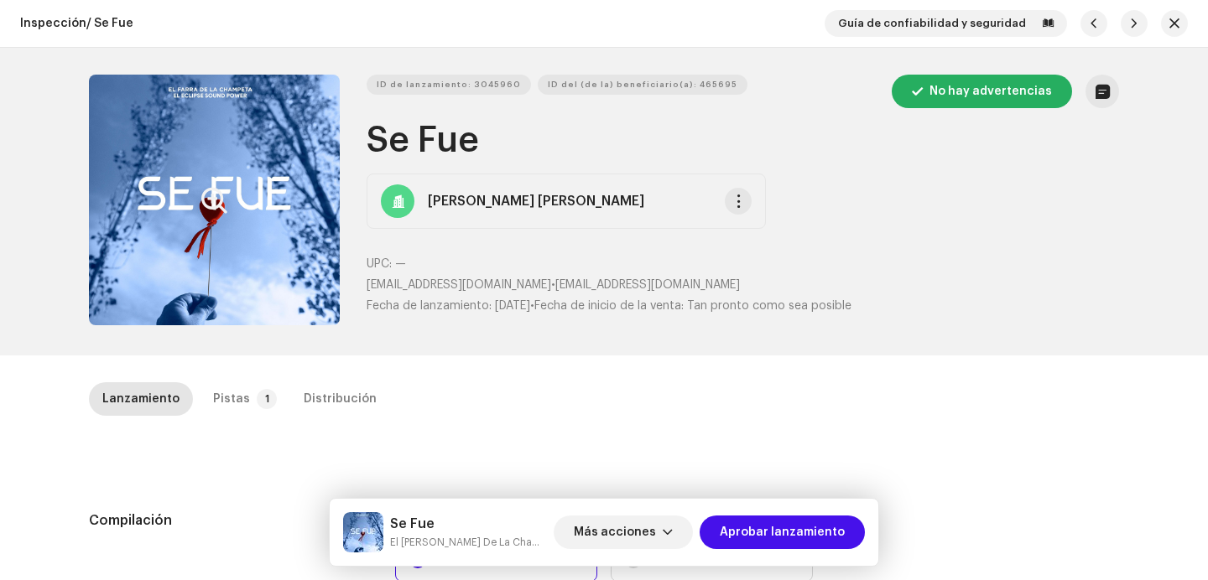
click at [244, 247] on button "Zoom Image" at bounding box center [214, 200] width 251 height 251
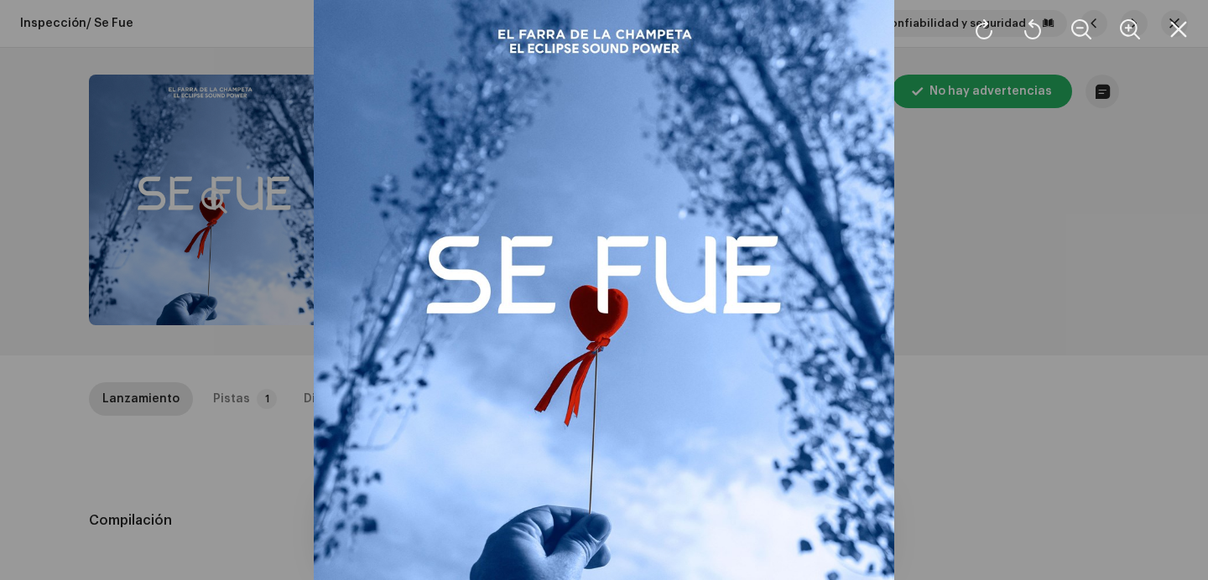
click at [1046, 292] on div at bounding box center [604, 290] width 1208 height 580
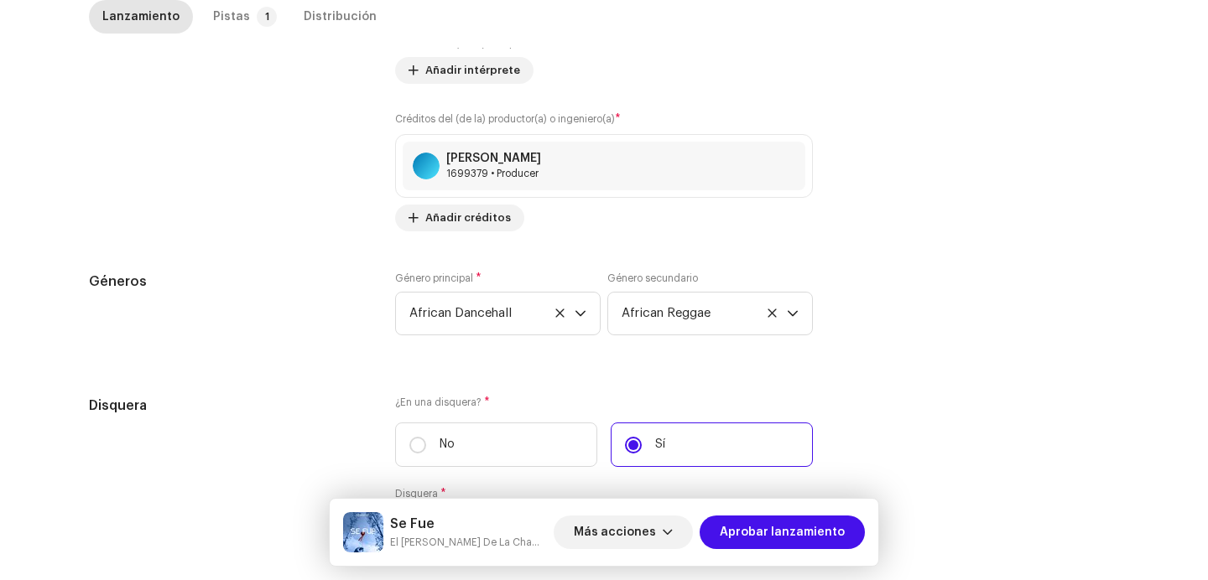
scroll to position [1724, 0]
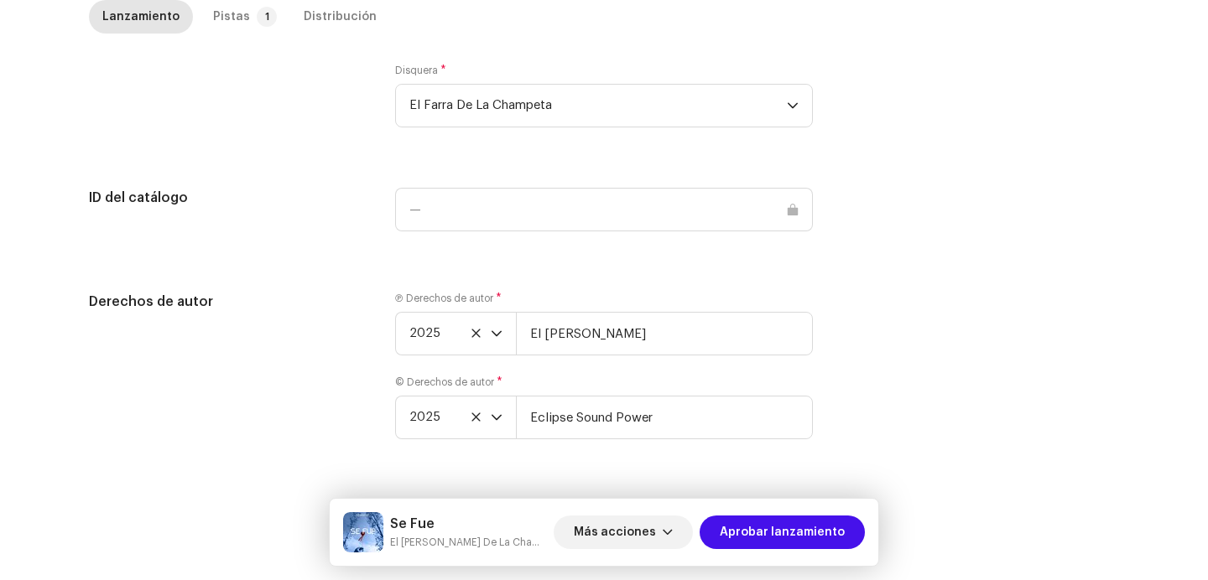
drag, startPoint x: 612, startPoint y: 380, endPoint x: 612, endPoint y: 367, distance: 12.6
click at [612, 380] on div "© Derechos de autor * 2025 Eclipse Sound Power" at bounding box center [604, 408] width 418 height 64
click at [612, 334] on input "El [PERSON_NAME]" at bounding box center [664, 334] width 297 height 44
click at [222, 15] on div "Pistas" at bounding box center [231, 17] width 37 height 34
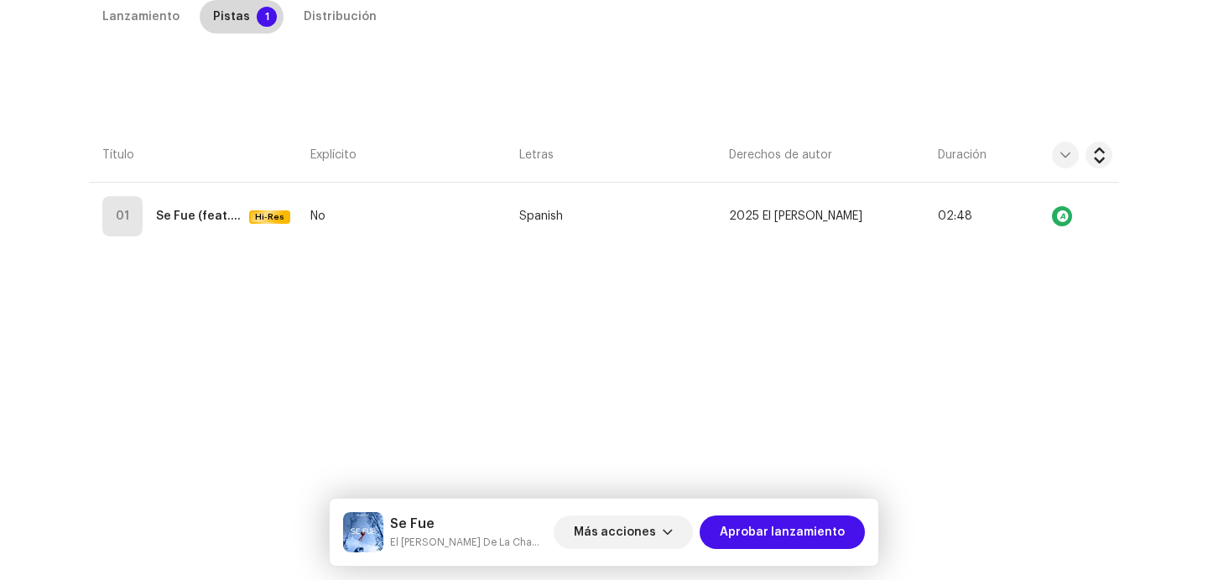
scroll to position [382, 0]
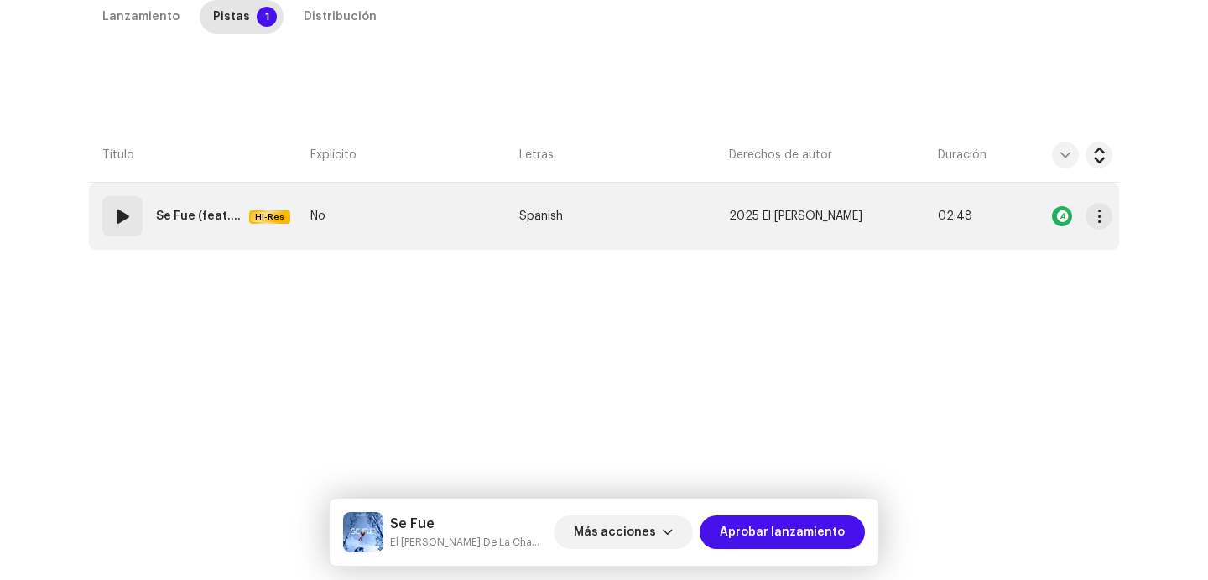
click at [137, 236] on div "01" at bounding box center [122, 216] width 40 height 40
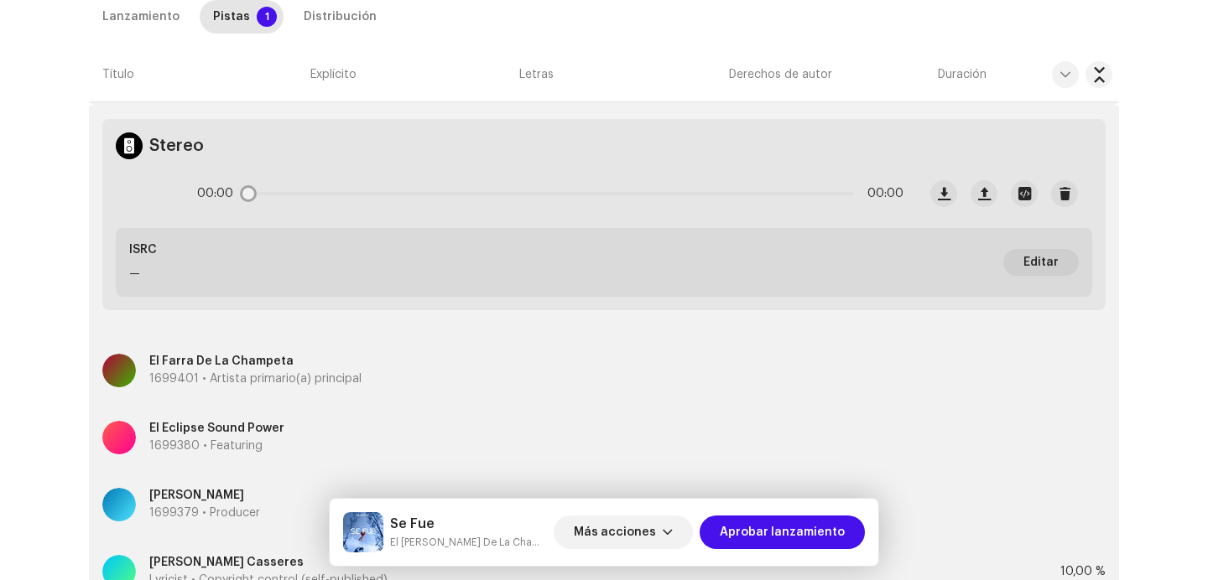
scroll to position [741, 0]
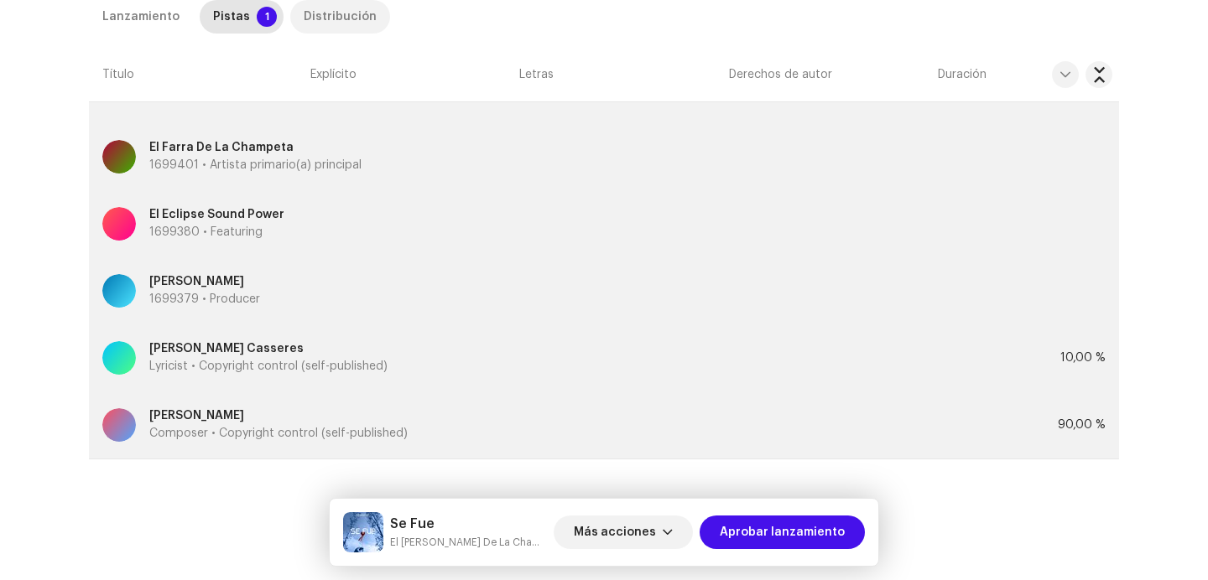
click at [346, 12] on div "Distribución" at bounding box center [340, 17] width 73 height 34
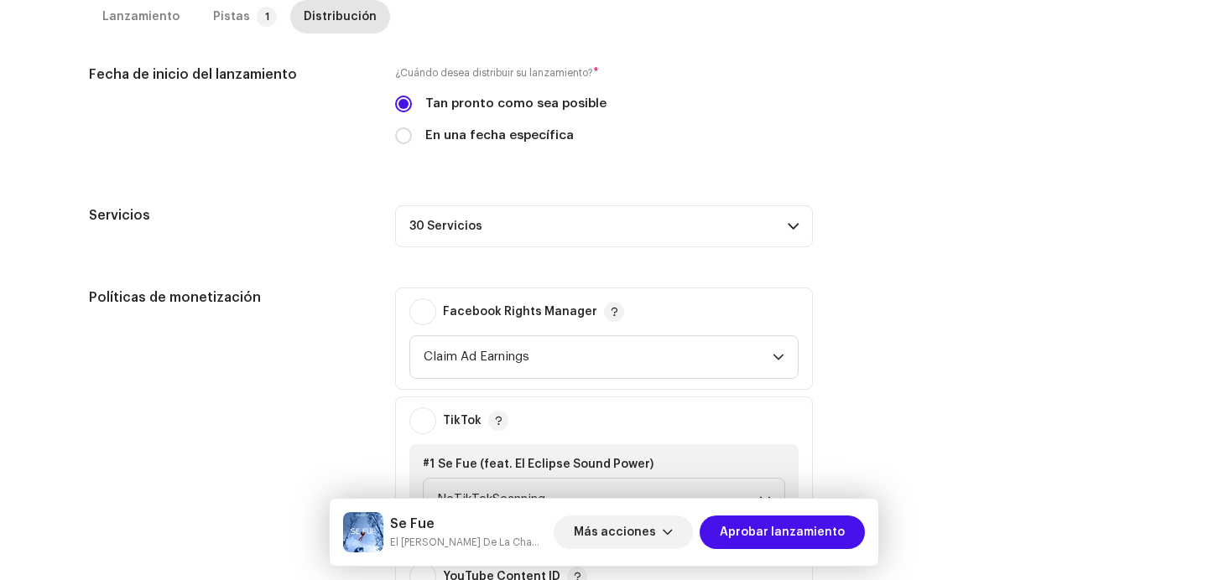
scroll to position [323, 0]
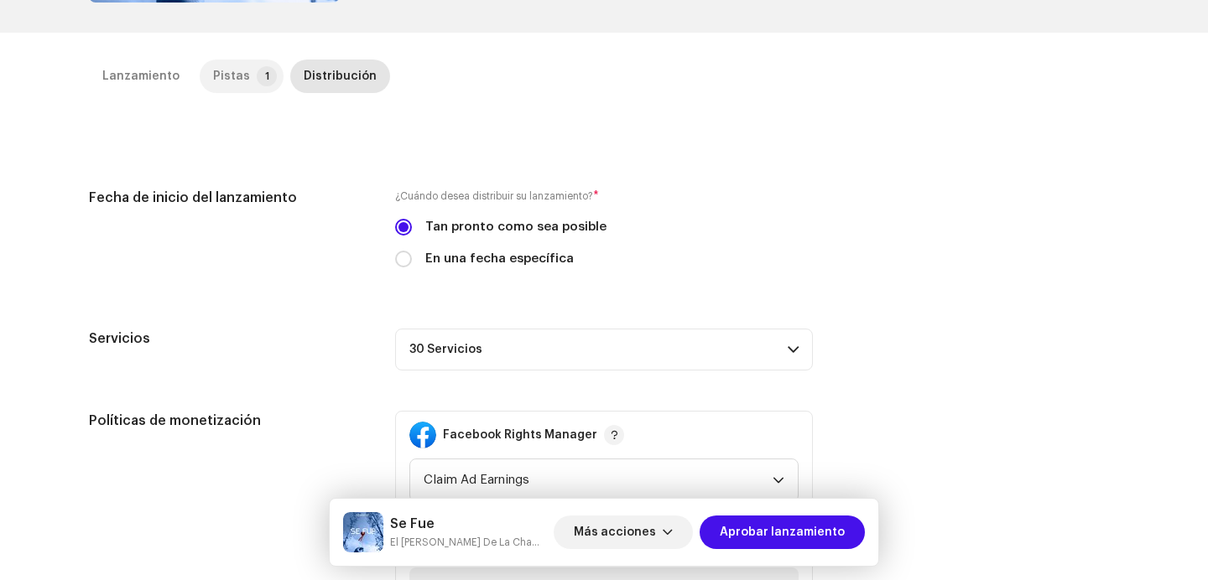
click at [224, 68] on div "Pistas" at bounding box center [231, 77] width 37 height 34
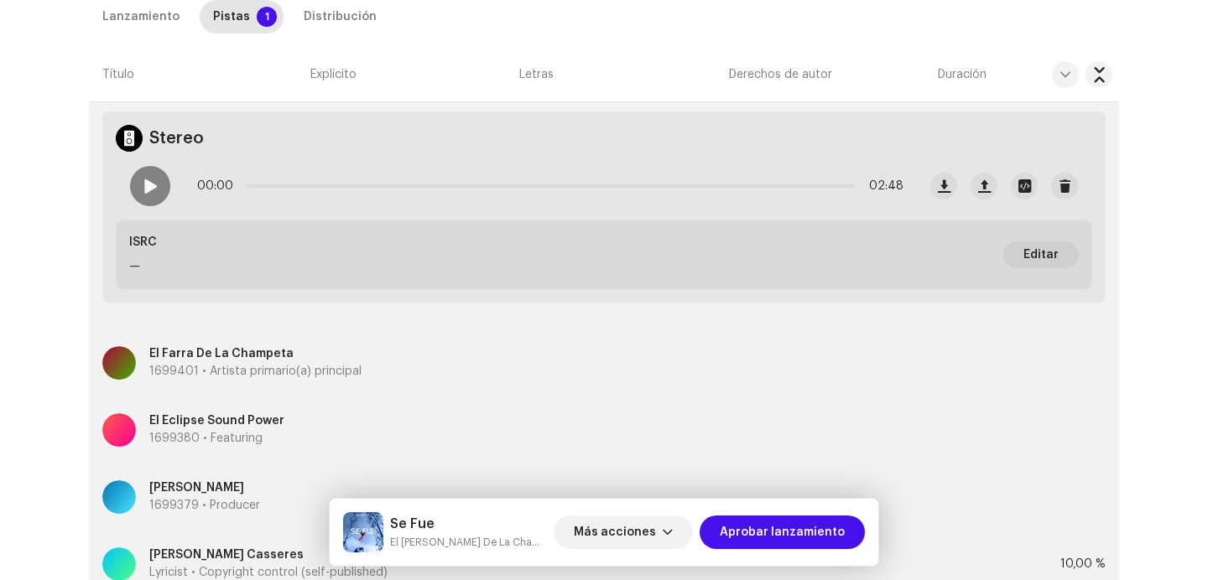
scroll to position [741, 0]
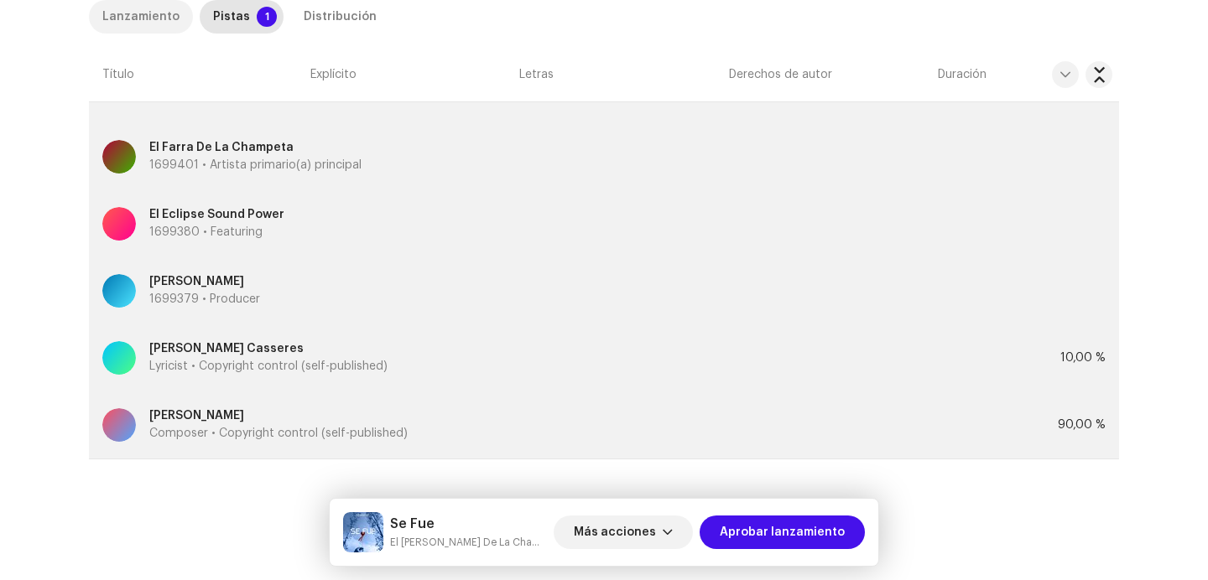
click at [158, 26] on div "Lanzamiento" at bounding box center [140, 17] width 77 height 34
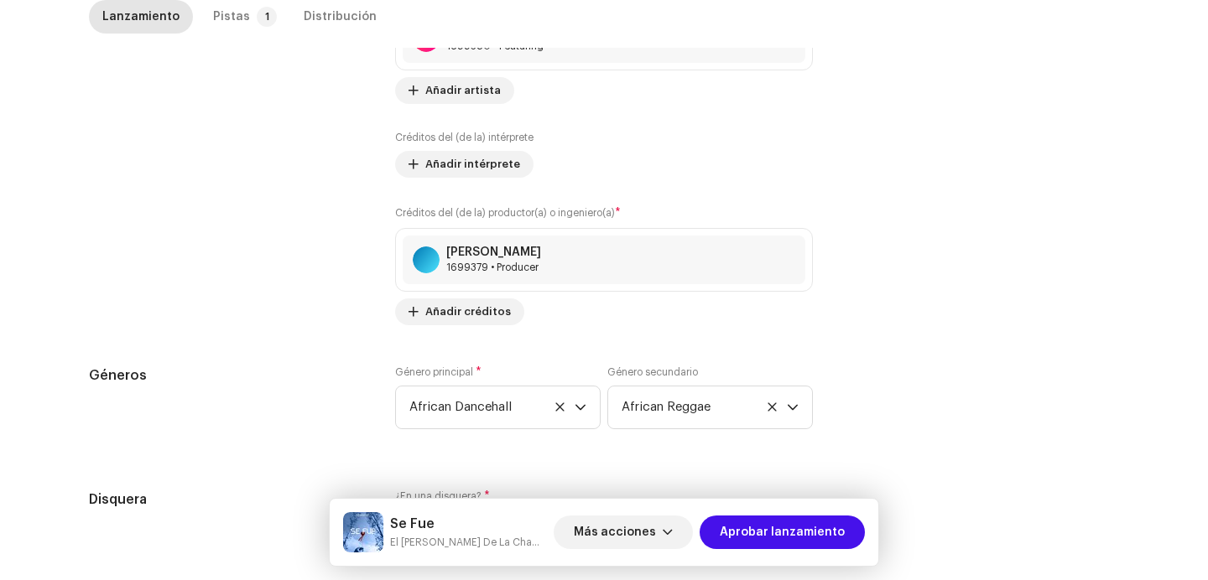
scroll to position [1724, 0]
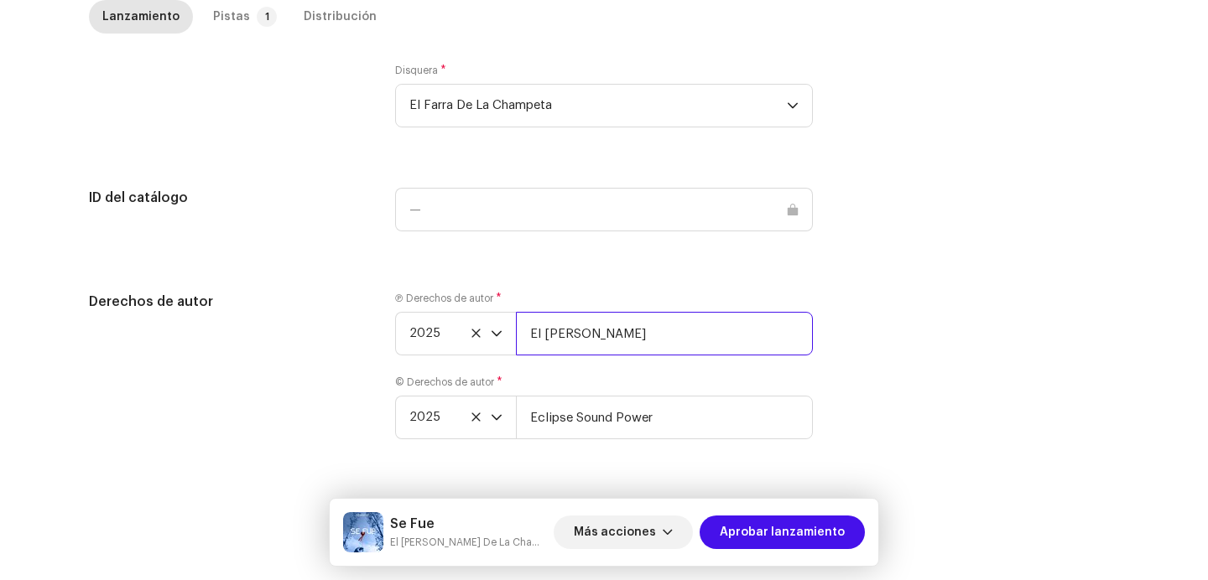
click at [657, 348] on input "El [PERSON_NAME]" at bounding box center [664, 334] width 297 height 44
paste input "| Distributed by Diskover Co."
type input "El [PERSON_NAME] | Distributed by Diskover Co."
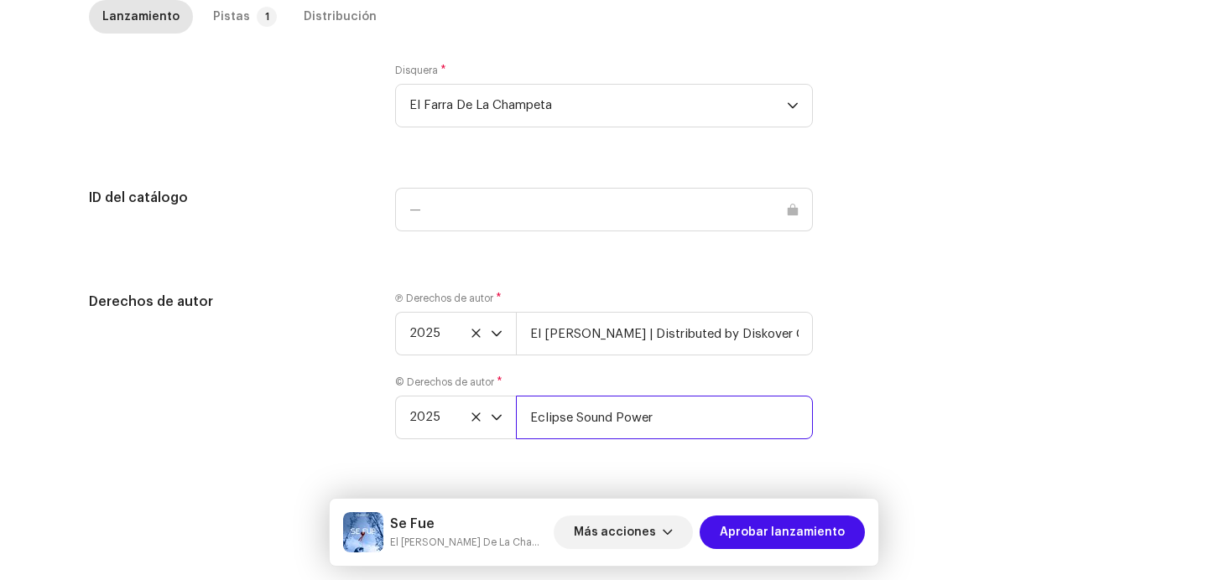
click at [680, 429] on input "Eclipse Sound Power" at bounding box center [664, 418] width 297 height 44
paste input "| Distributed by Diskover Co."
type input "Eclipse Sound Power | Distributed by Diskover Co."
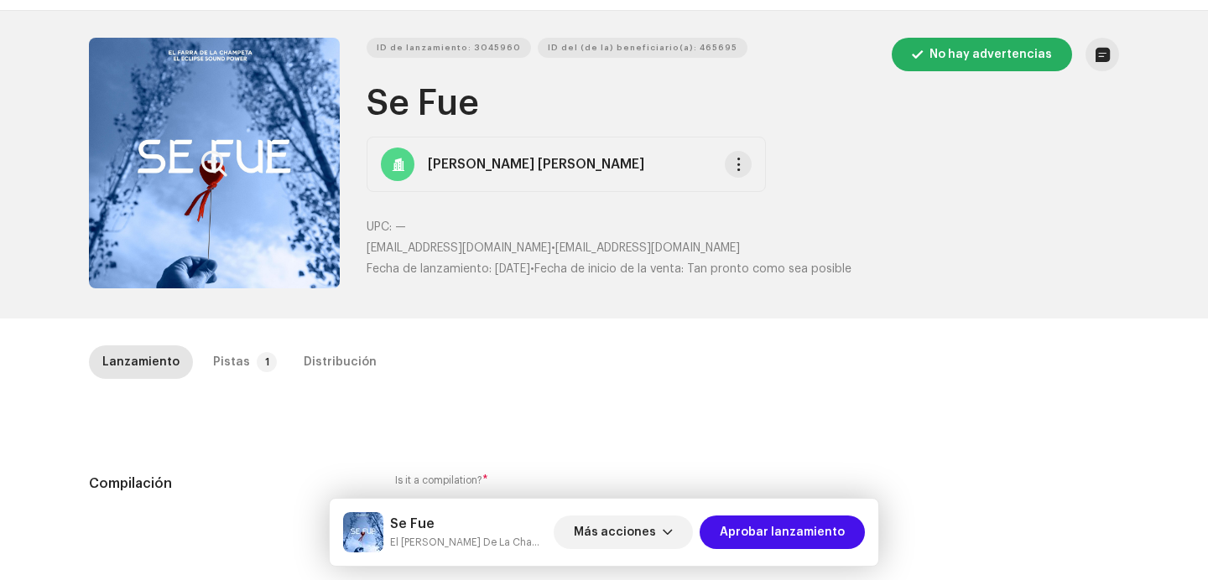
scroll to position [0, 0]
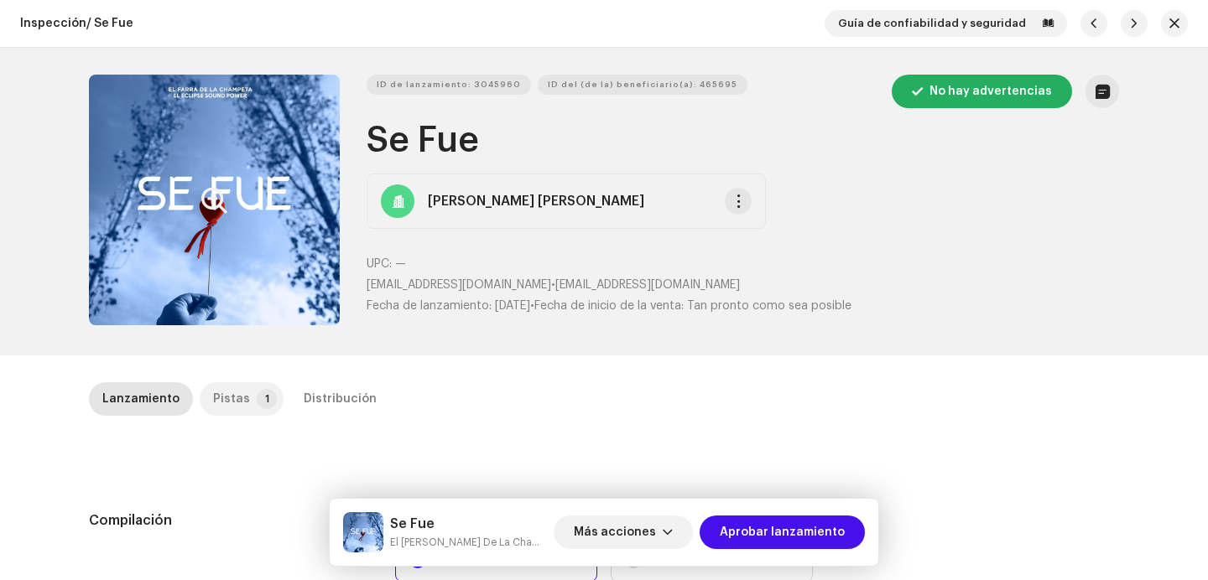
click at [225, 403] on div "Pistas" at bounding box center [231, 399] width 37 height 34
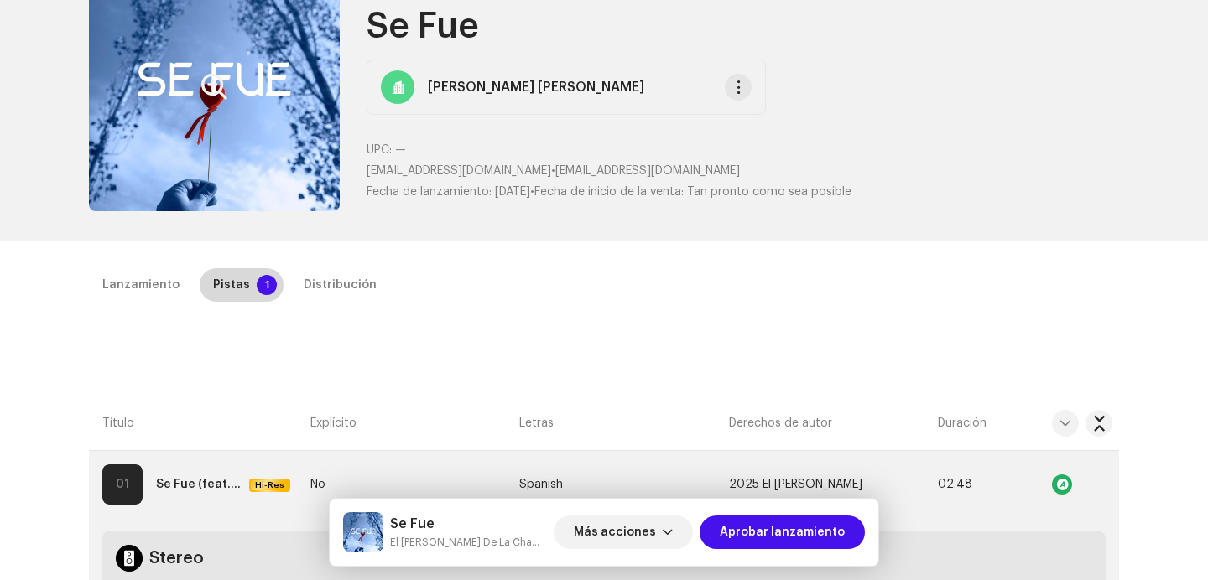
scroll to position [341, 0]
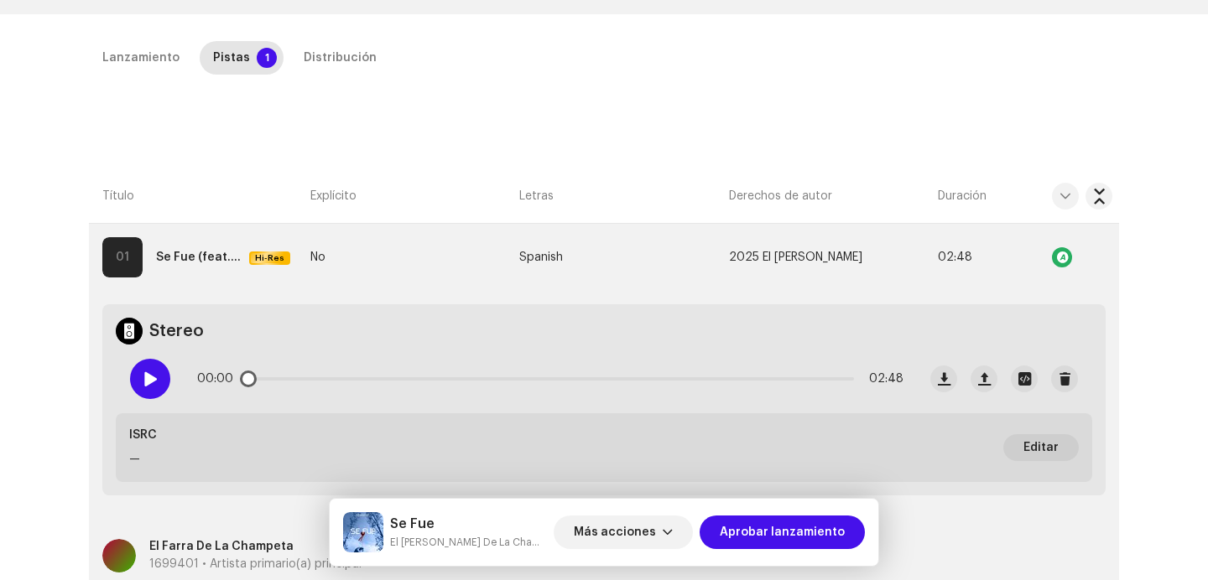
click at [154, 367] on div at bounding box center [150, 379] width 40 height 40
click at [343, 381] on div "00:02 02:48" at bounding box center [550, 379] width 706 height 34
click at [343, 380] on p-slider at bounding box center [550, 378] width 607 height 3
click at [590, 377] on p-slider at bounding box center [550, 378] width 607 height 3
click at [783, 379] on p-slider at bounding box center [550, 378] width 607 height 3
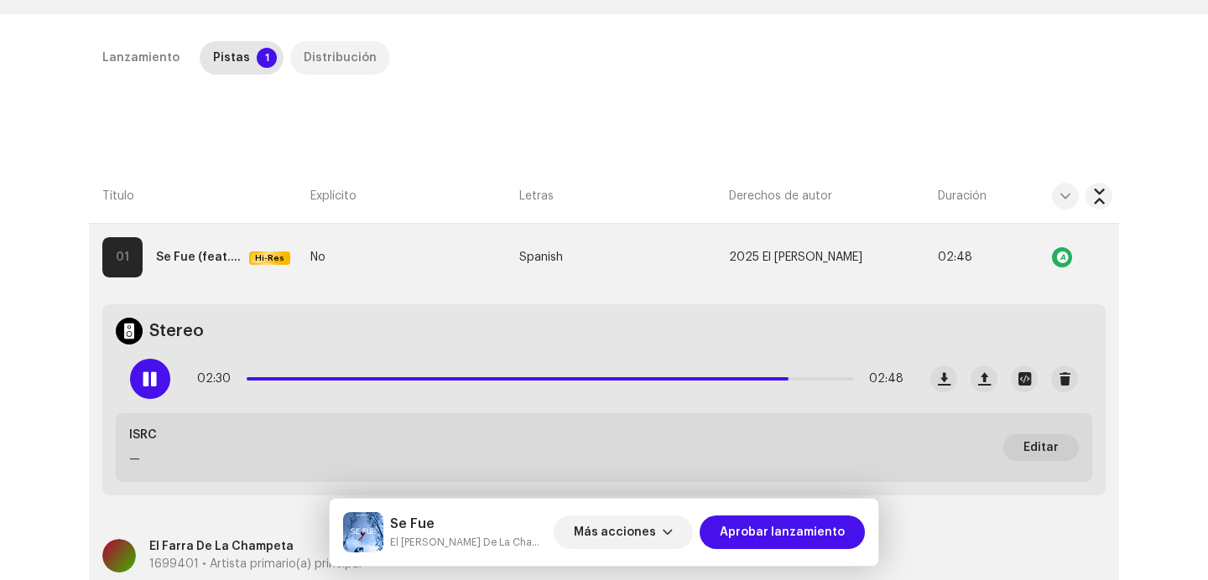
click at [342, 64] on div "Distribución" at bounding box center [340, 58] width 73 height 34
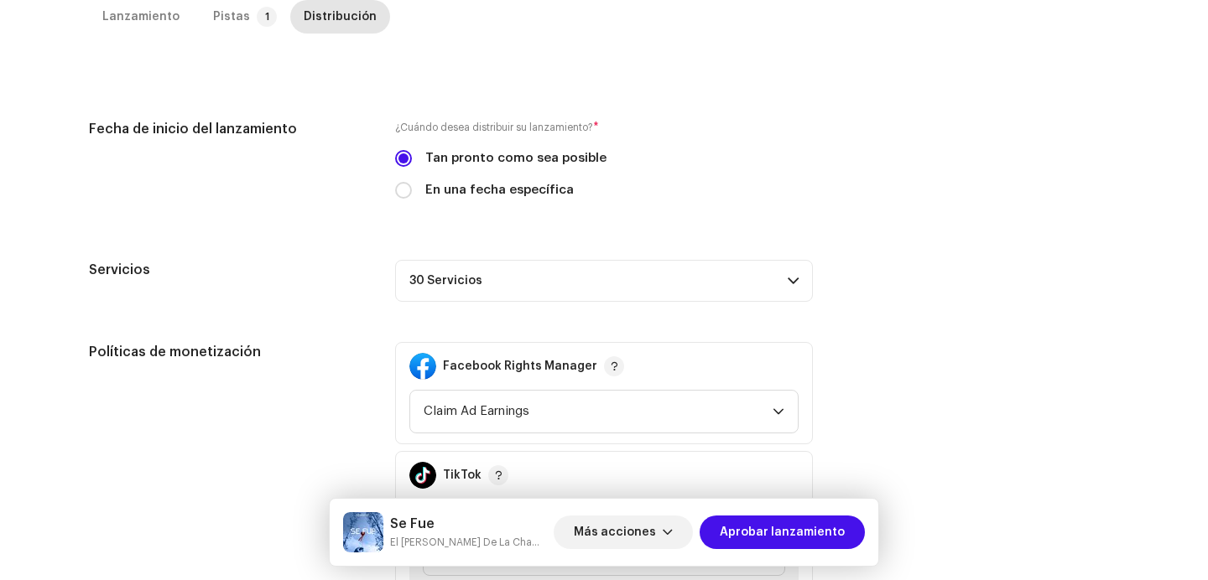
scroll to position [446, 0]
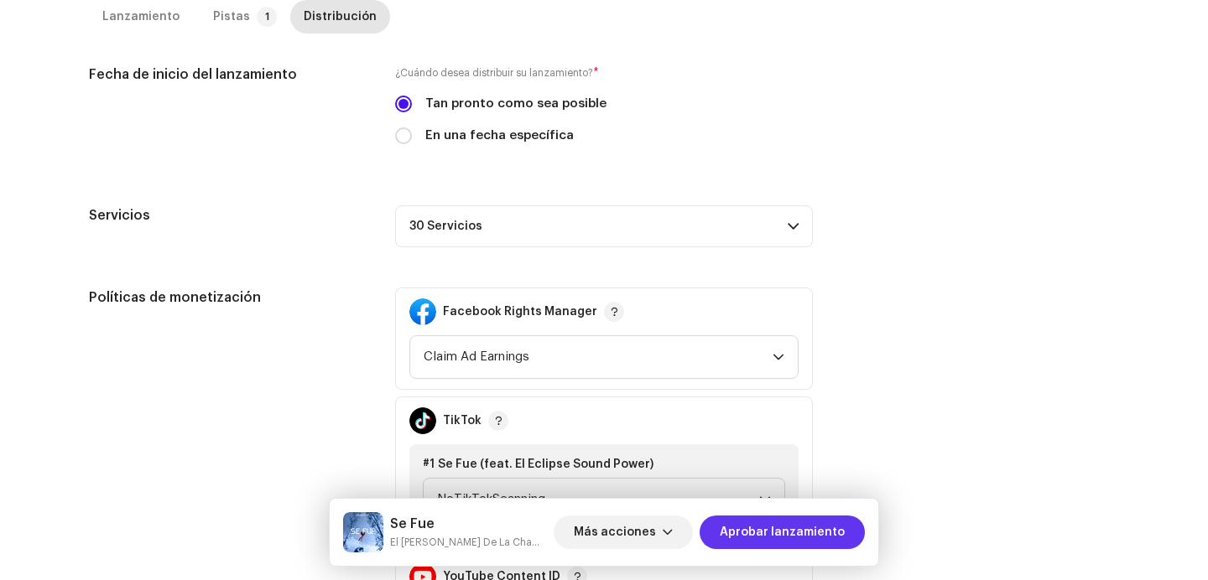
click at [772, 535] on span "Aprobar lanzamiento" at bounding box center [782, 533] width 125 height 34
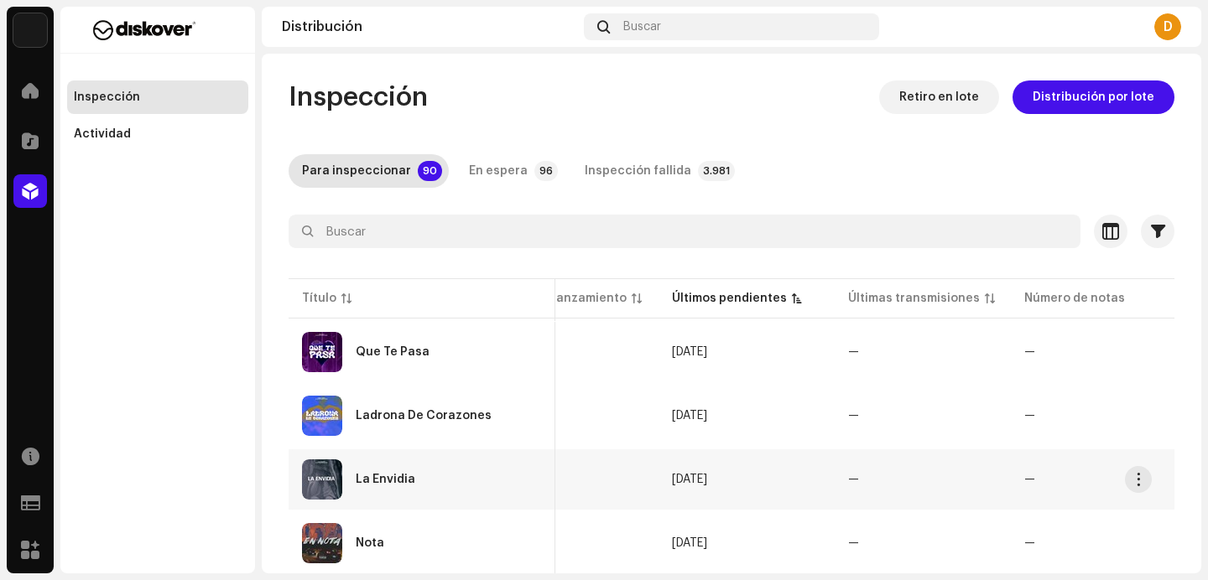
click at [410, 467] on div "La Envidia" at bounding box center [422, 480] width 240 height 40
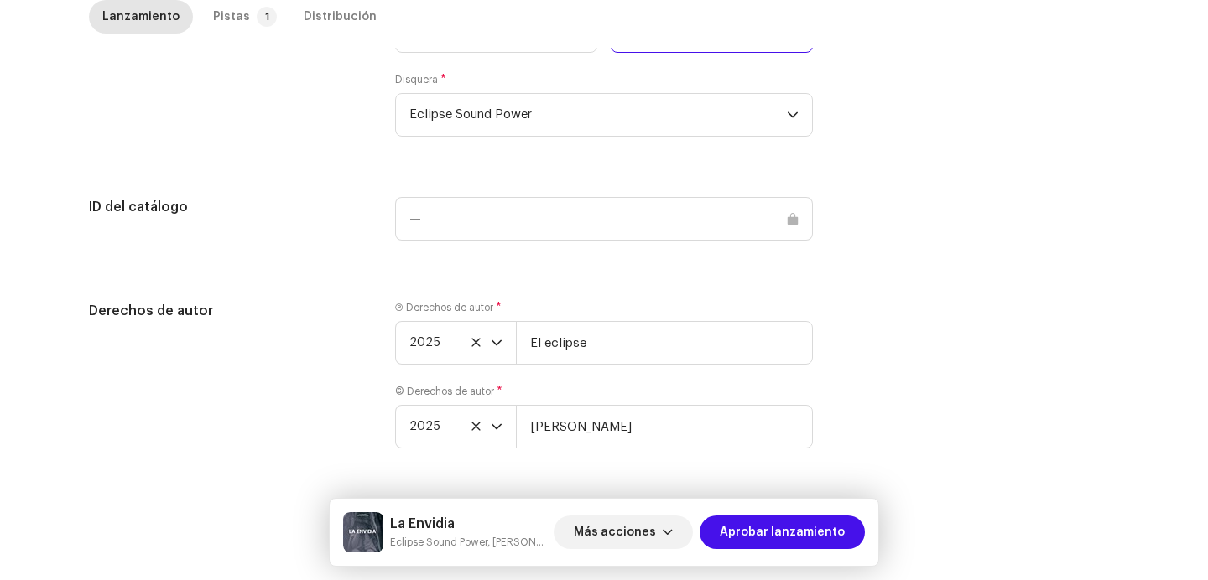
scroll to position [1724, 0]
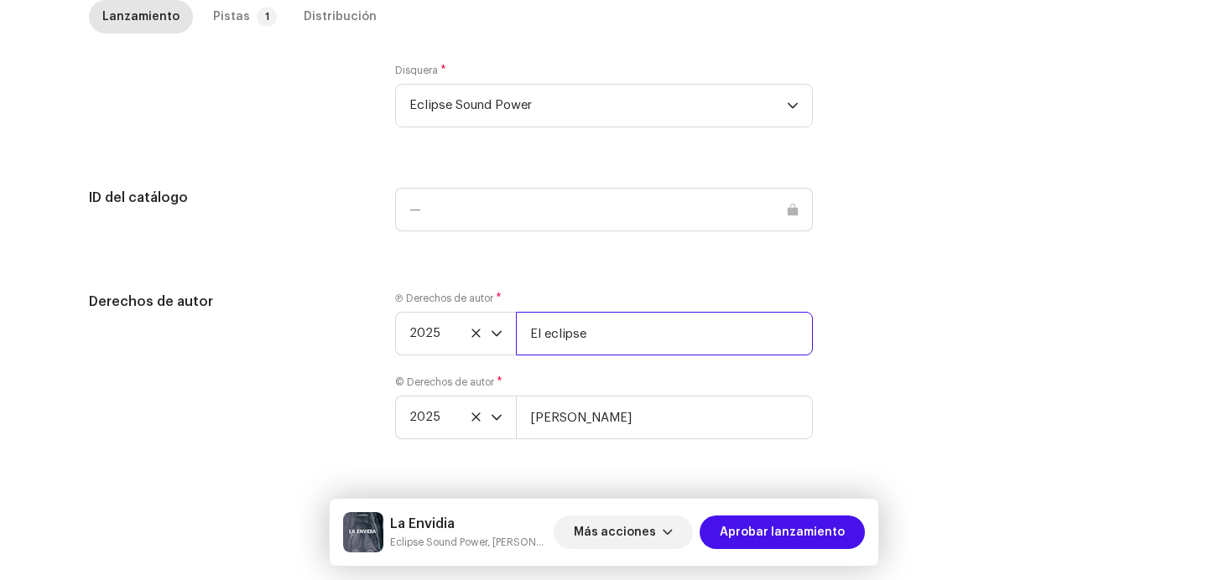
click at [626, 342] on input "El eclipse" at bounding box center [664, 334] width 297 height 44
paste input "Si este track ya fue distribuido debe conservar el ISRC original y los metadato…"
paste input "| Distributed by Diskover Co."
type input "El eclipse | Distributed by Diskover Co."
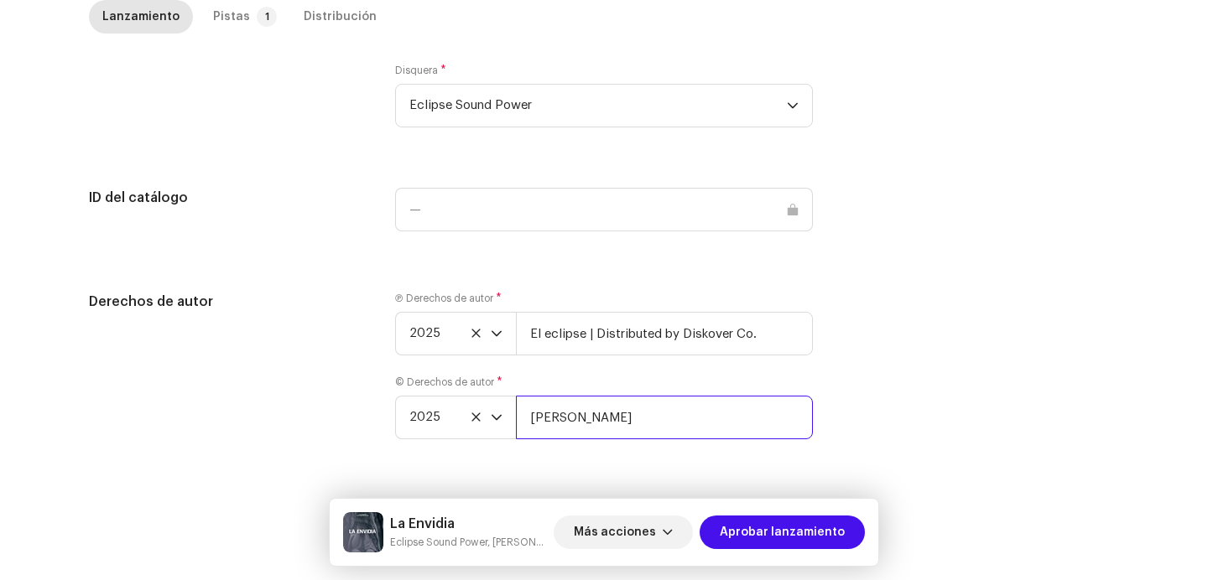
click at [660, 432] on input "[PERSON_NAME]" at bounding box center [664, 418] width 297 height 44
paste input "| Distributed by Diskover Co."
type input "[PERSON_NAME] | Distributed by Diskover Co."
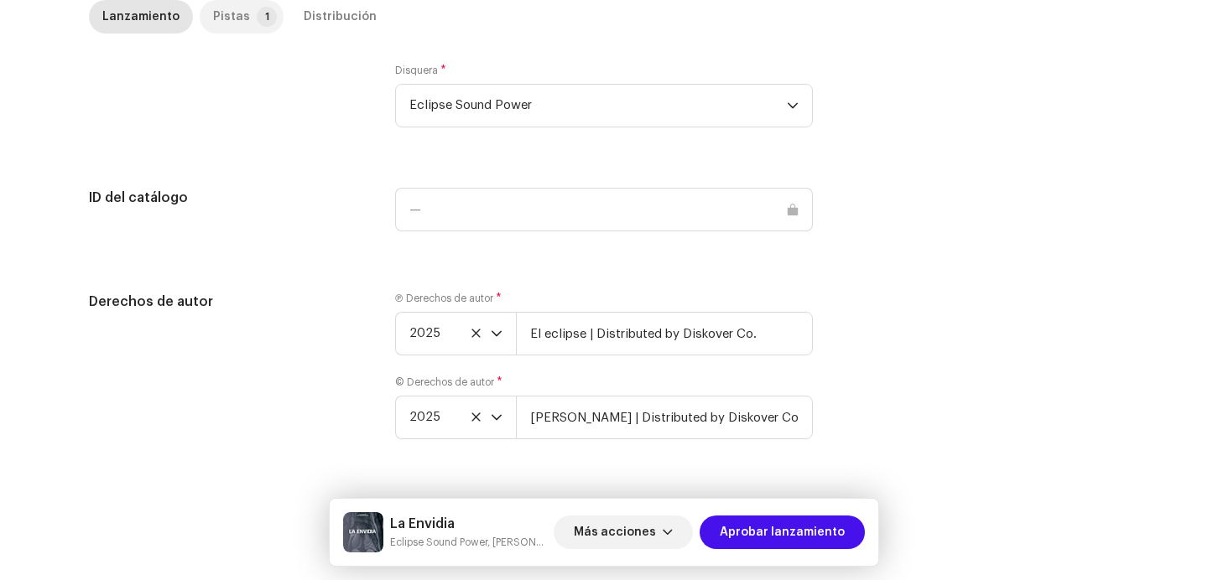
click at [219, 14] on div "Pistas" at bounding box center [231, 17] width 37 height 34
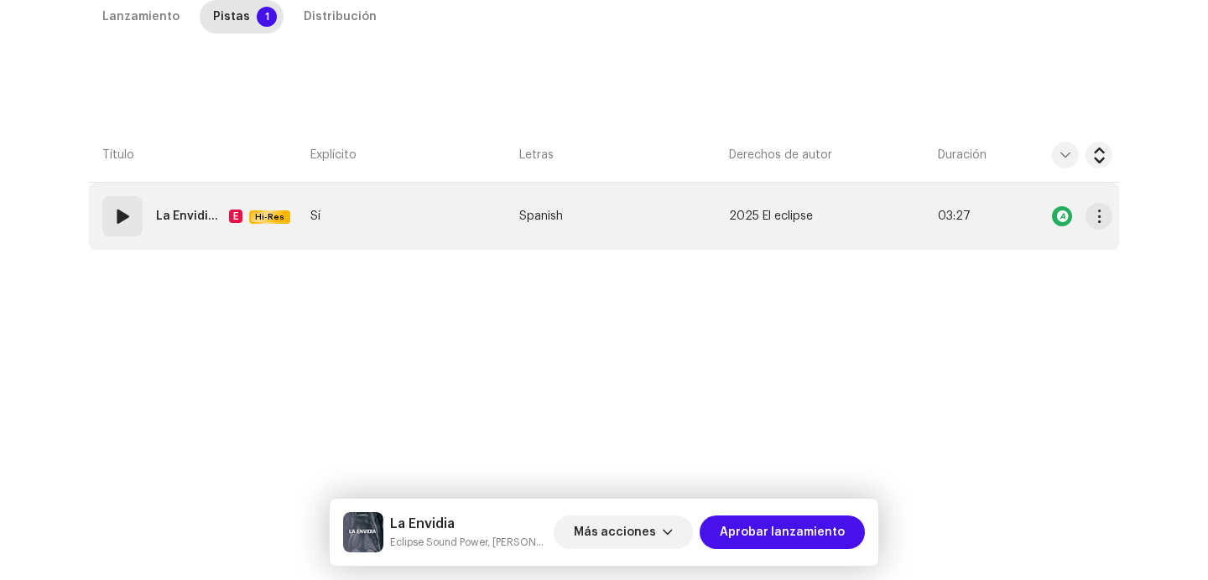
click at [133, 222] on div "01" at bounding box center [122, 216] width 40 height 40
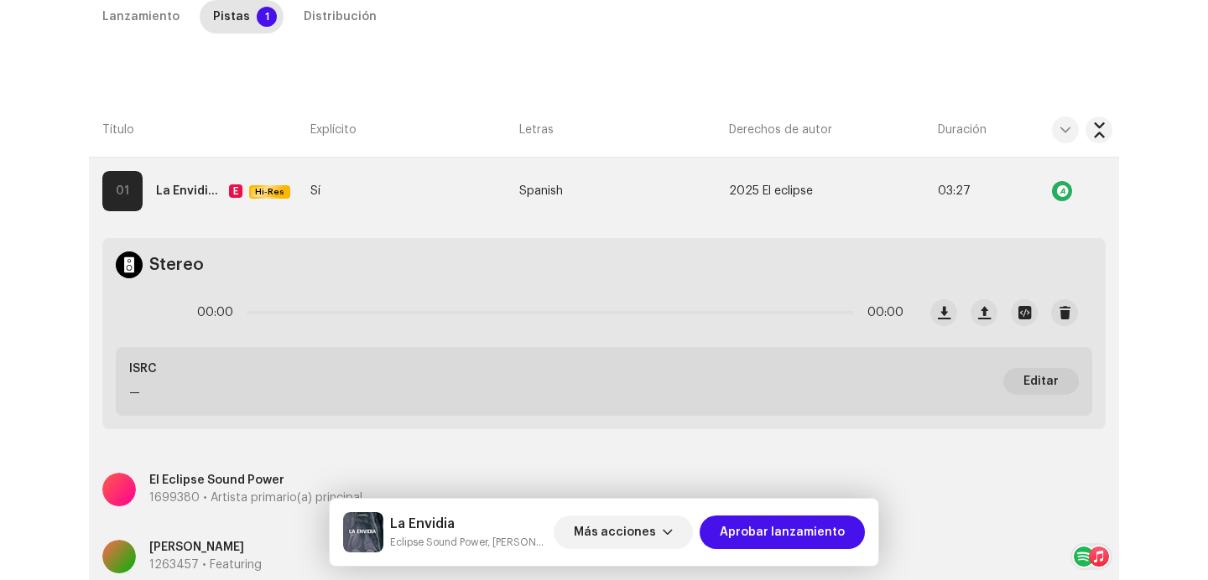
scroll to position [362, 0]
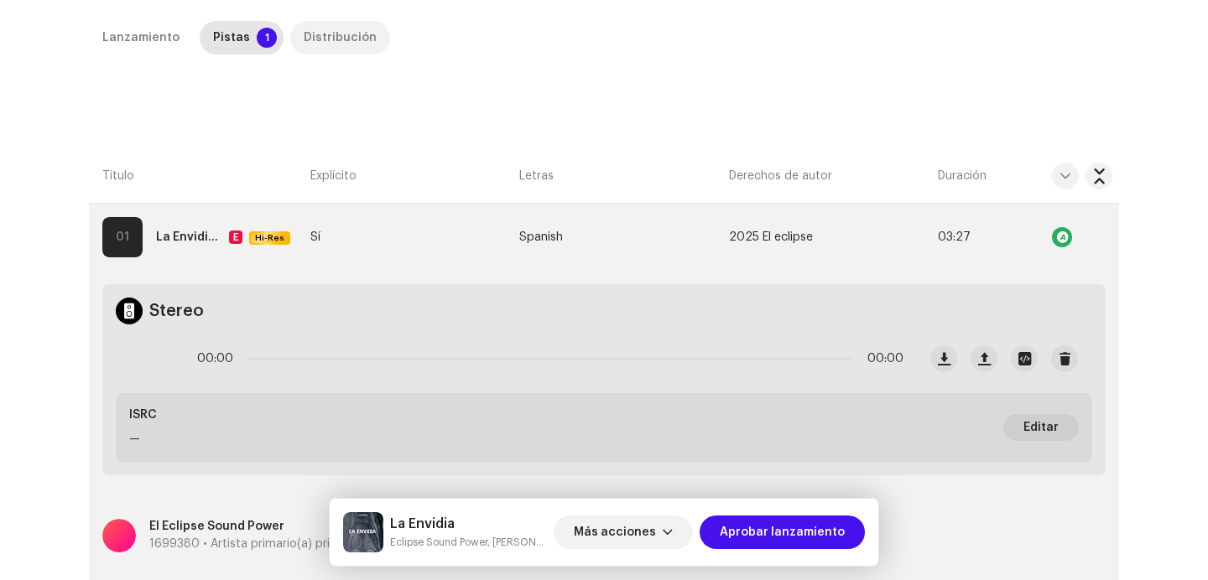
click at [309, 47] on div "Distribución" at bounding box center [340, 38] width 73 height 34
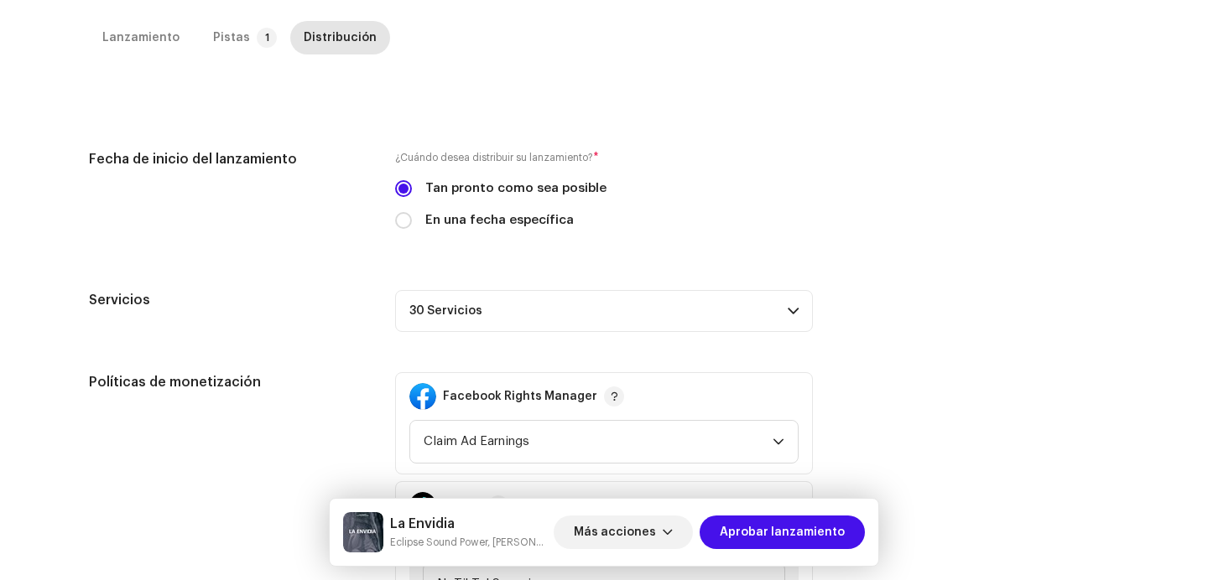
scroll to position [724, 0]
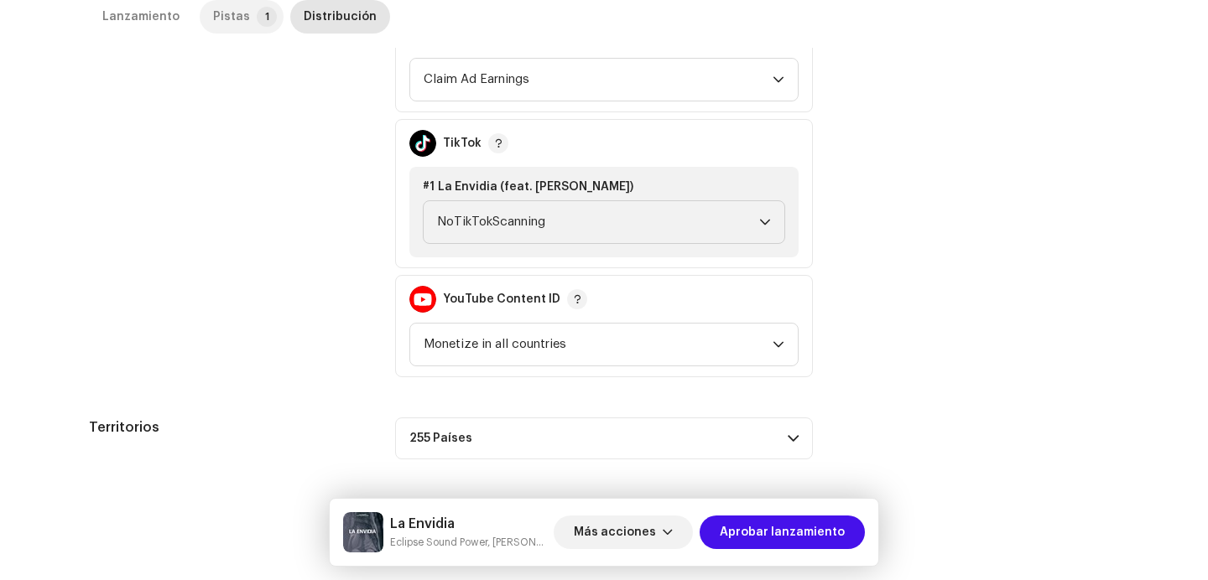
click at [235, 19] on div "Pistas" at bounding box center [231, 17] width 37 height 34
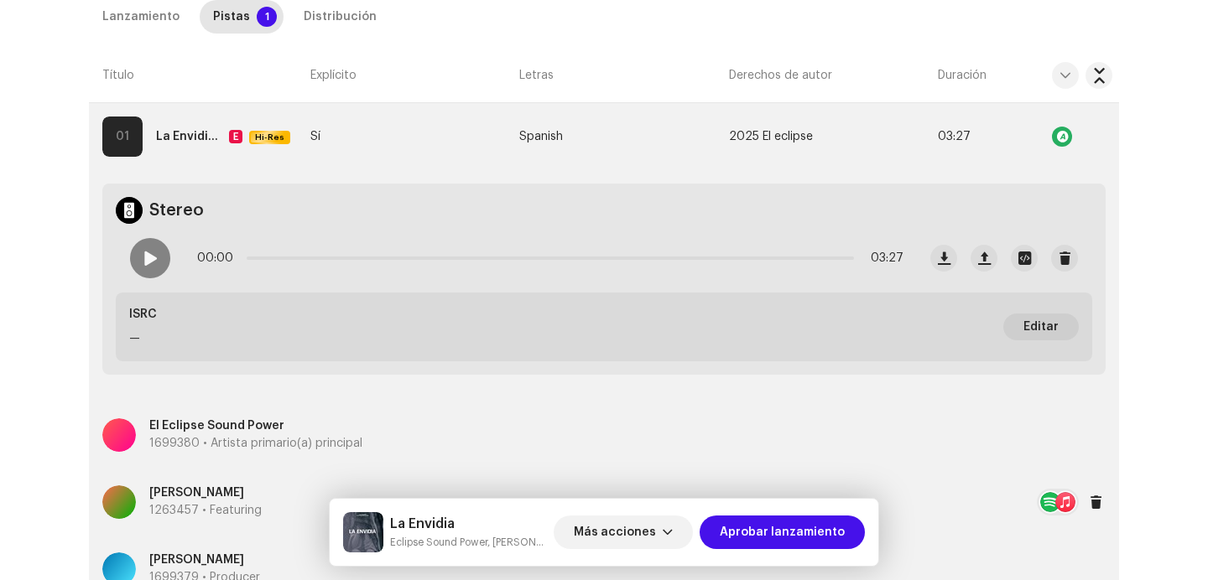
scroll to position [407, 0]
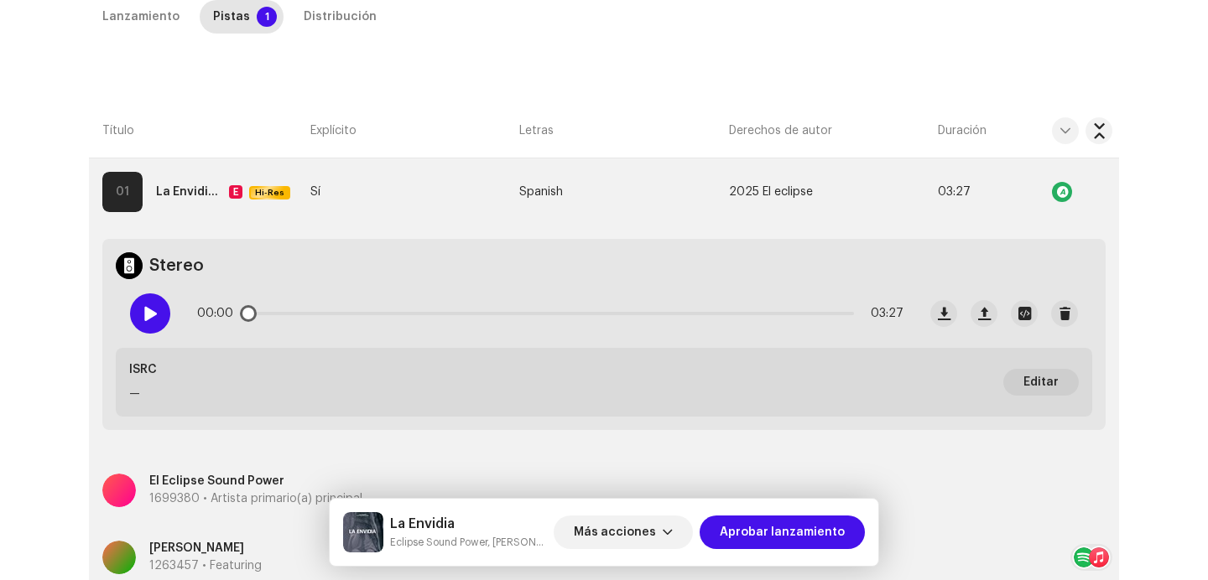
click at [148, 325] on div at bounding box center [150, 314] width 40 height 40
click at [351, 314] on p-slider at bounding box center [550, 313] width 607 height 3
click at [564, 317] on div "00:40 03:27" at bounding box center [550, 314] width 706 height 34
click at [561, 312] on p-slider at bounding box center [550, 313] width 607 height 3
click at [785, 316] on div "01:50 03:27" at bounding box center [550, 314] width 706 height 34
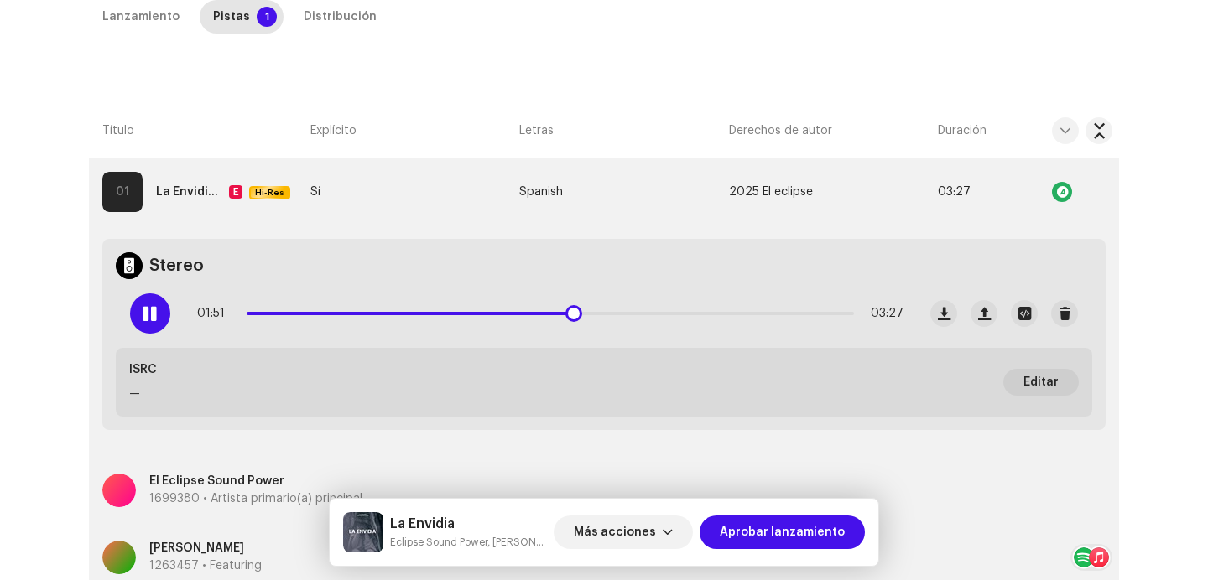
click at [783, 313] on p-slider at bounding box center [550, 313] width 607 height 3
click at [314, 28] on div "Distribución" at bounding box center [340, 17] width 73 height 34
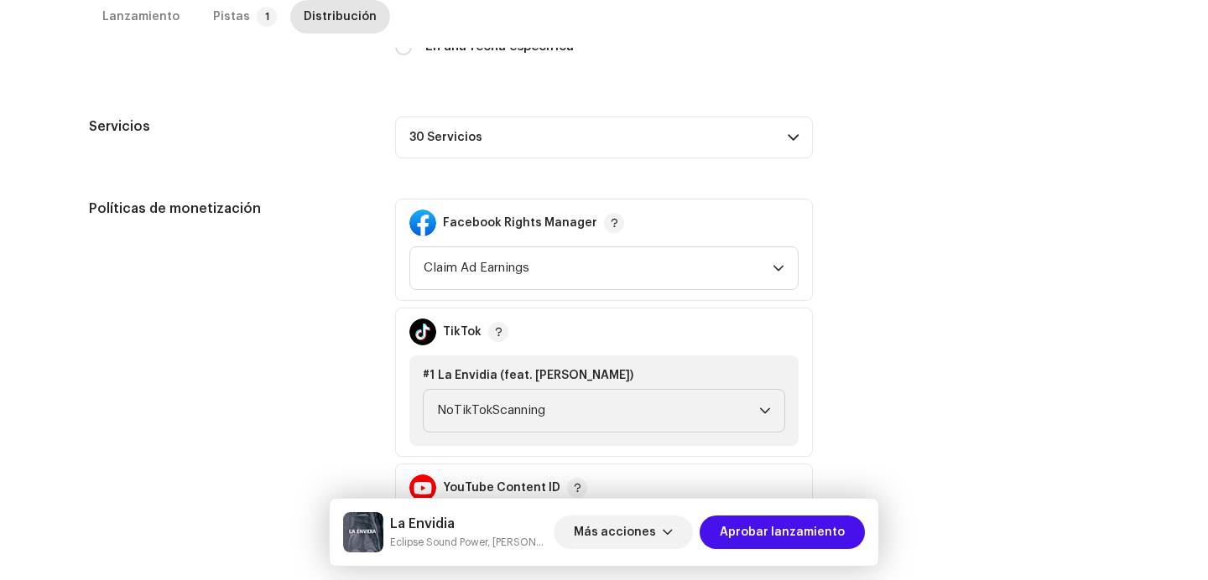
scroll to position [724, 0]
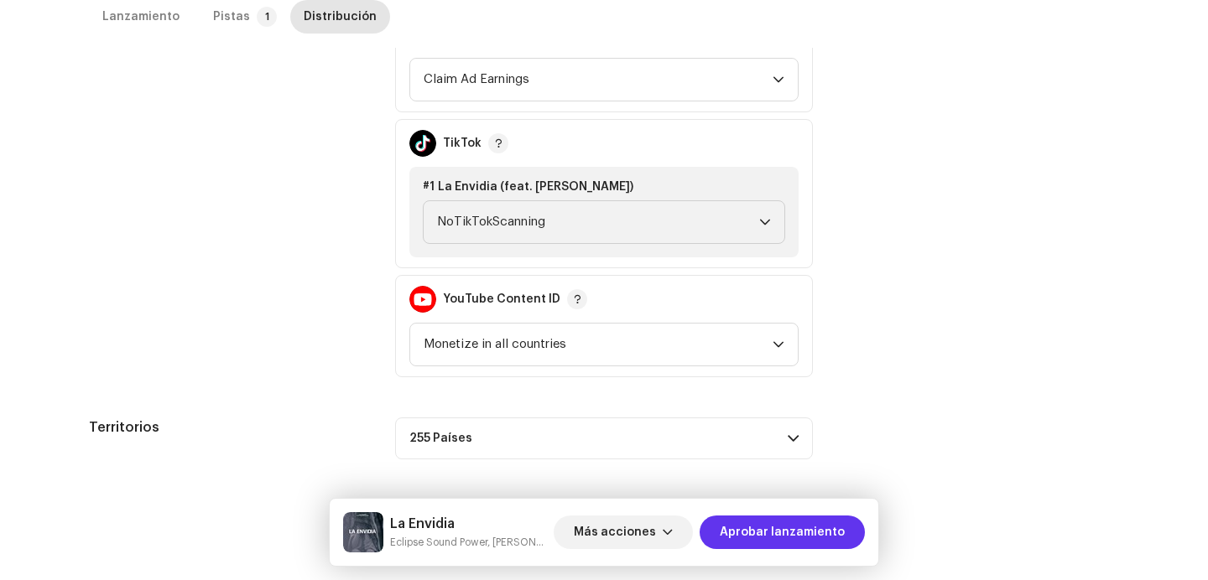
click at [775, 527] on span "Aprobar lanzamiento" at bounding box center [782, 533] width 125 height 34
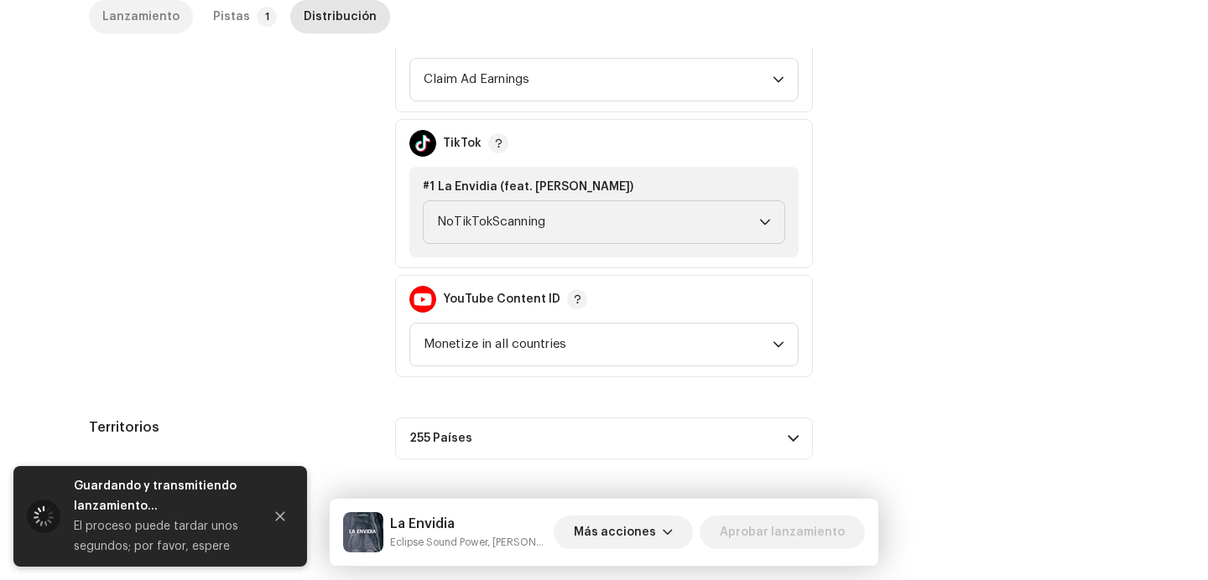
click at [141, 23] on div "Lanzamiento" at bounding box center [140, 17] width 77 height 34
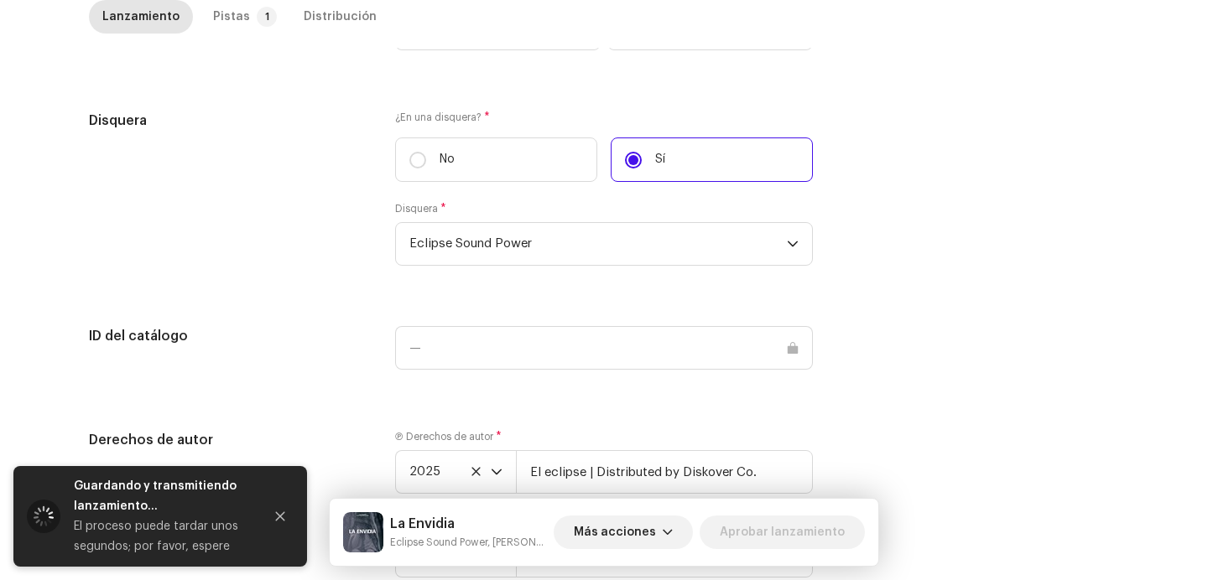
scroll to position [1724, 0]
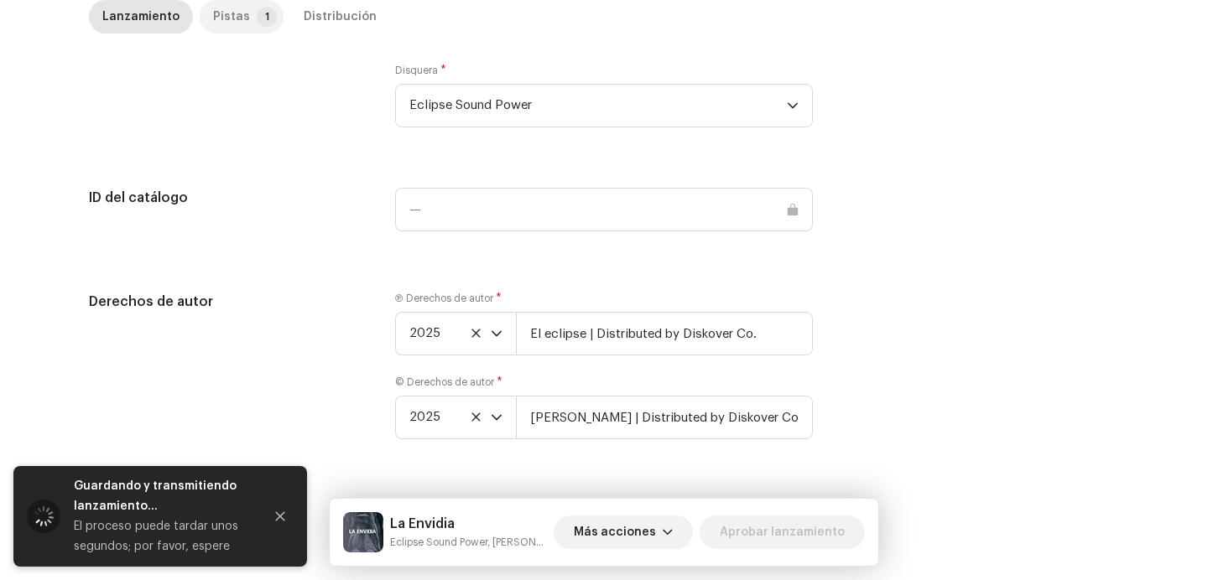
click at [257, 7] on p-badge "1" at bounding box center [267, 17] width 20 height 20
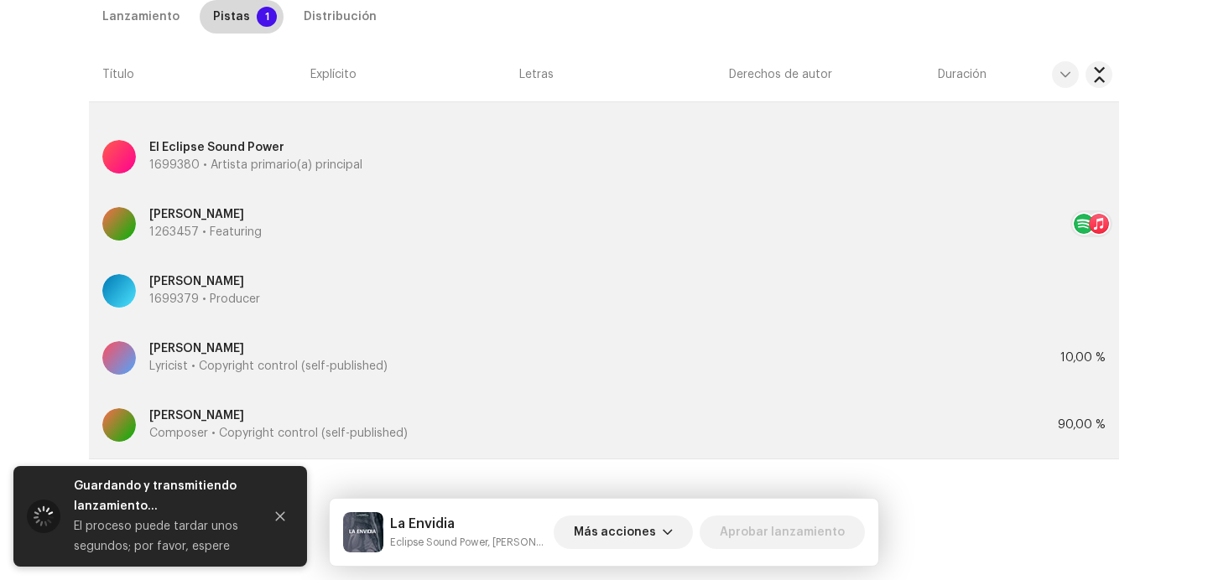
scroll to position [741, 0]
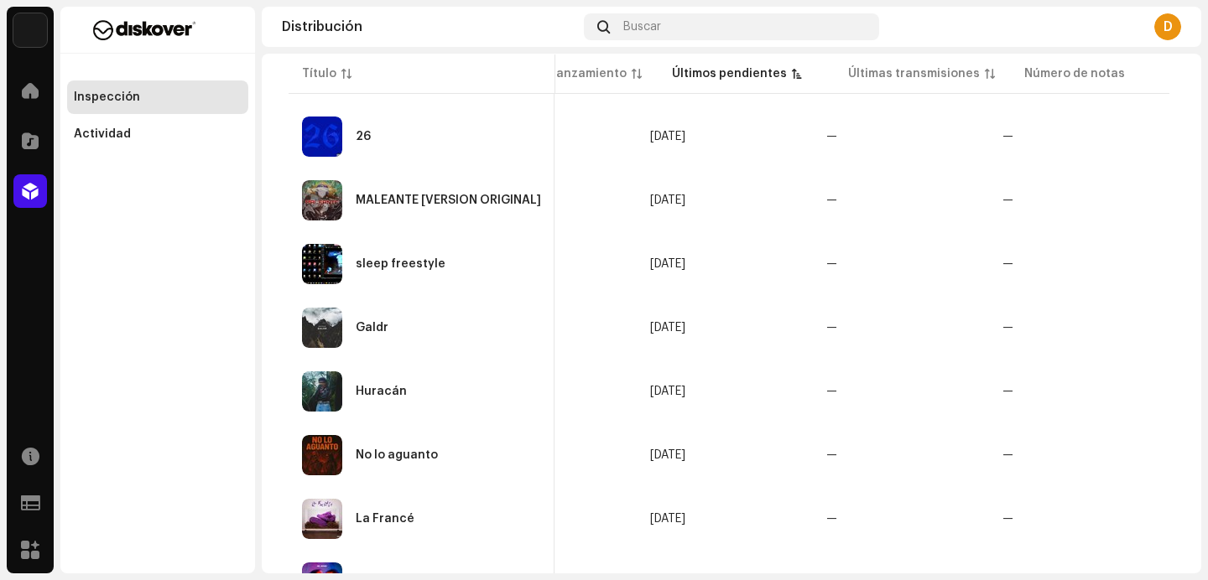
scroll to position [1329, 0]
